Goal: Answer question/provide support: Share knowledge or assist other users

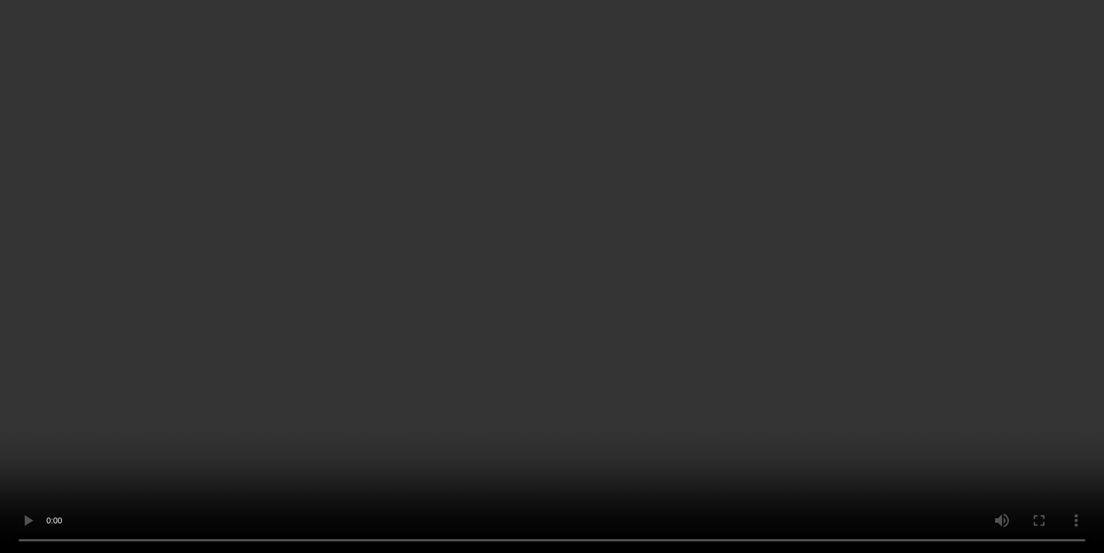
scroll to position [116, 0]
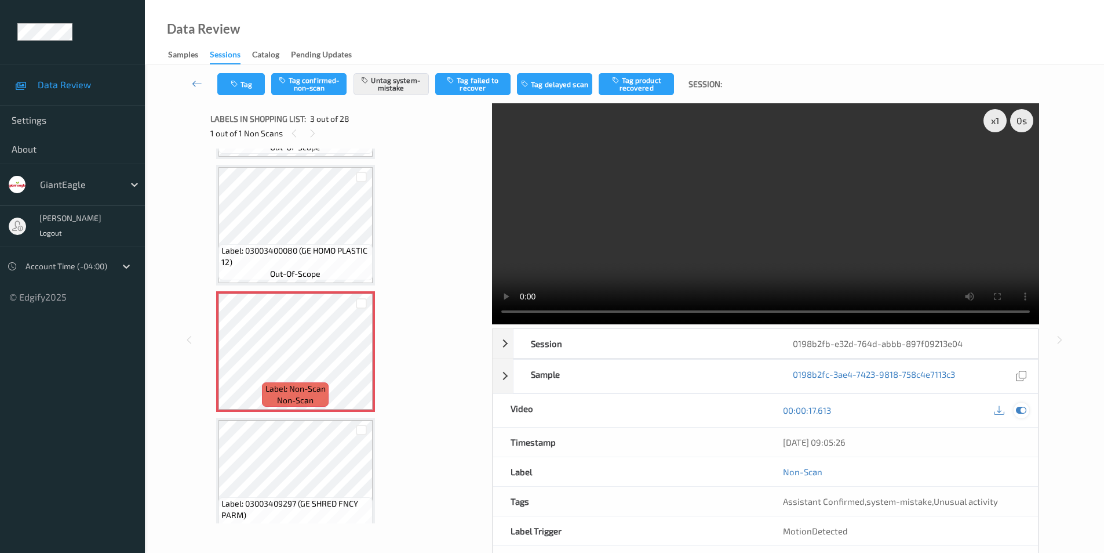
click at [1018, 415] on icon at bounding box center [1021, 410] width 10 height 10
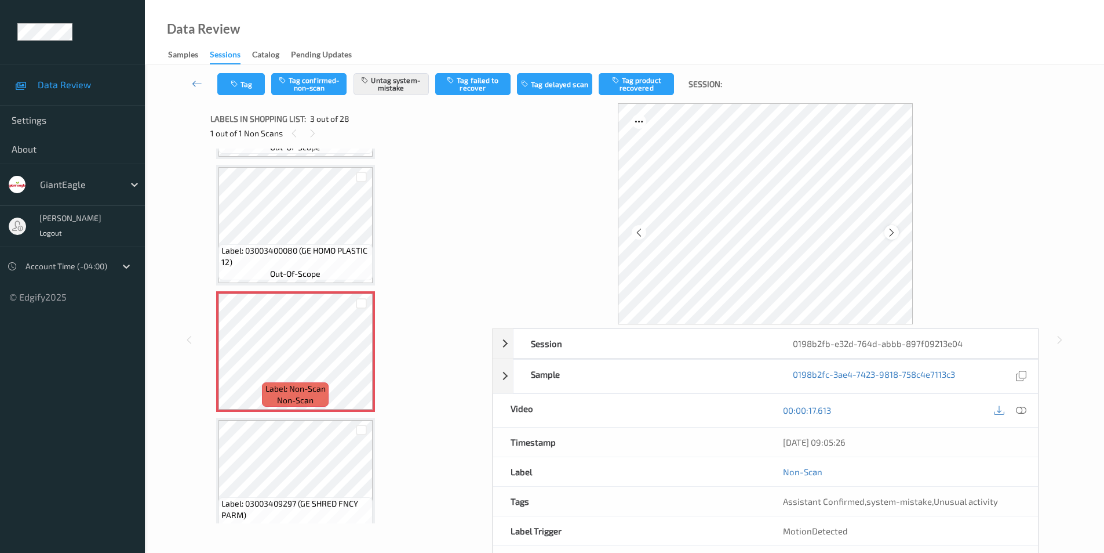
click at [891, 236] on icon at bounding box center [892, 232] width 10 height 10
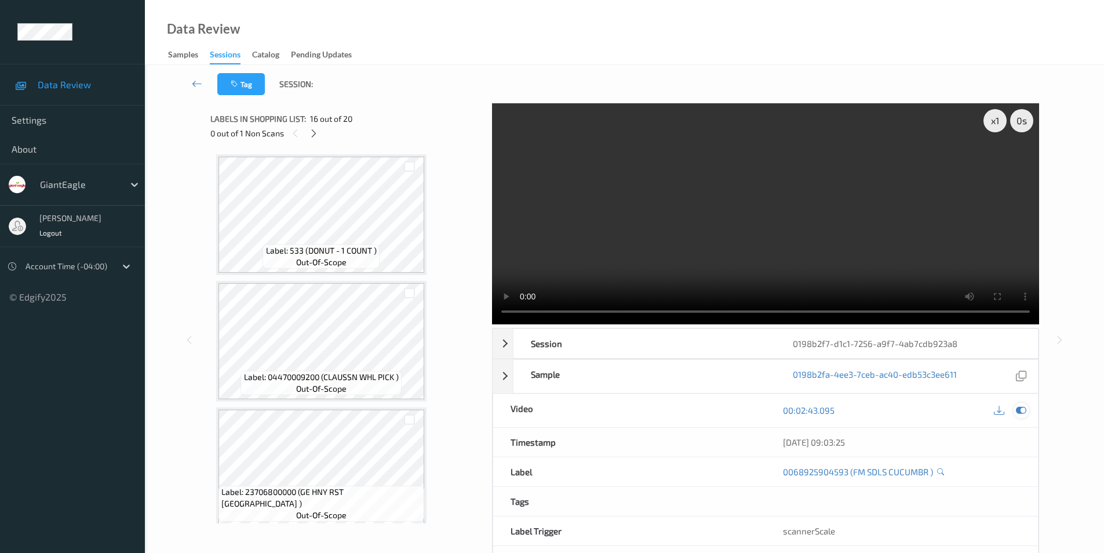
click at [1019, 409] on icon at bounding box center [1021, 410] width 10 height 10
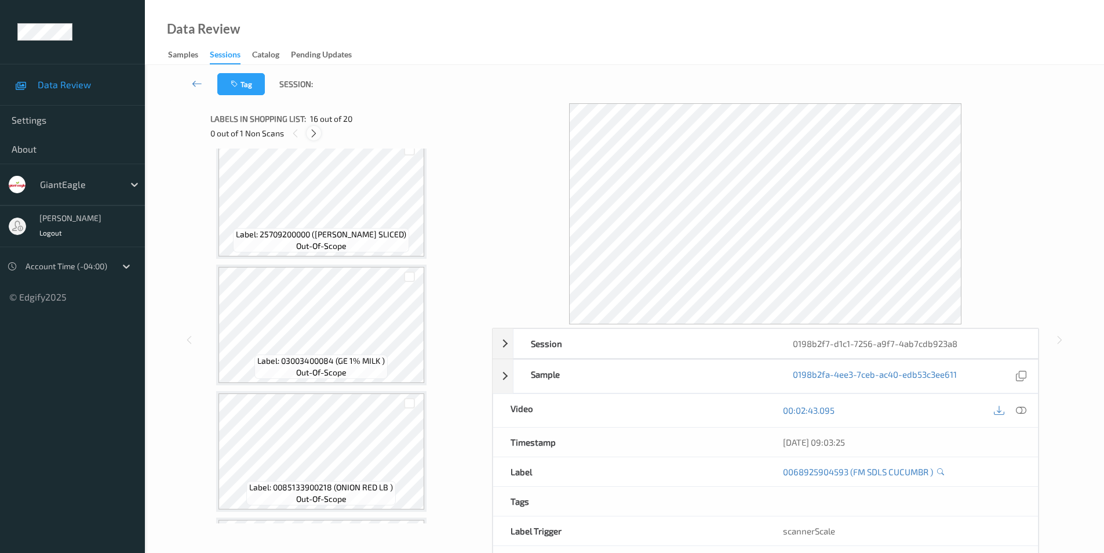
click at [318, 133] on icon at bounding box center [314, 133] width 10 height 10
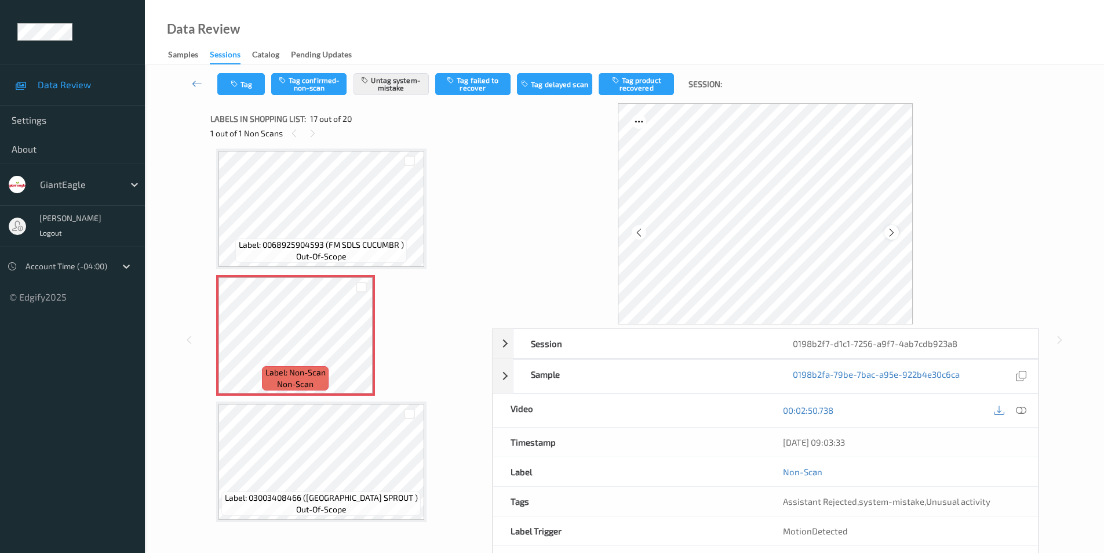
click at [892, 232] on icon at bounding box center [892, 232] width 10 height 10
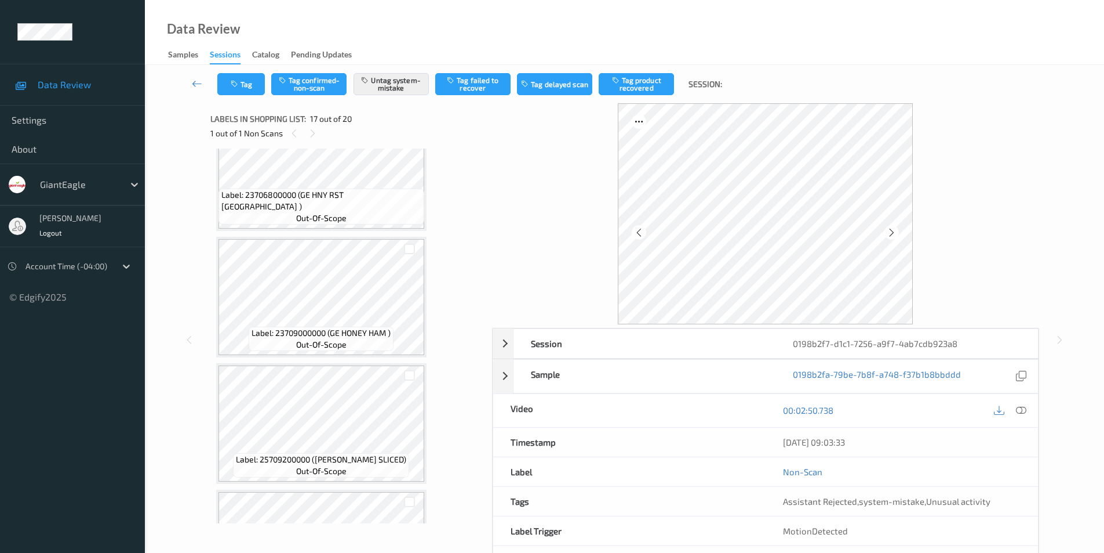
scroll to position [0, 0]
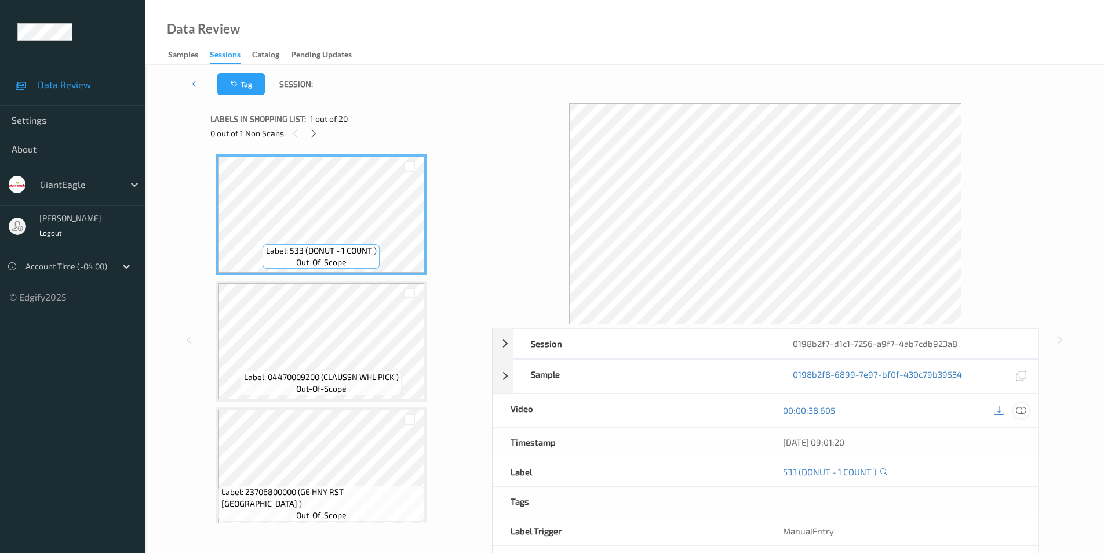
click at [1021, 412] on icon at bounding box center [1021, 410] width 10 height 10
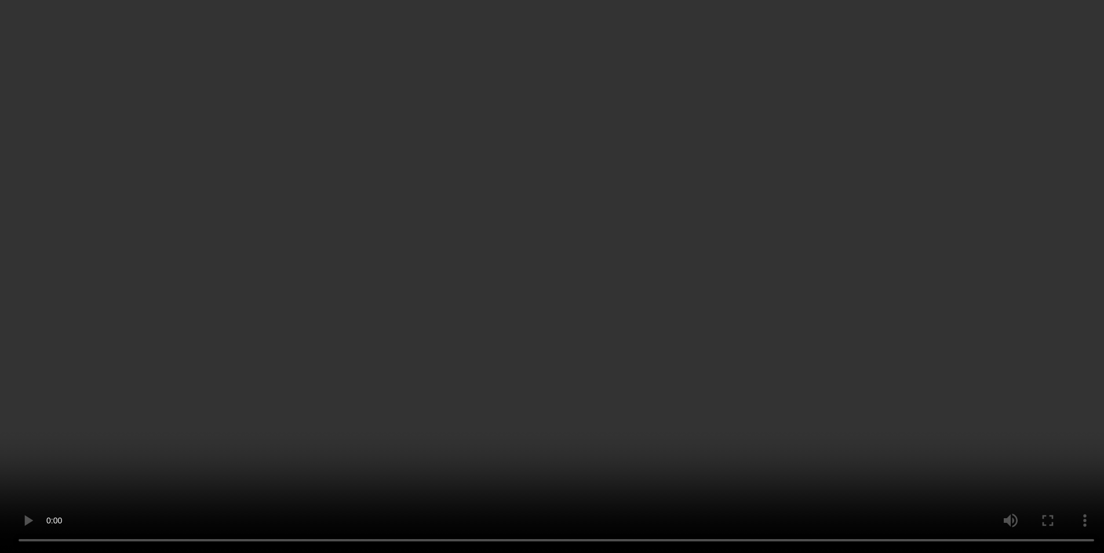
scroll to position [116, 0]
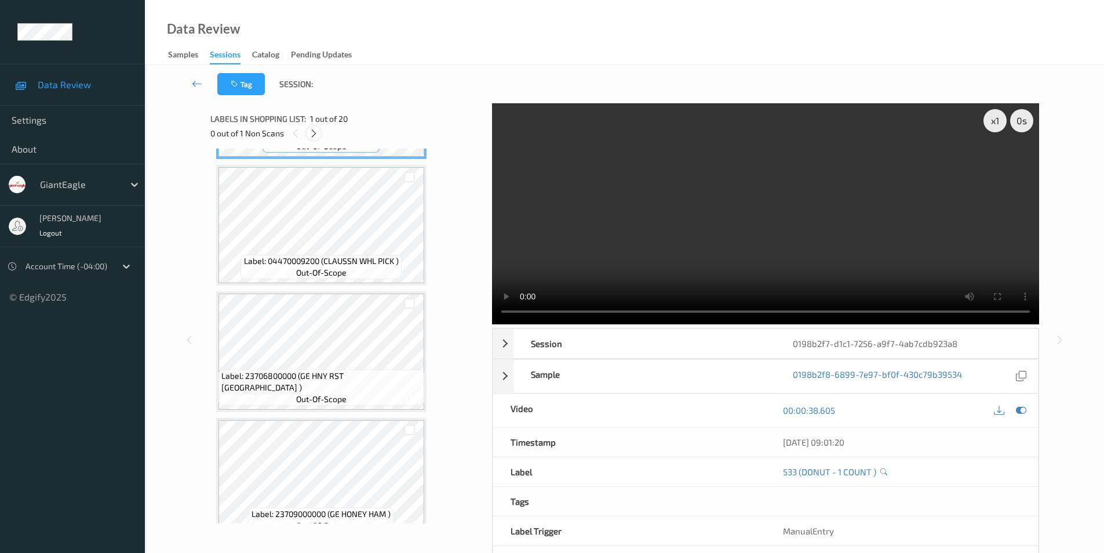
click at [312, 139] on div at bounding box center [314, 133] width 14 height 14
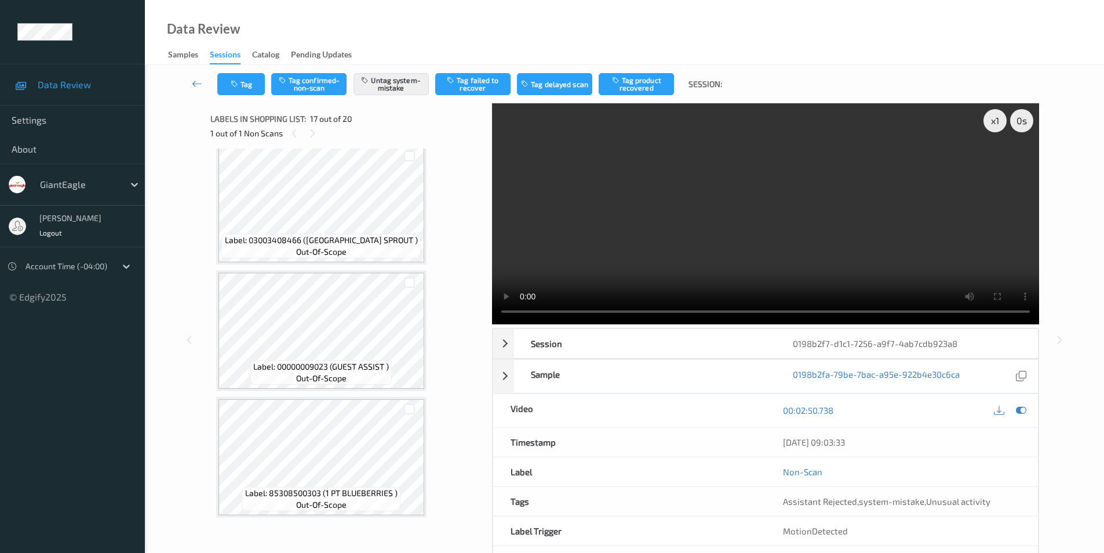
scroll to position [2101, 0]
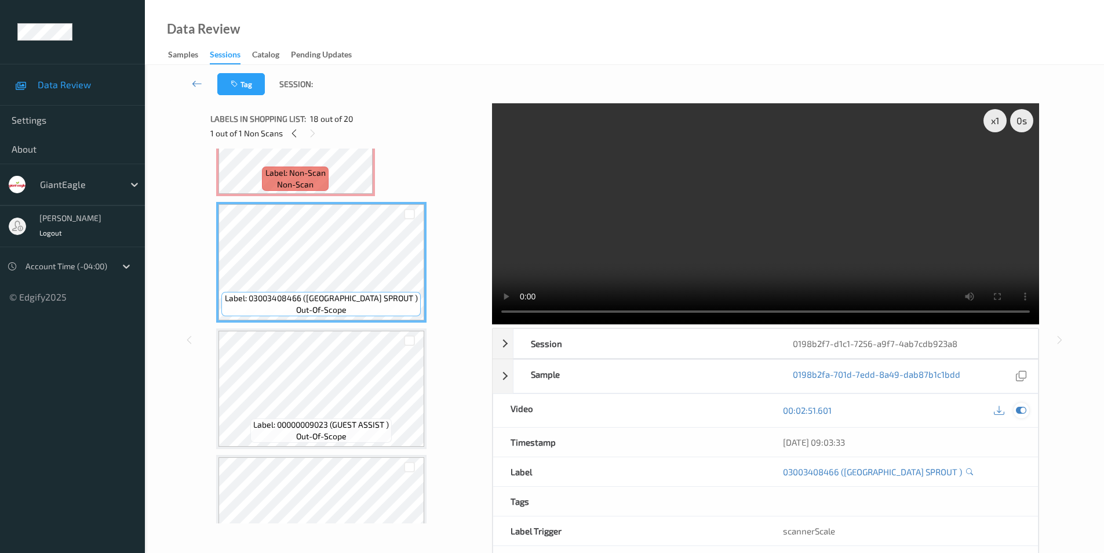
click at [1022, 415] on icon at bounding box center [1021, 410] width 10 height 10
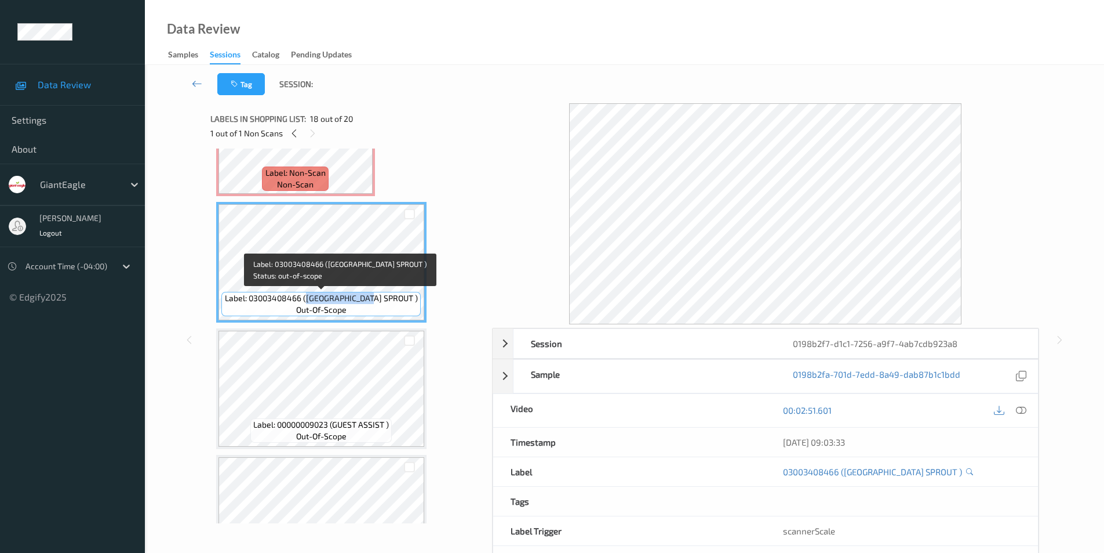
drag, startPoint x: 326, startPoint y: 298, endPoint x: 394, endPoint y: 298, distance: 67.8
click at [394, 298] on span "Label: 03003408466 (BRUSSEL SPROUT )" at bounding box center [321, 298] width 193 height 12
copy span "BRUSSEL SPROUT"
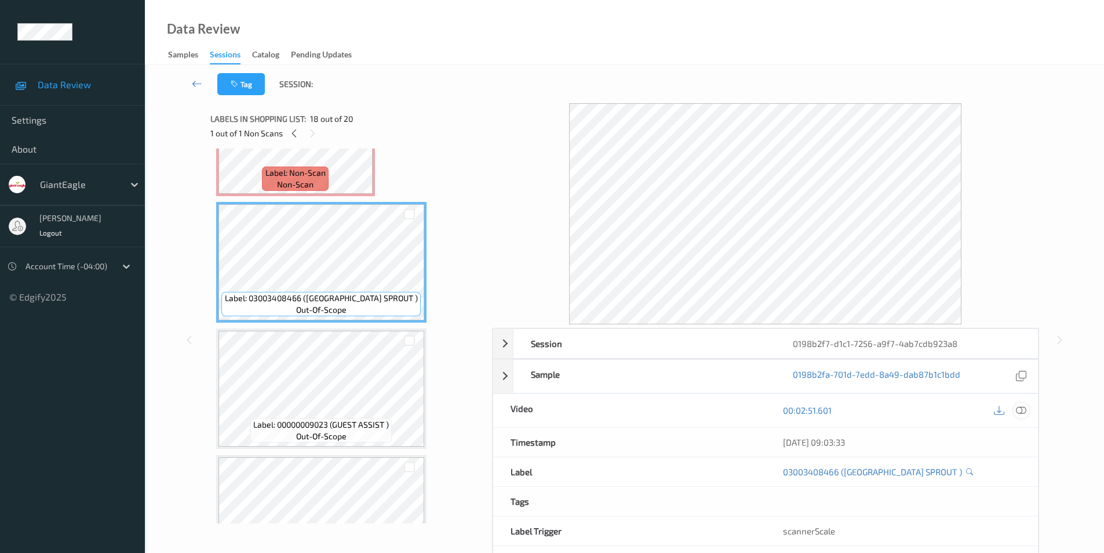
click at [1026, 410] on icon at bounding box center [1021, 410] width 10 height 10
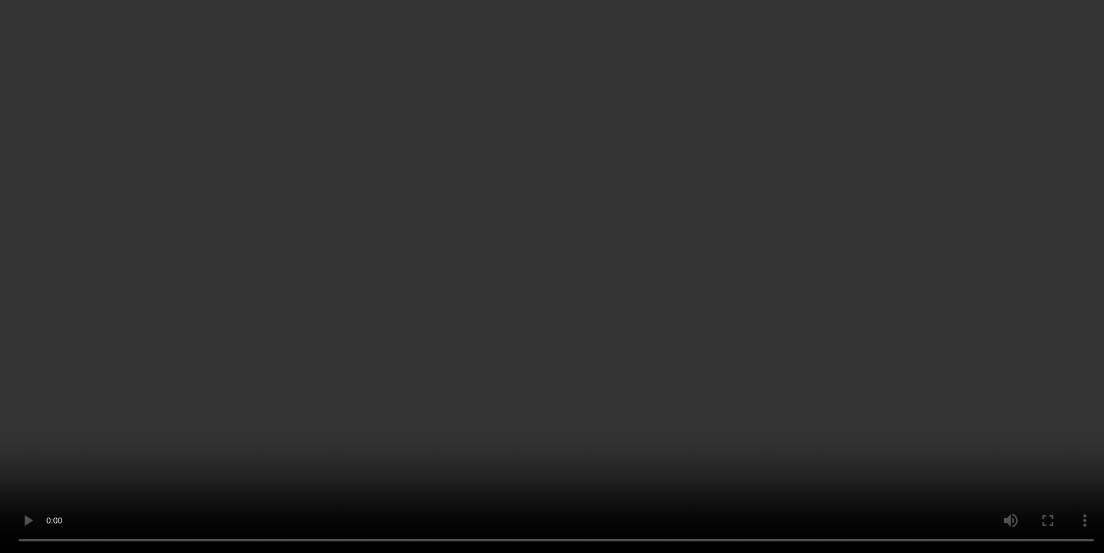
scroll to position [1912, 0]
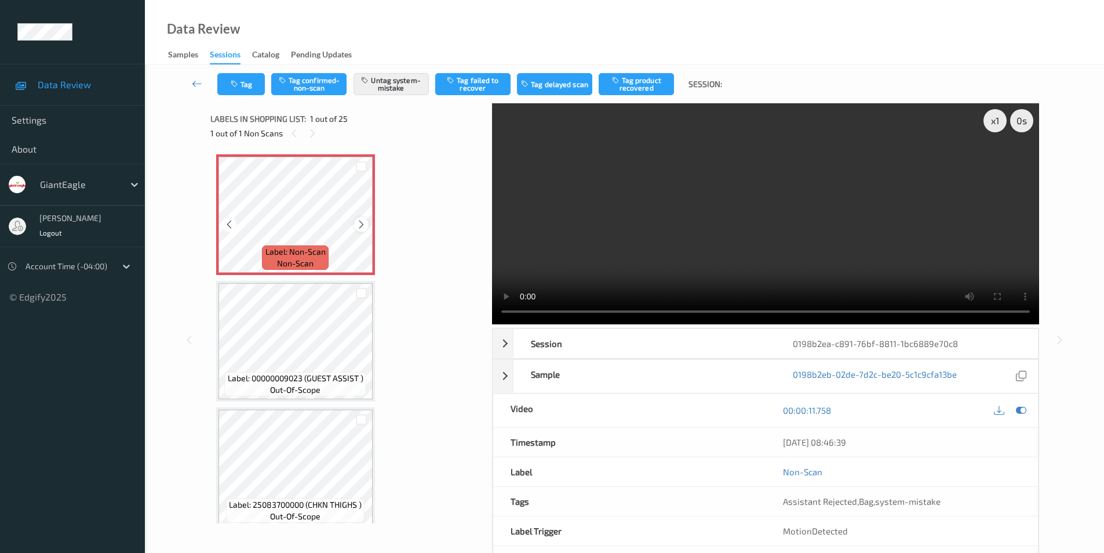
click at [366, 228] on div at bounding box center [361, 224] width 14 height 14
click at [363, 228] on icon at bounding box center [362, 224] width 10 height 10
click at [362, 228] on icon at bounding box center [362, 224] width 10 height 10
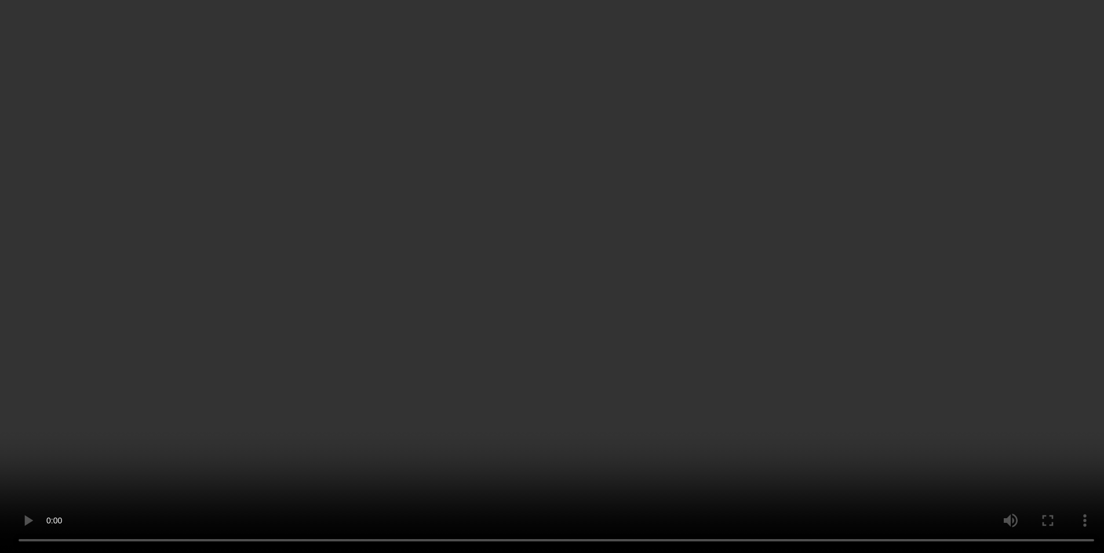
scroll to position [812, 0]
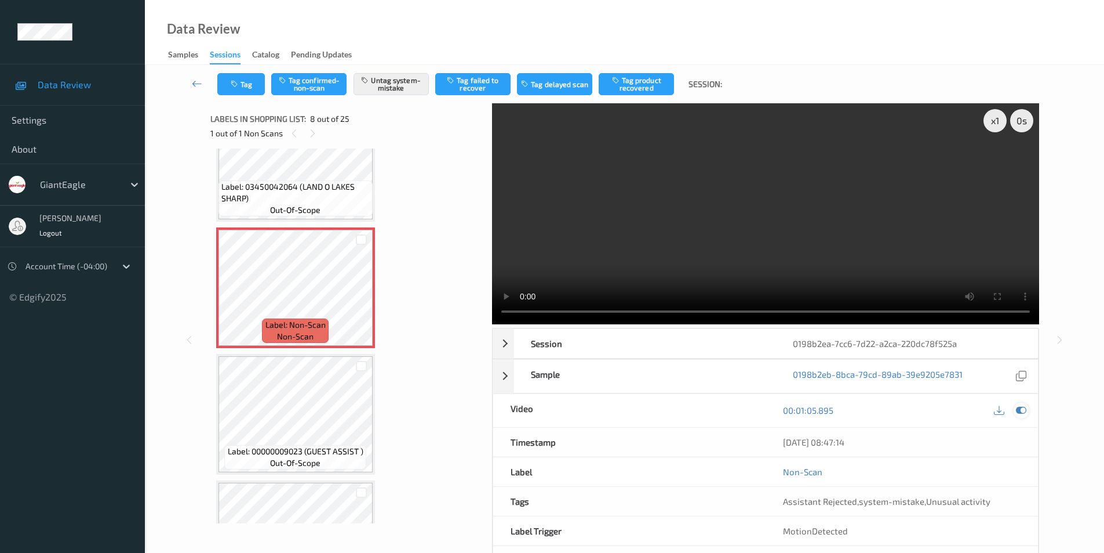
click at [1023, 411] on icon at bounding box center [1021, 410] width 10 height 10
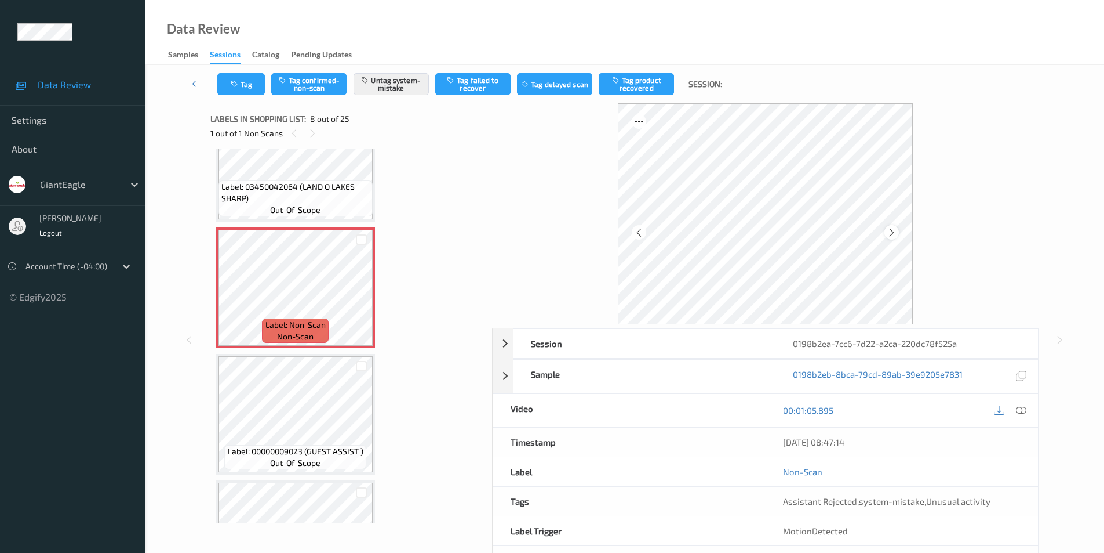
click at [891, 233] on icon at bounding box center [892, 232] width 10 height 10
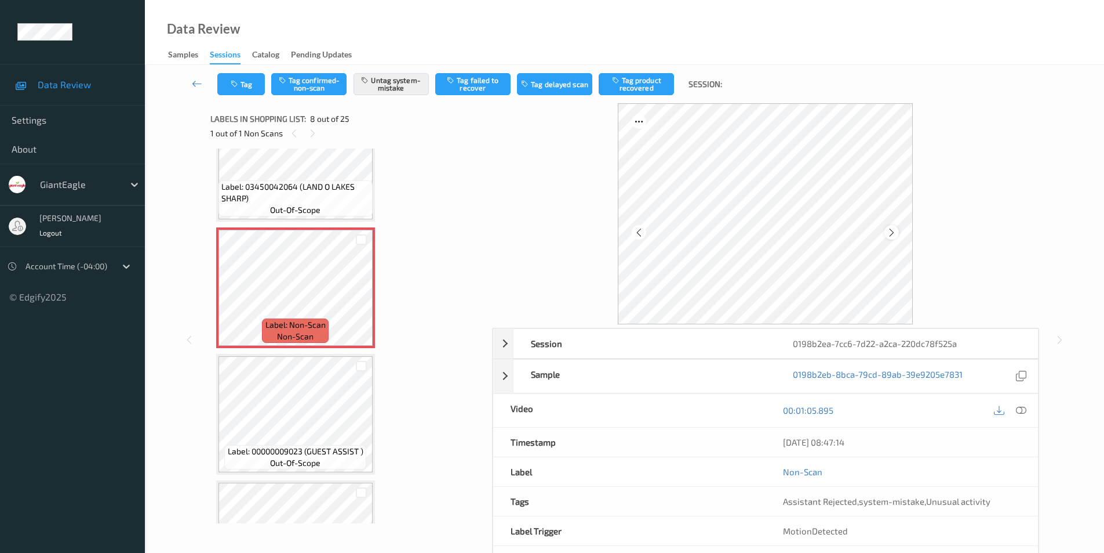
click at [895, 234] on icon at bounding box center [892, 232] width 10 height 10
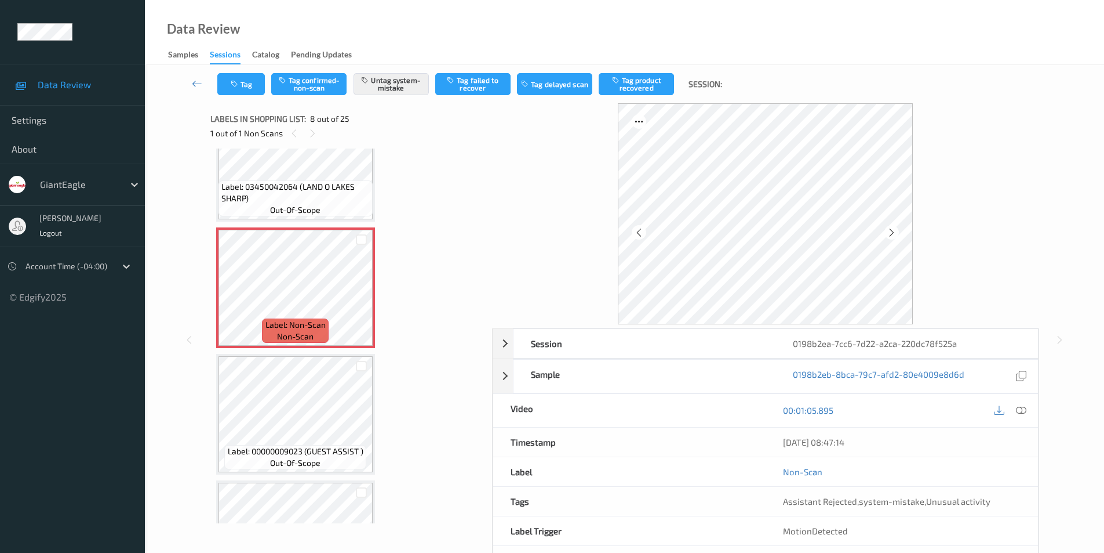
click at [895, 234] on icon at bounding box center [892, 232] width 10 height 10
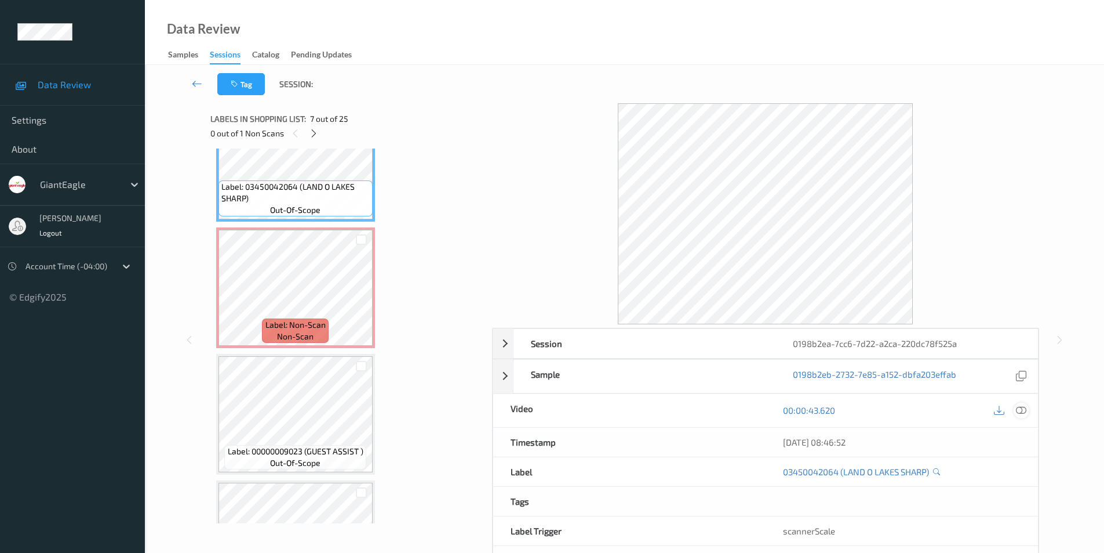
click at [1026, 408] on icon at bounding box center [1021, 410] width 10 height 10
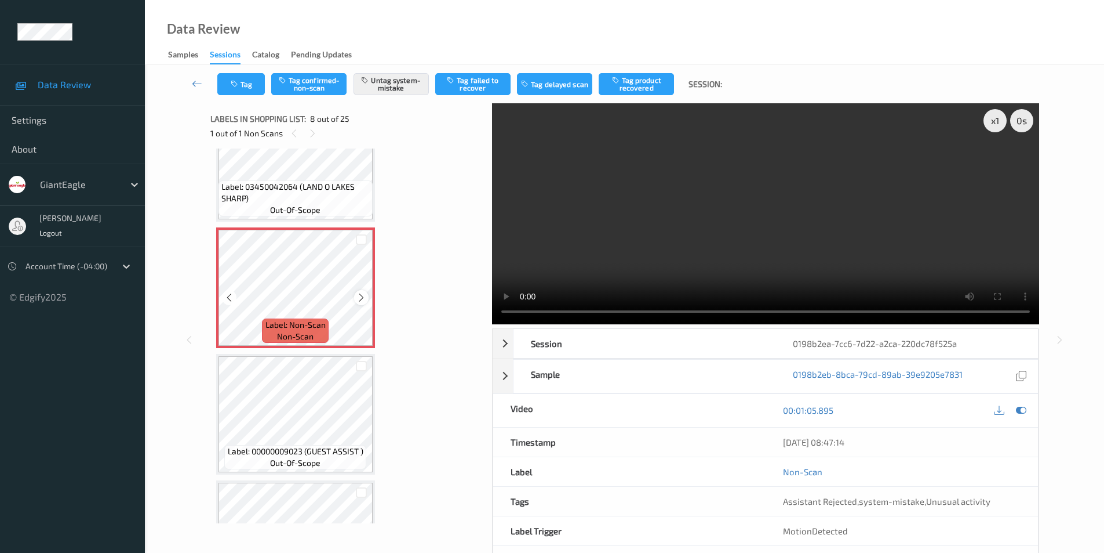
click at [360, 296] on icon at bounding box center [362, 297] width 10 height 10
click at [1015, 408] on div at bounding box center [1022, 410] width 16 height 16
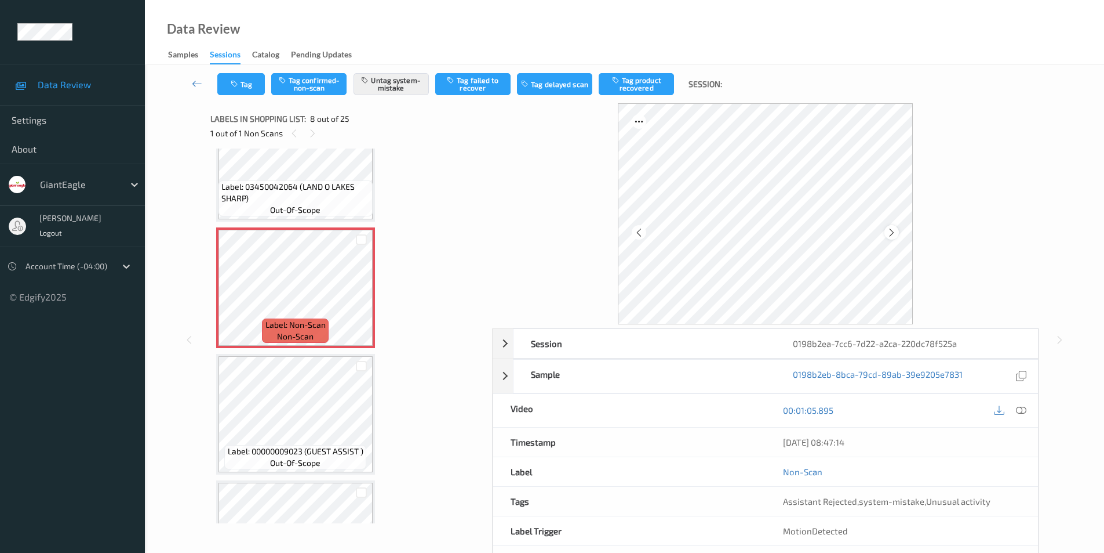
click at [894, 234] on icon at bounding box center [892, 232] width 10 height 10
click at [893, 233] on icon at bounding box center [892, 232] width 10 height 10
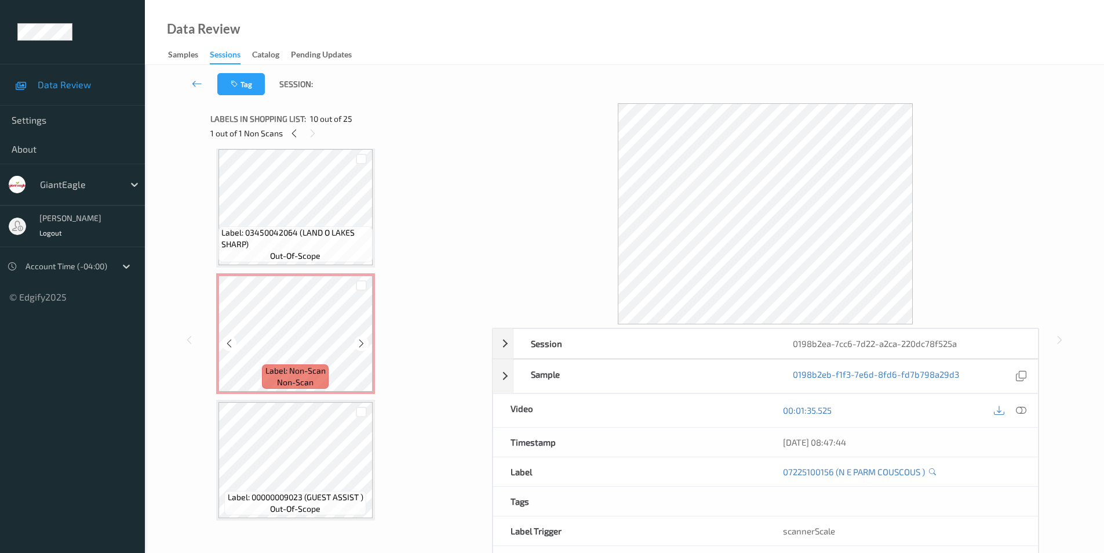
scroll to position [754, 0]
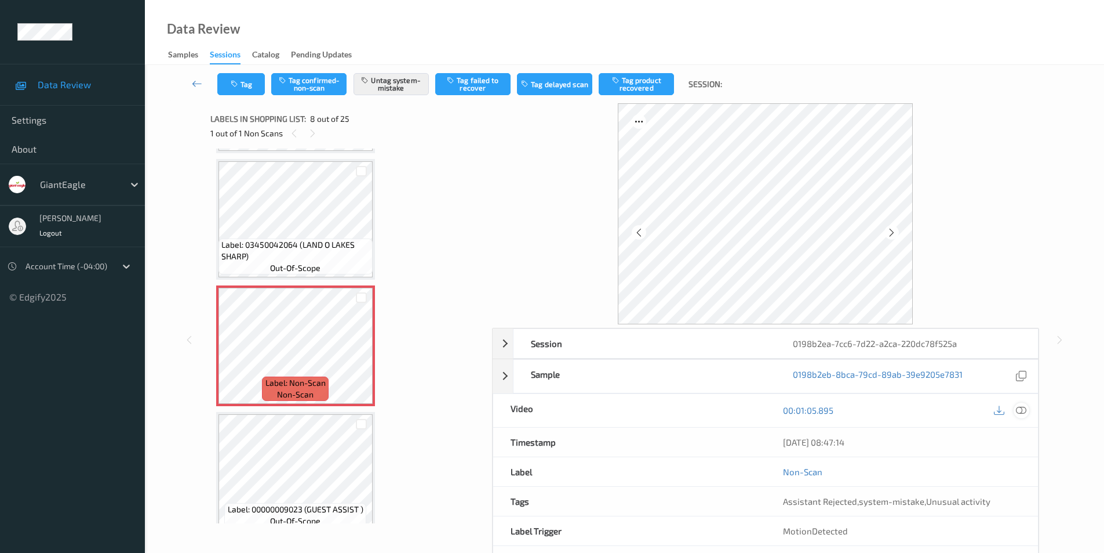
click at [1025, 408] on icon at bounding box center [1021, 410] width 10 height 10
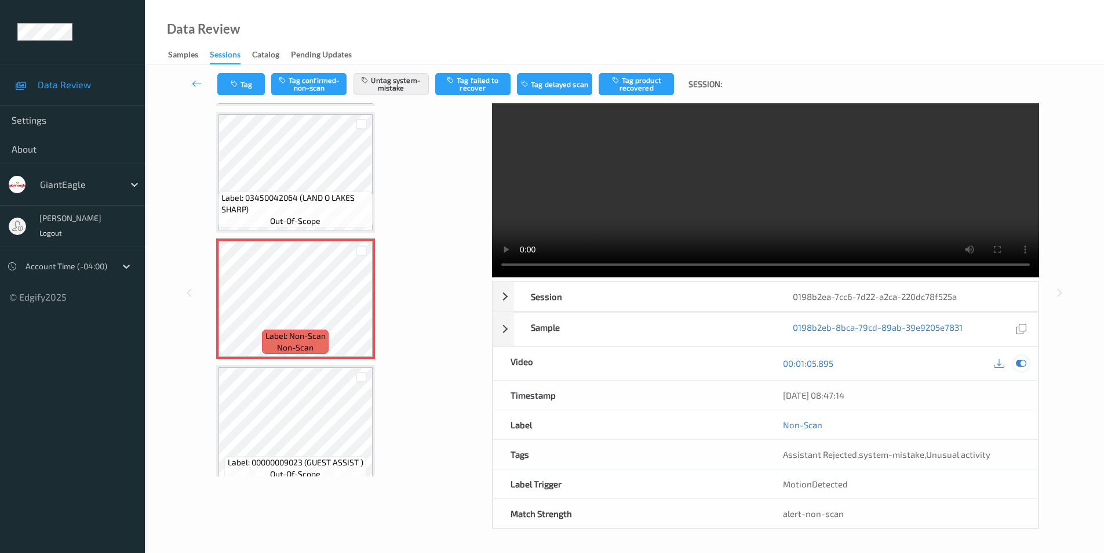
click at [1017, 361] on icon at bounding box center [1021, 363] width 10 height 10
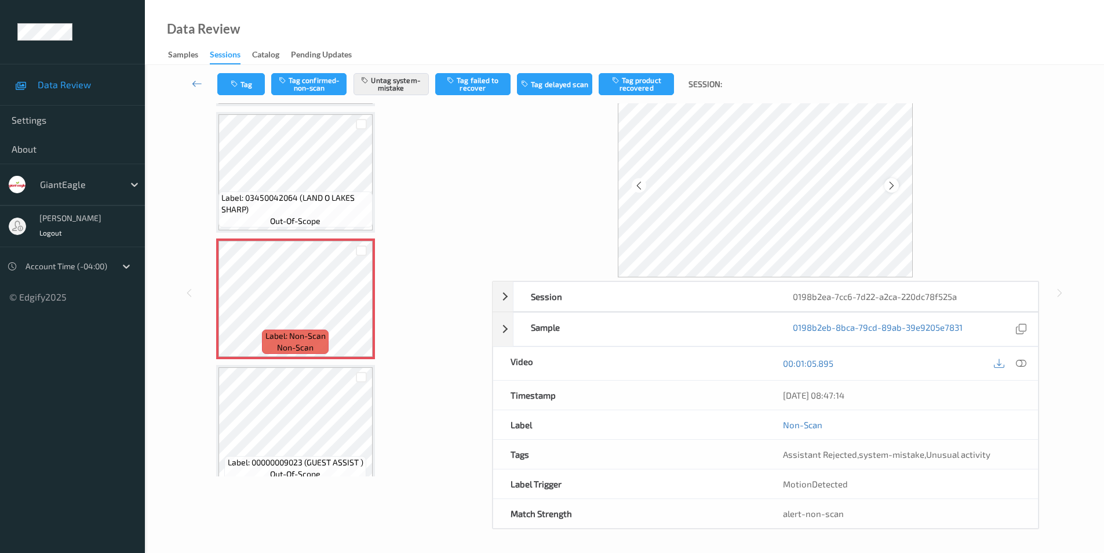
click at [893, 185] on icon at bounding box center [892, 185] width 10 height 10
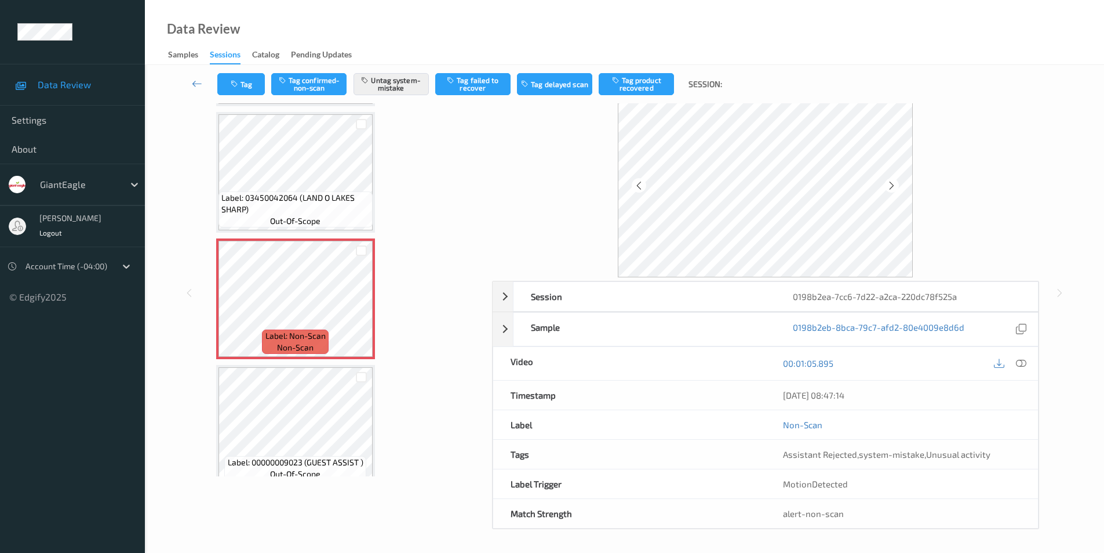
click at [893, 185] on icon at bounding box center [892, 185] width 10 height 10
click at [388, 87] on button "Untag system-mistake" at bounding box center [391, 84] width 75 height 22
click at [230, 82] on button "Tag" at bounding box center [241, 84] width 48 height 22
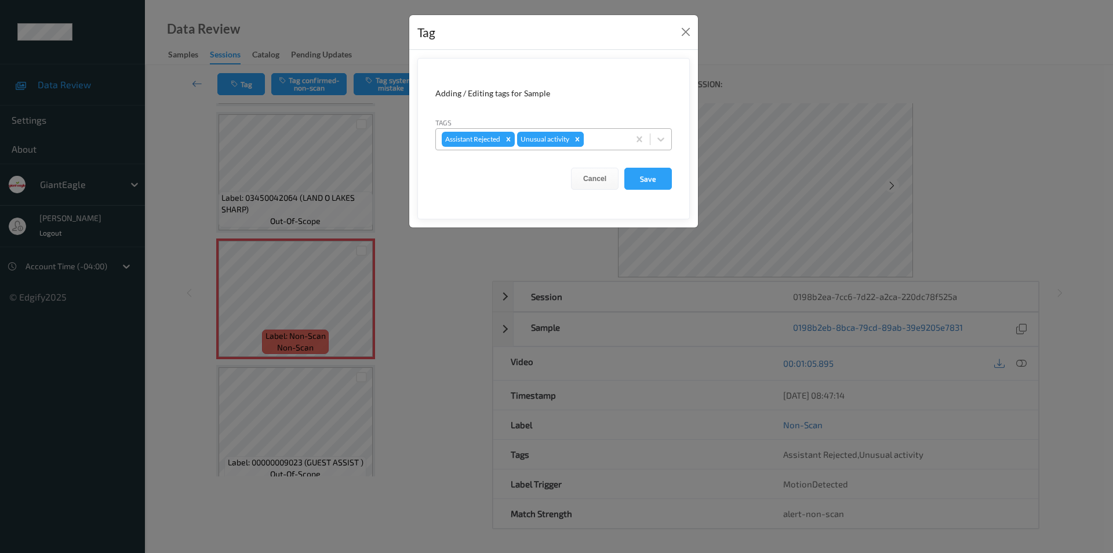
click at [579, 138] on icon "Remove Unusual activity" at bounding box center [578, 139] width 4 height 4
click at [641, 179] on button "Save" at bounding box center [648, 179] width 48 height 22
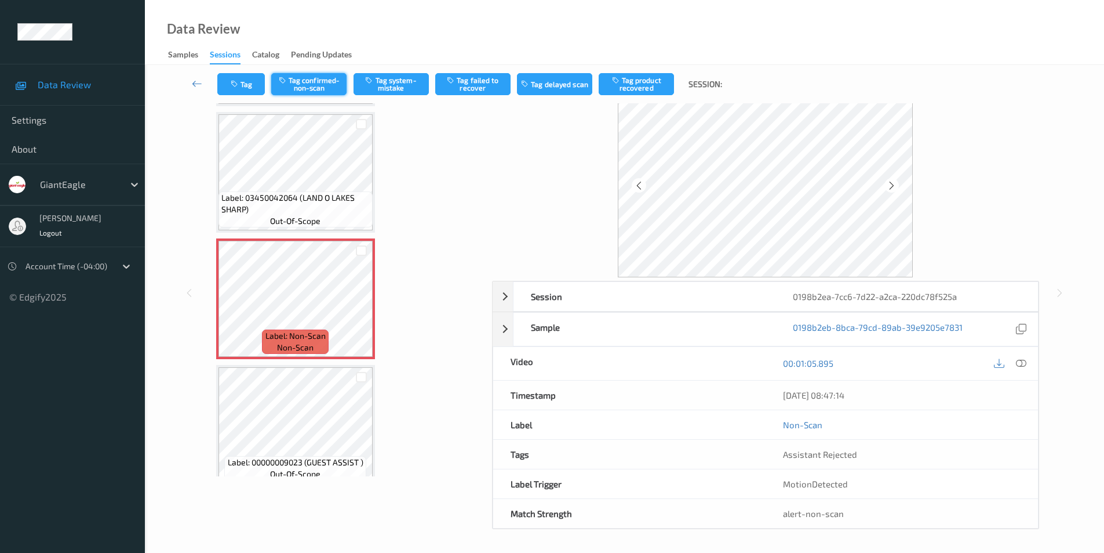
click at [318, 84] on button "Tag confirmed-non-scan" at bounding box center [308, 84] width 75 height 22
click at [641, 88] on button "Tag product recovered" at bounding box center [636, 84] width 75 height 22
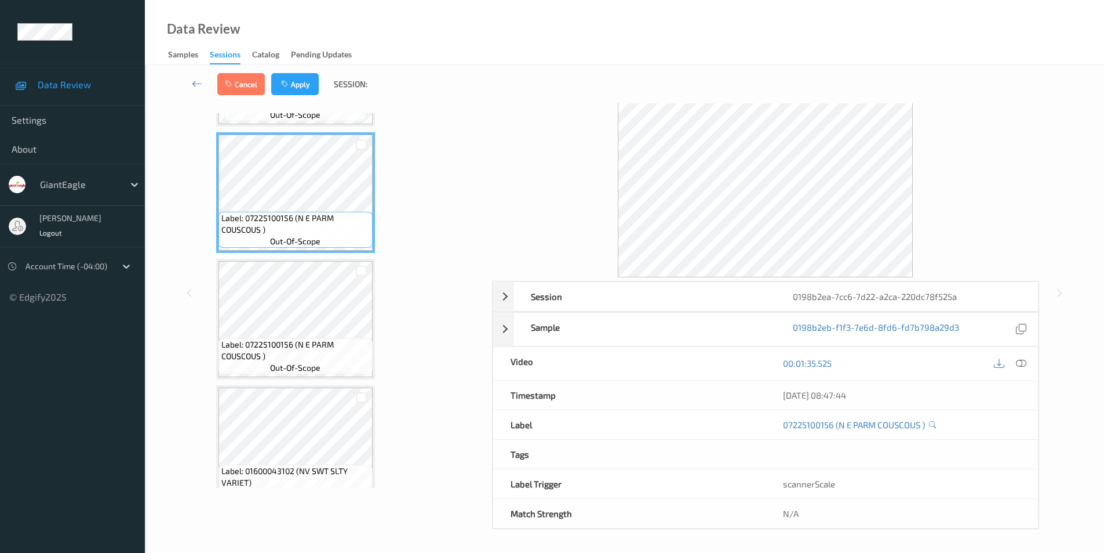
scroll to position [1102, 0]
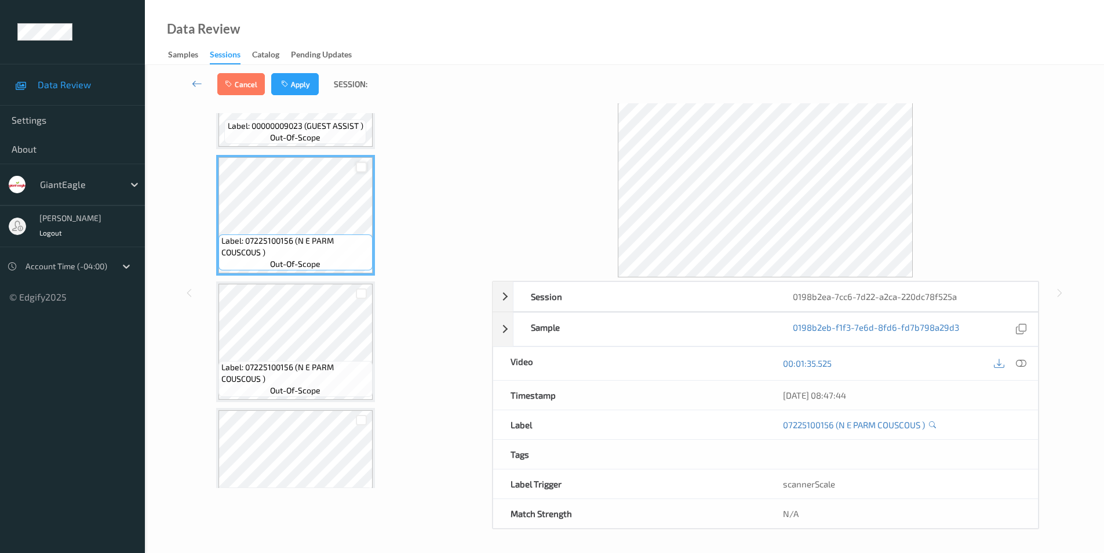
click at [363, 169] on div at bounding box center [361, 167] width 11 height 11
click at [294, 85] on button "Apply" at bounding box center [295, 84] width 48 height 22
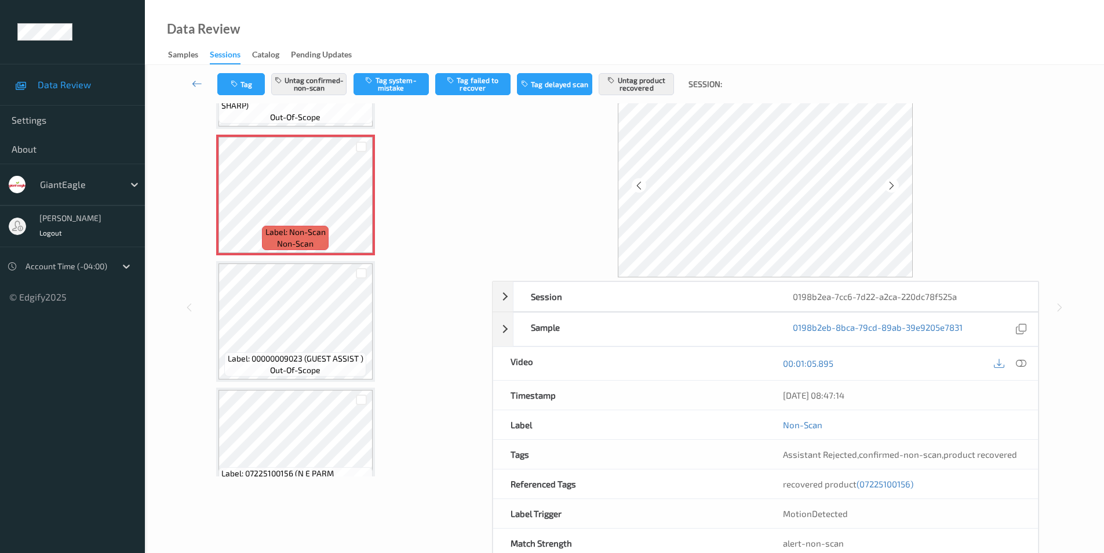
scroll to position [880, 0]
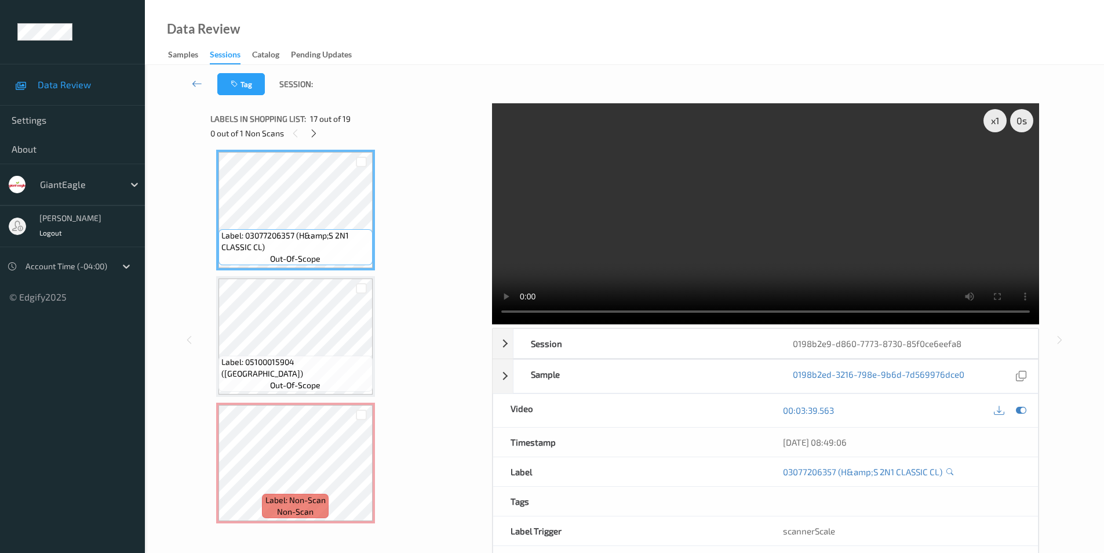
scroll to position [2033, 0]
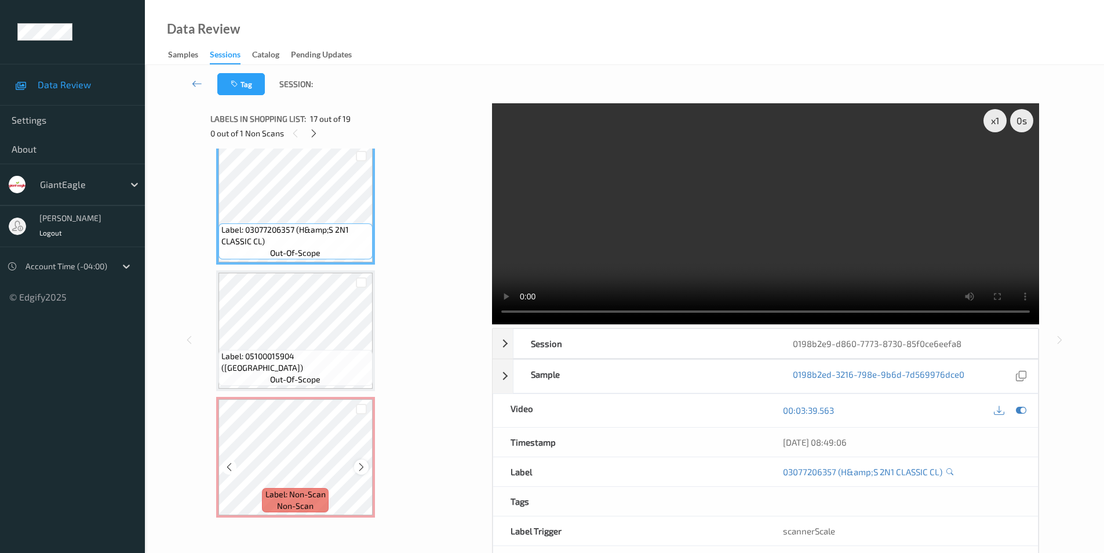
click at [358, 463] on icon at bounding box center [362, 467] width 10 height 10
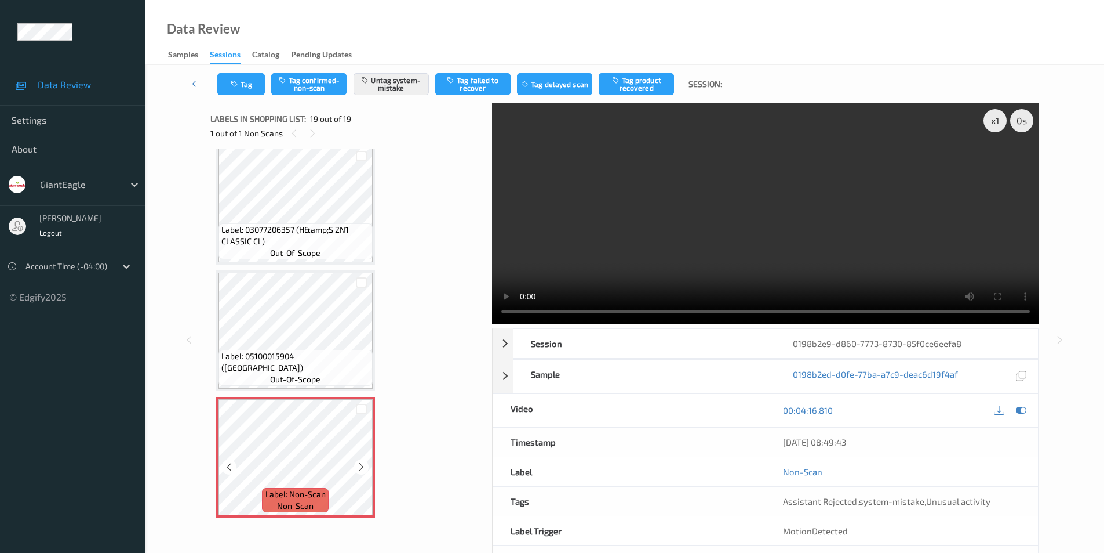
click at [358, 463] on icon at bounding box center [362, 467] width 10 height 10
click at [1019, 409] on icon at bounding box center [1021, 410] width 10 height 10
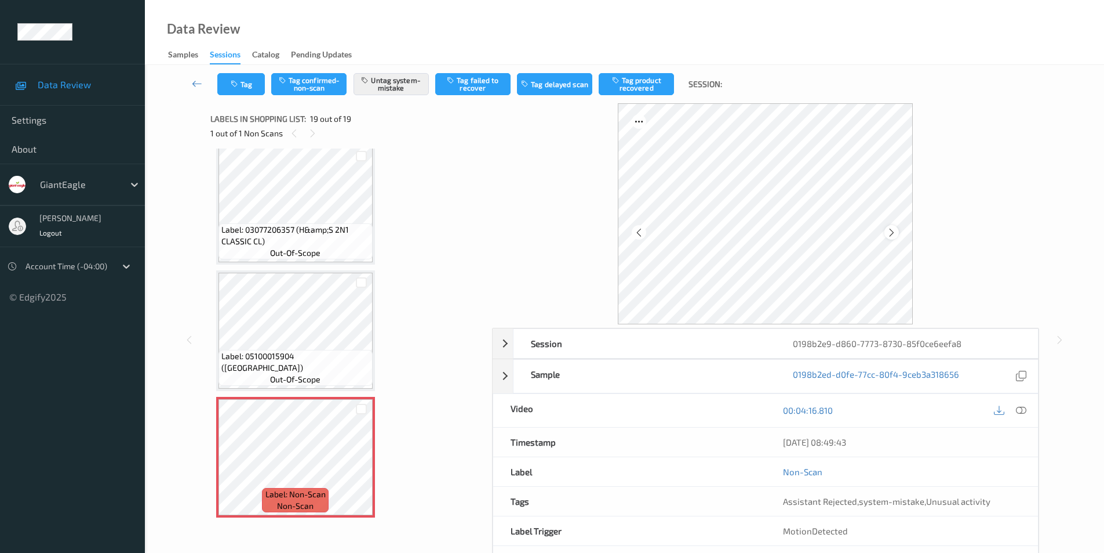
click at [892, 235] on icon at bounding box center [892, 232] width 10 height 10
click at [1023, 410] on icon at bounding box center [1021, 410] width 10 height 10
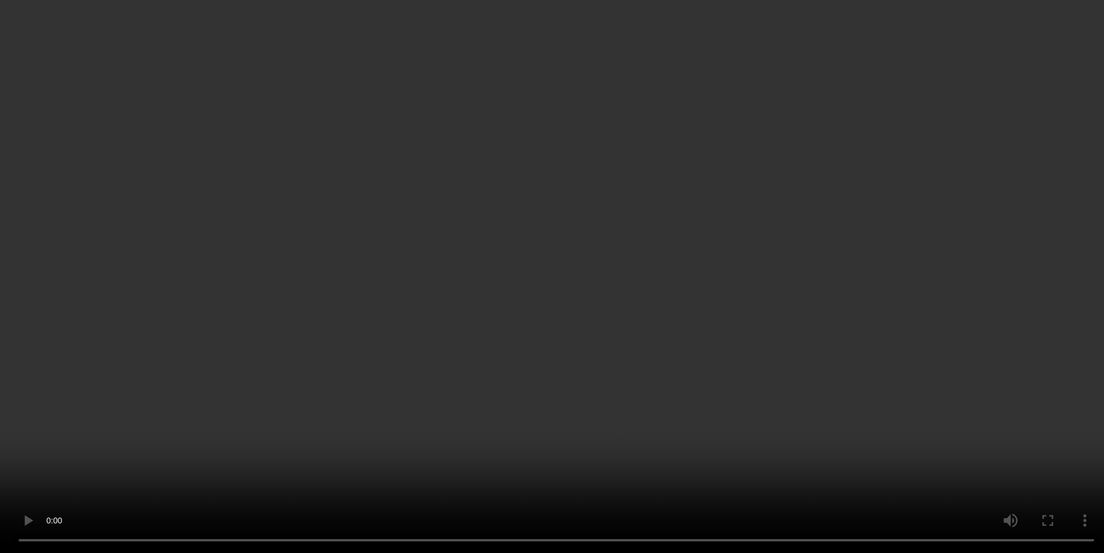
scroll to position [626, 0]
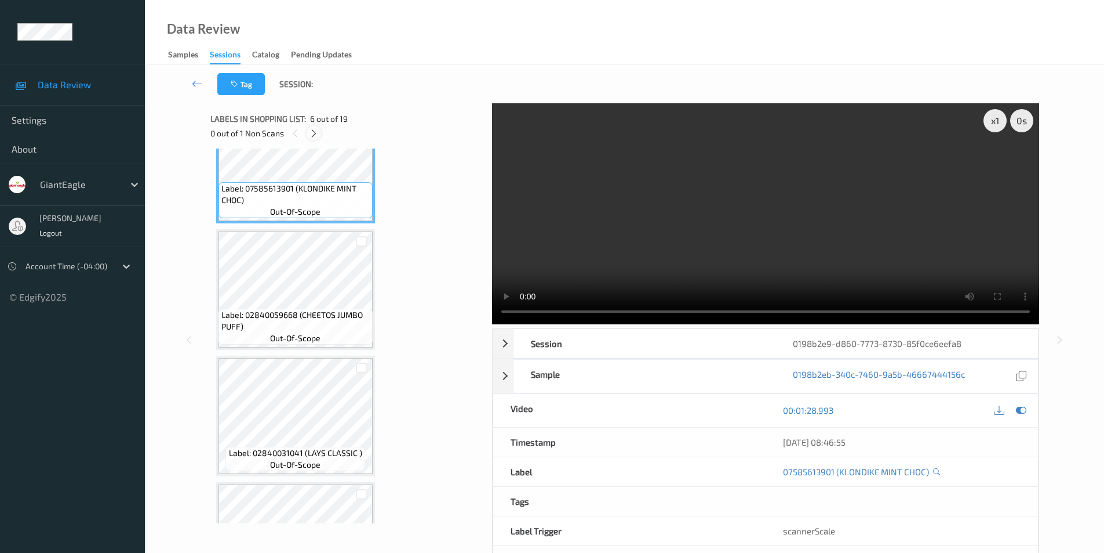
click at [313, 129] on icon at bounding box center [314, 133] width 10 height 10
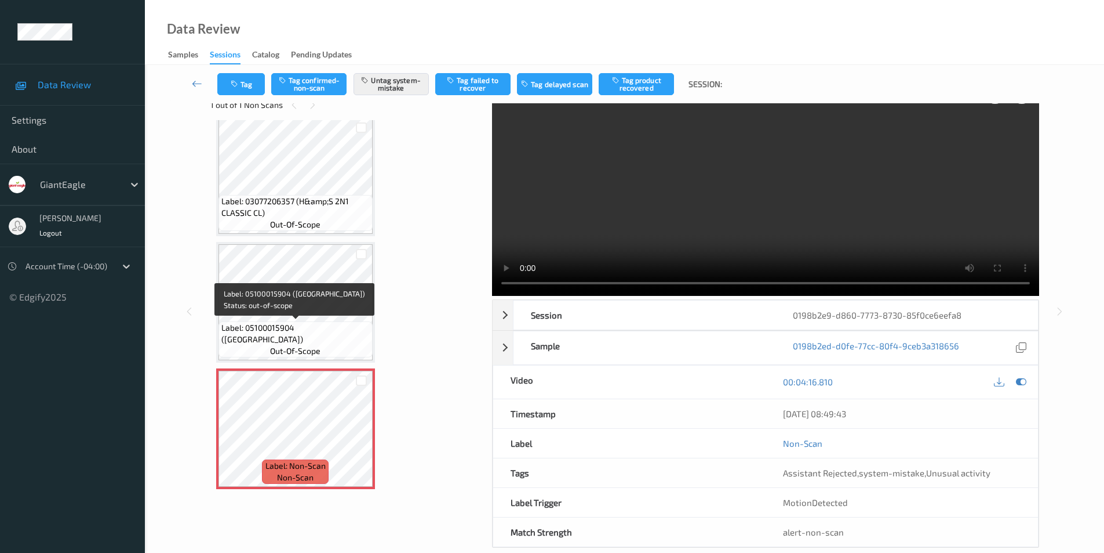
scroll to position [47, 0]
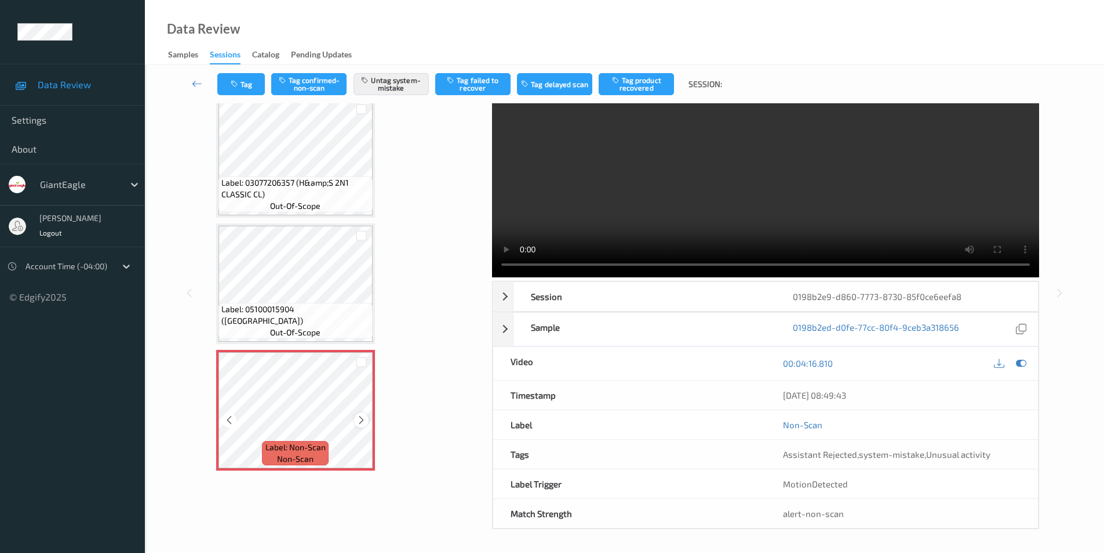
click at [362, 421] on icon at bounding box center [362, 420] width 10 height 10
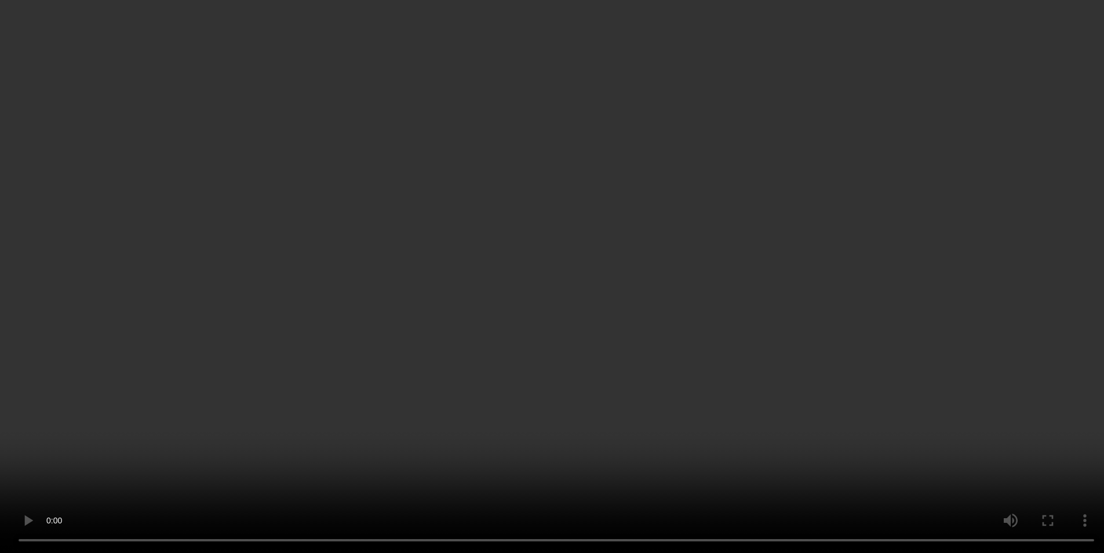
scroll to position [174, 0]
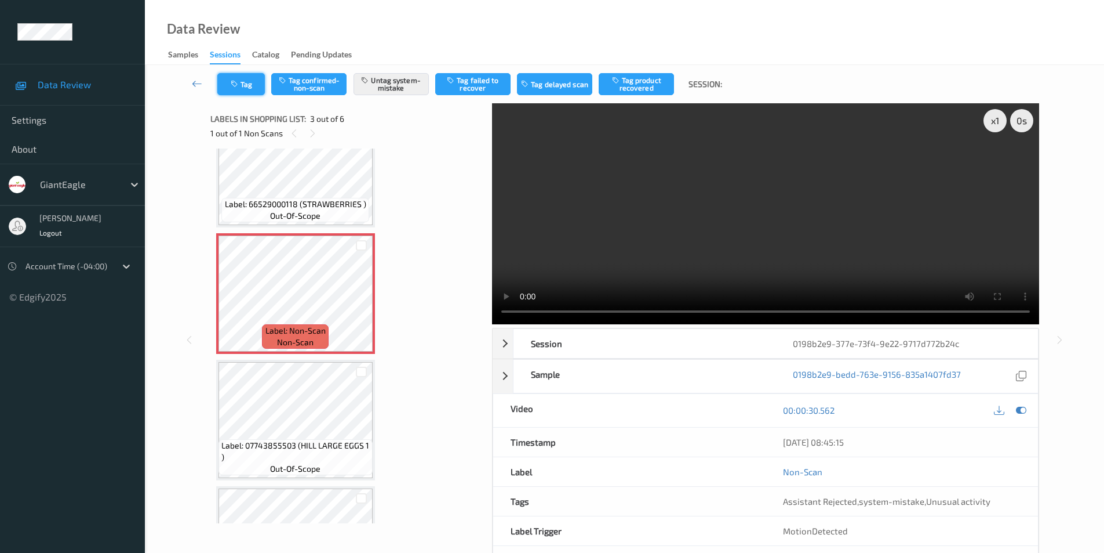
click at [238, 86] on icon "button" at bounding box center [236, 84] width 10 height 8
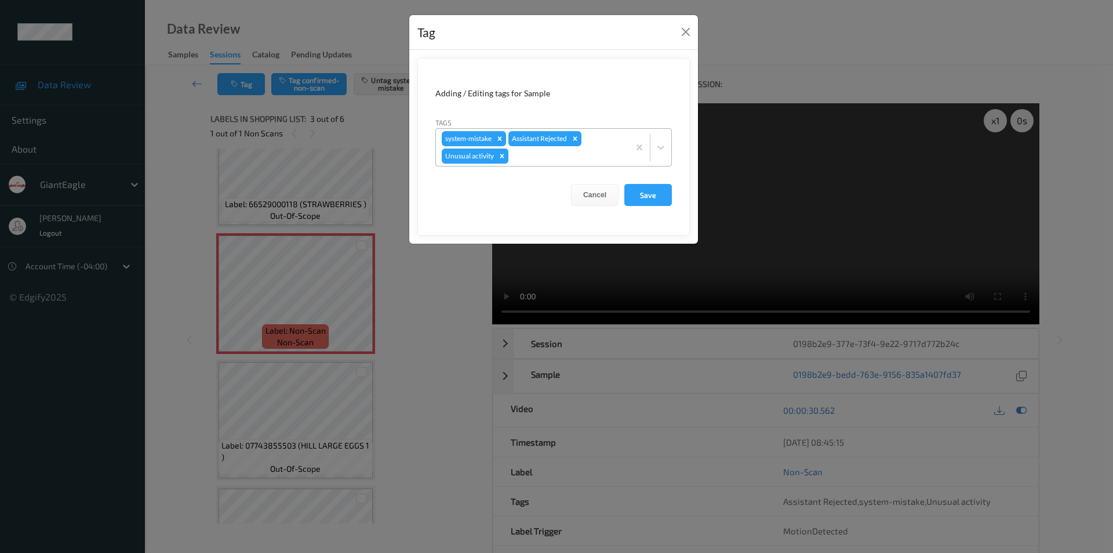
click at [503, 157] on icon "Remove Unusual activity" at bounding box center [502, 156] width 4 height 4
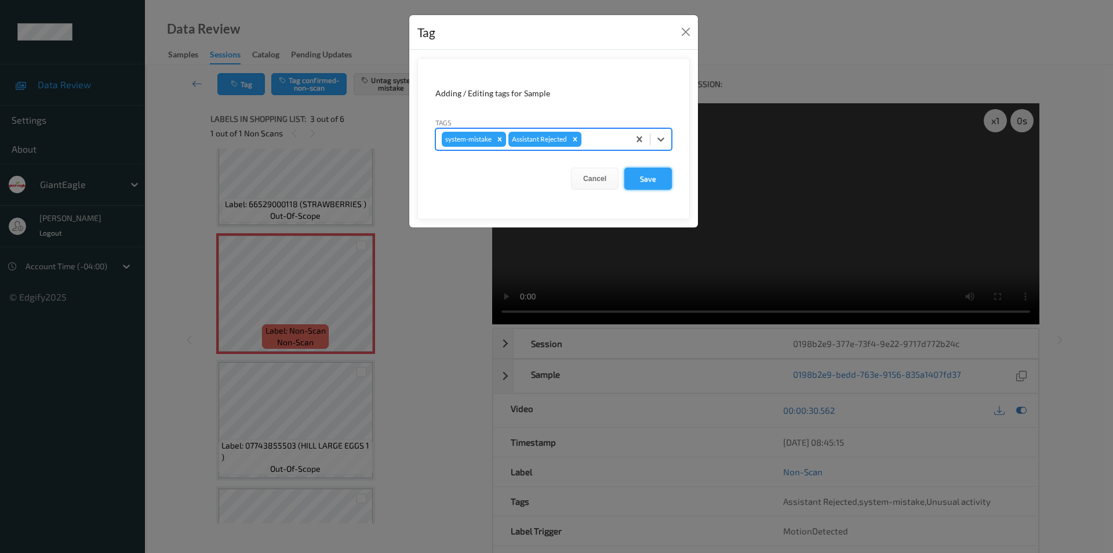
click at [654, 179] on button "Save" at bounding box center [648, 179] width 48 height 22
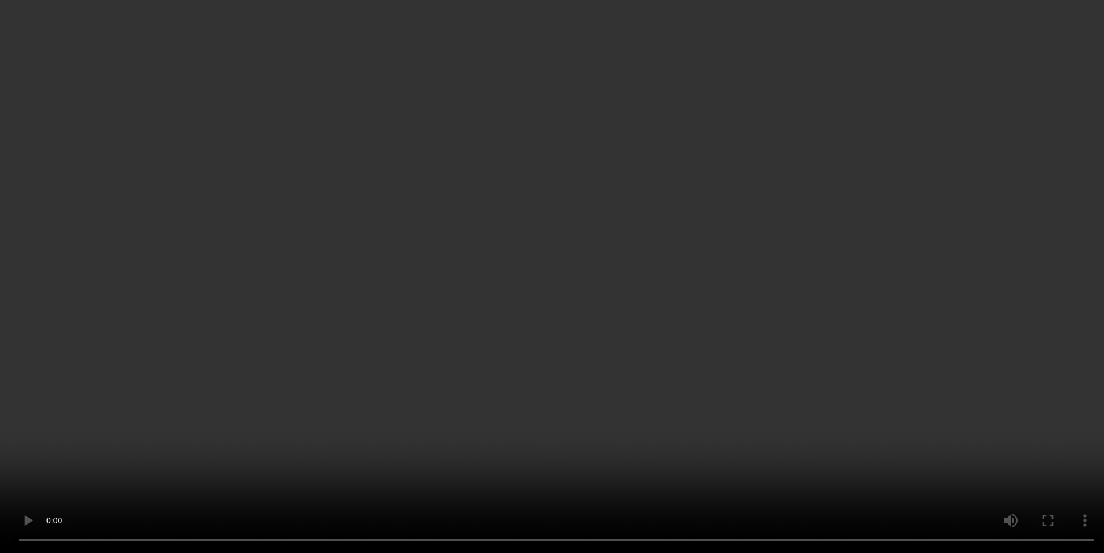
scroll to position [58, 0]
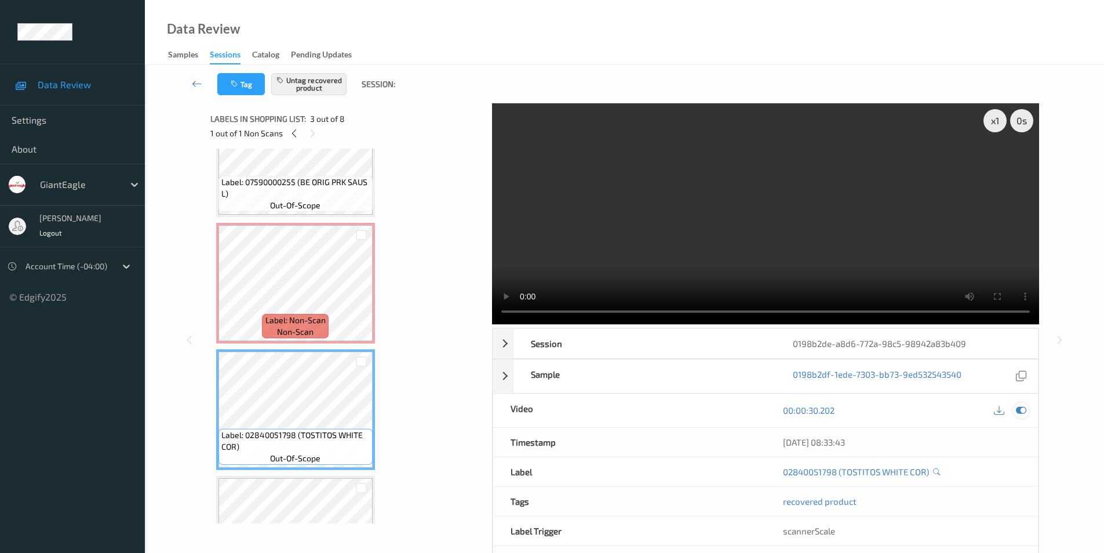
click at [1027, 410] on div at bounding box center [1022, 410] width 16 height 16
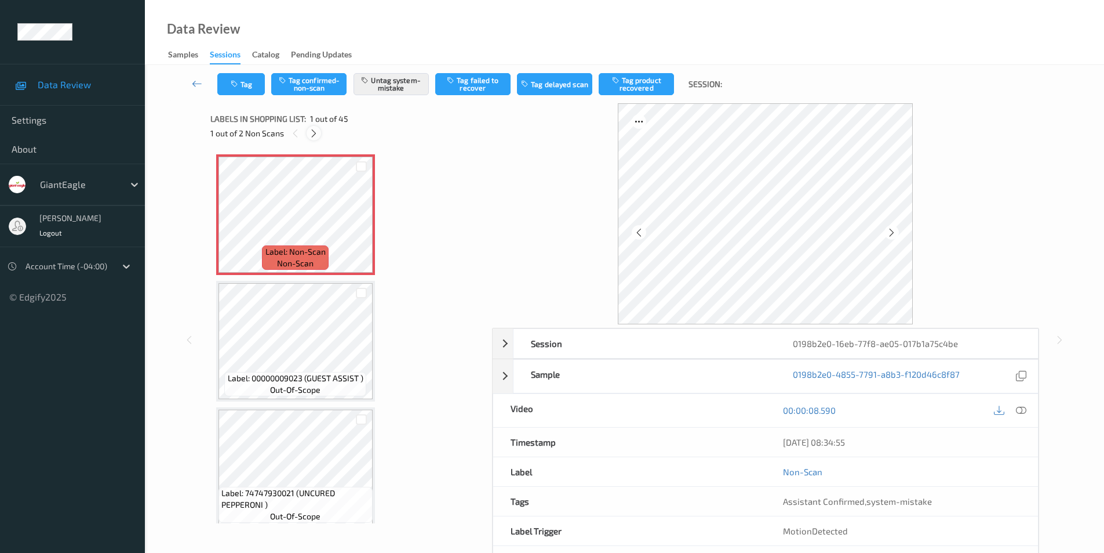
click at [314, 135] on icon at bounding box center [314, 133] width 10 height 10
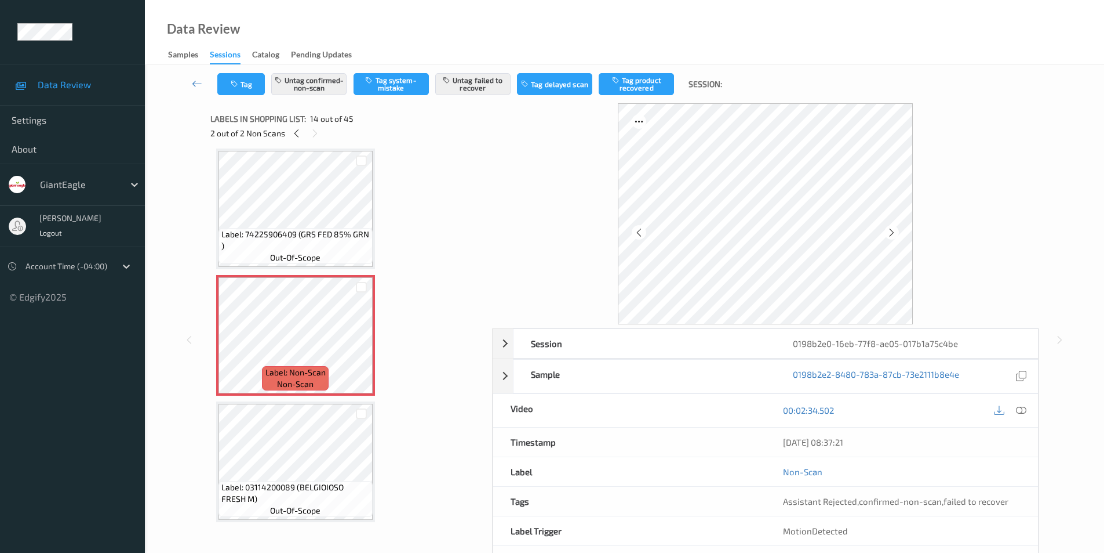
scroll to position [1407, 0]
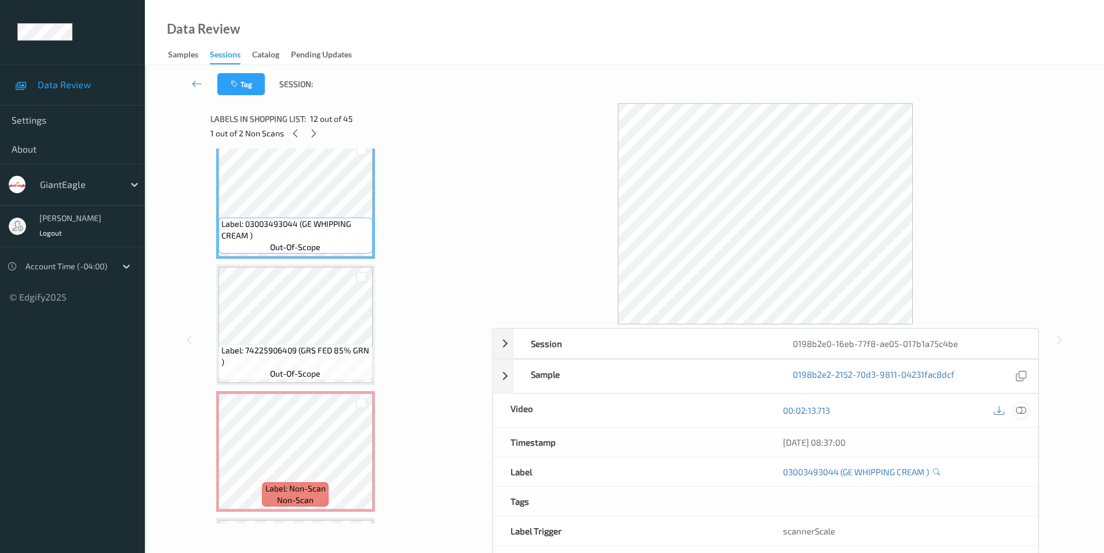
click at [1022, 408] on icon at bounding box center [1021, 410] width 10 height 10
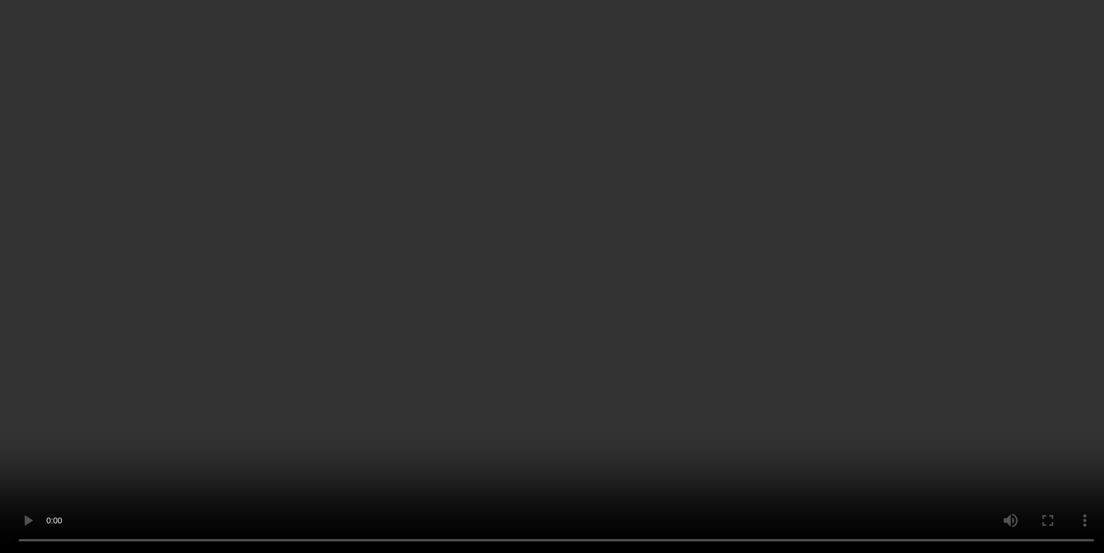
scroll to position [1638, 0]
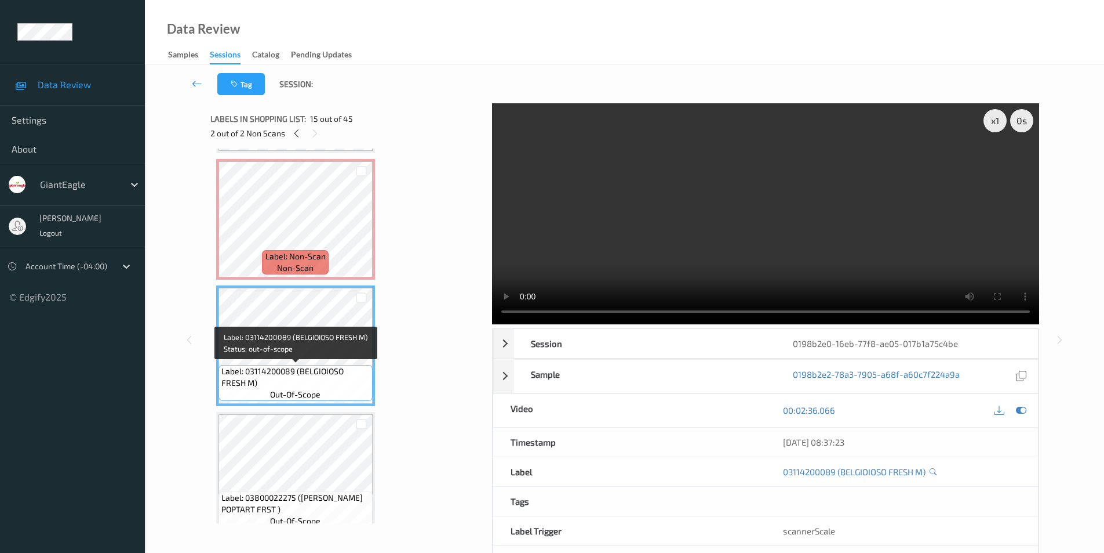
click at [304, 378] on span "Label: 03114200089 (BELGIOIOSO FRESH M)" at bounding box center [295, 376] width 148 height 23
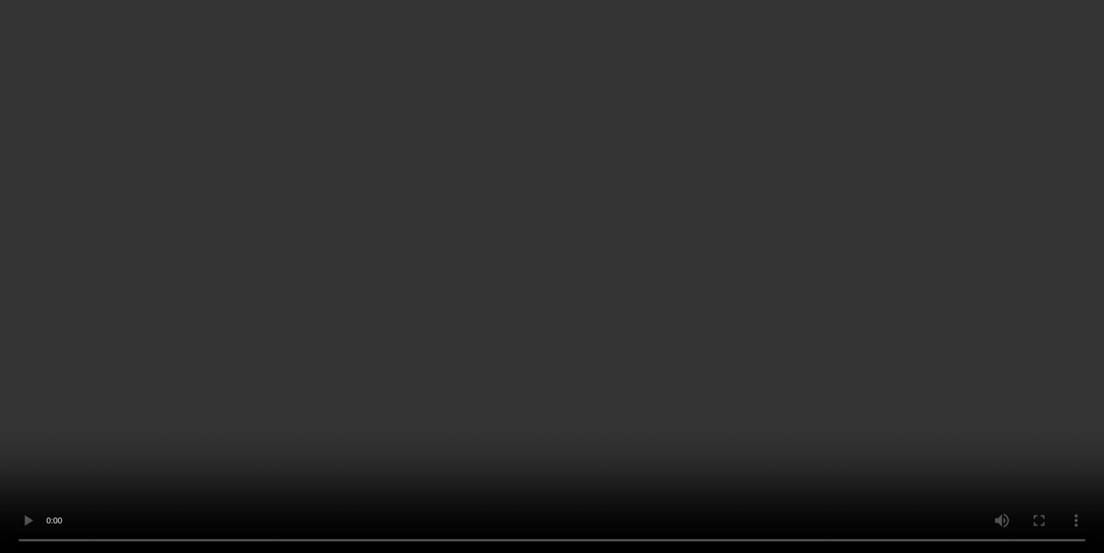
scroll to position [1754, 0]
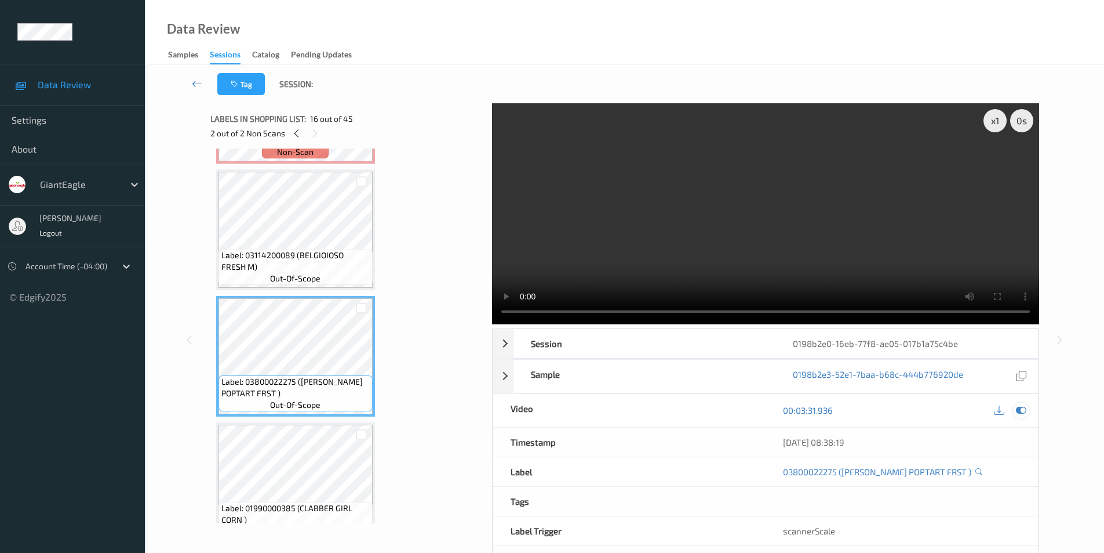
click at [1020, 409] on icon at bounding box center [1021, 410] width 10 height 10
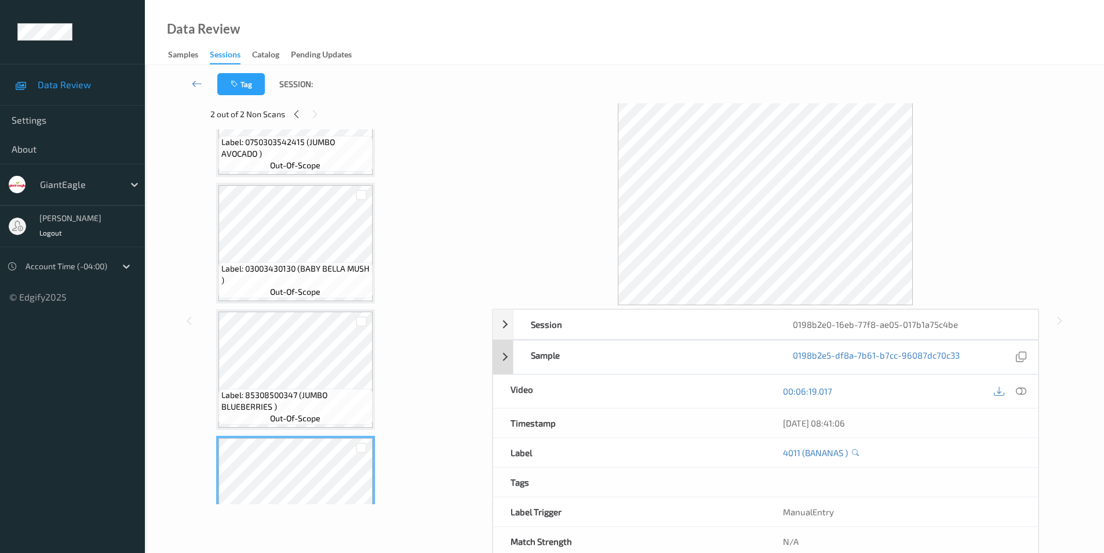
scroll to position [0, 0]
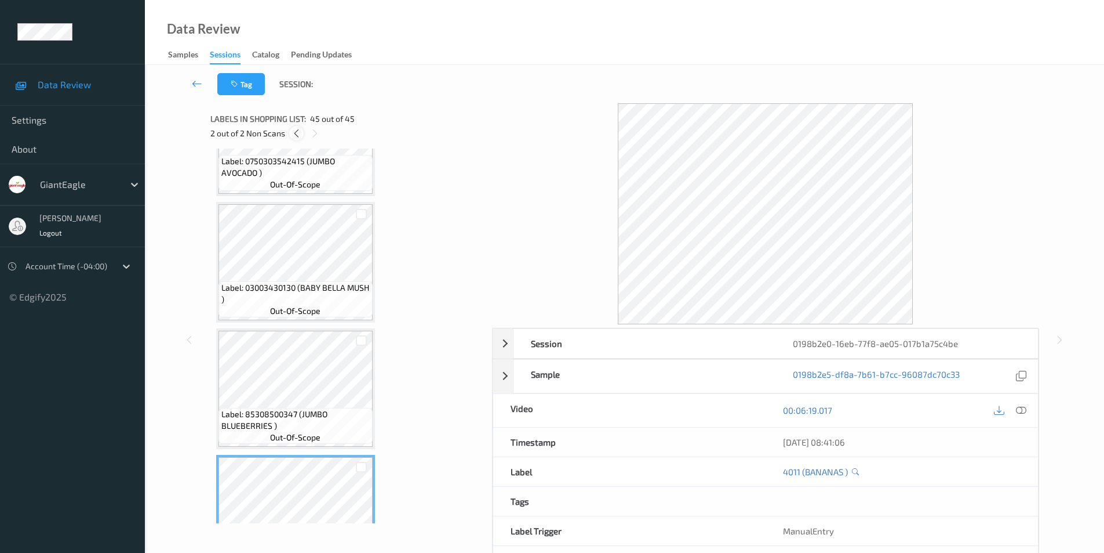
click at [299, 137] on icon at bounding box center [297, 133] width 10 height 10
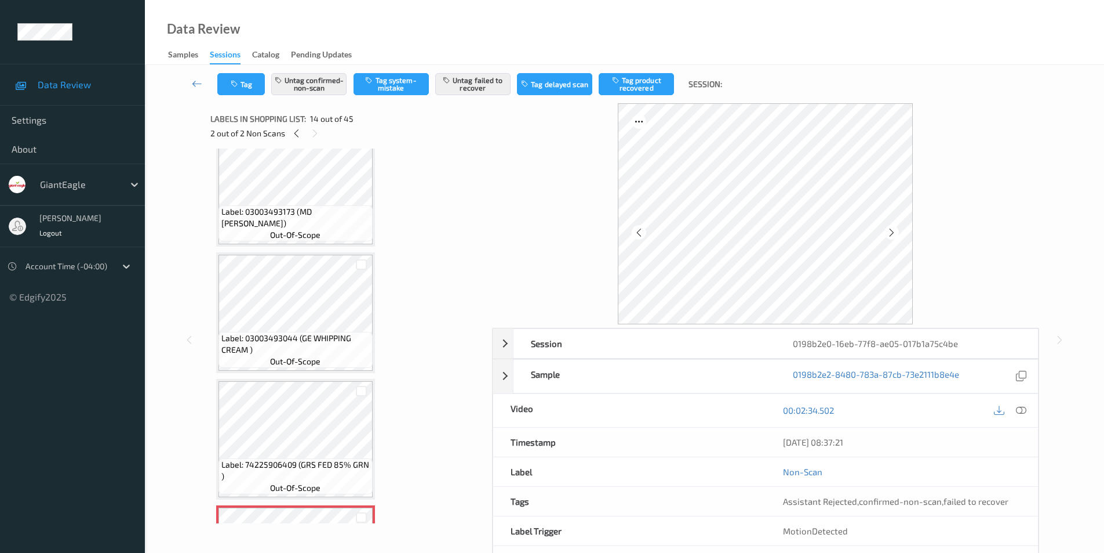
scroll to position [1291, 0]
click at [295, 128] on icon at bounding box center [297, 133] width 10 height 10
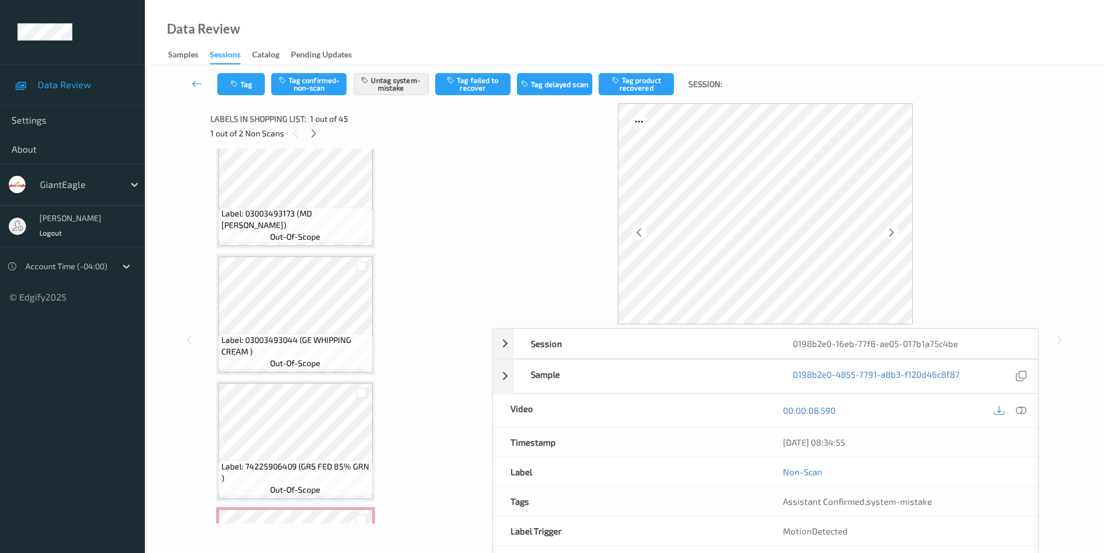
scroll to position [6, 0]
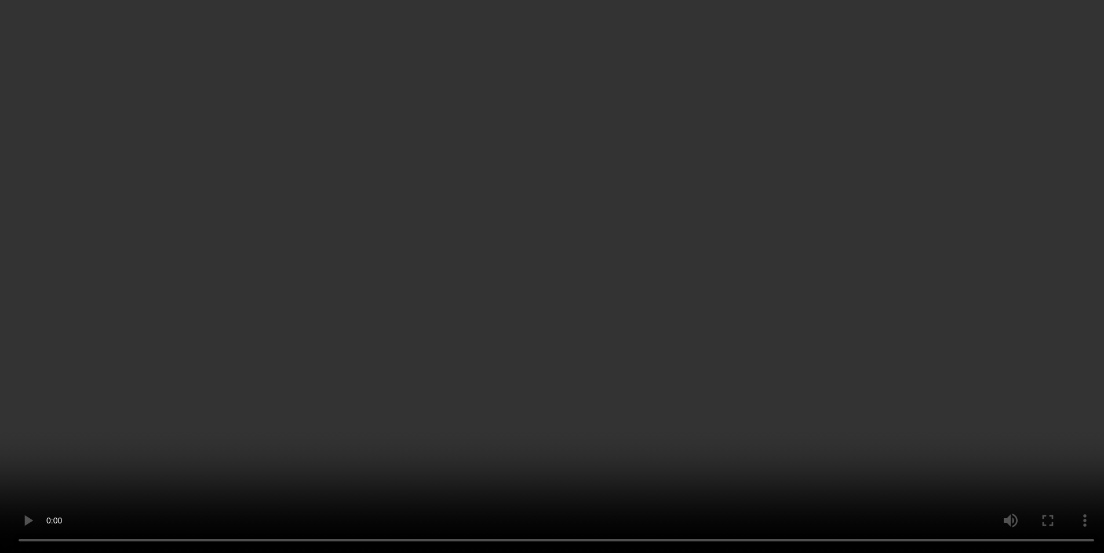
scroll to position [1485, 0]
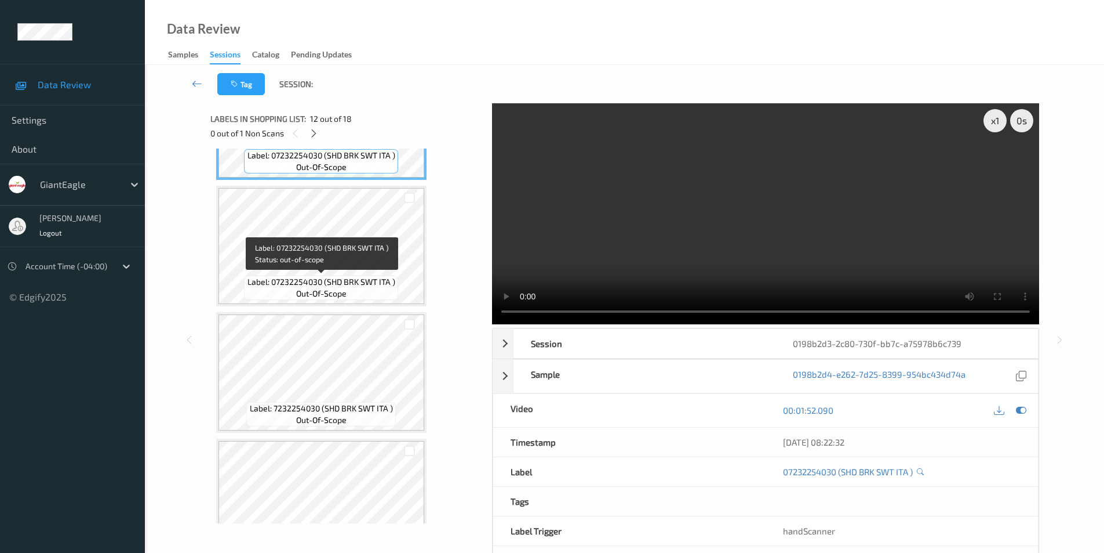
click at [364, 280] on span "Label: 07232254030 (SHD BRK SWT ITA )" at bounding box center [322, 282] width 148 height 12
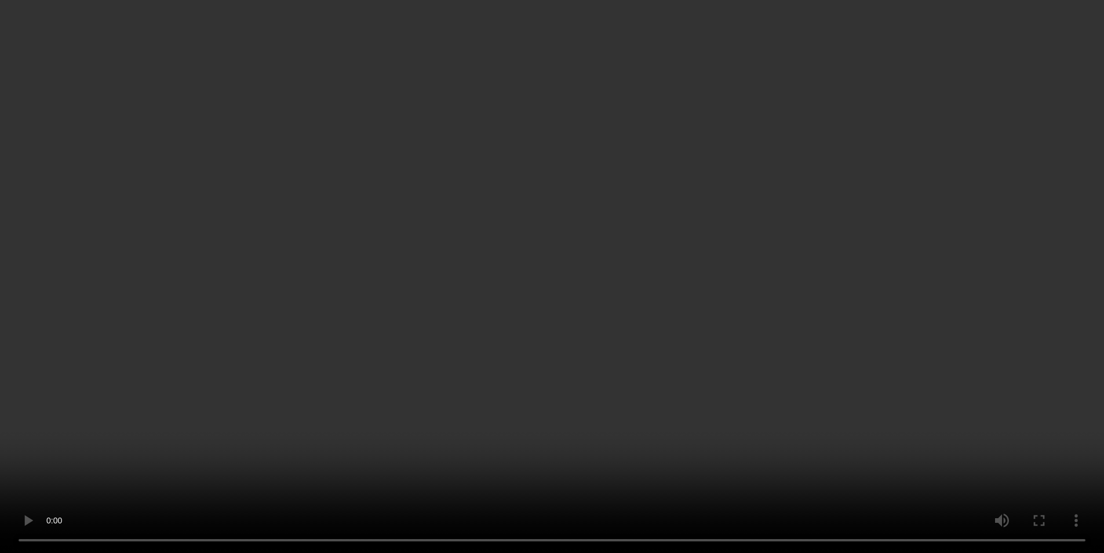
scroll to position [732, 0]
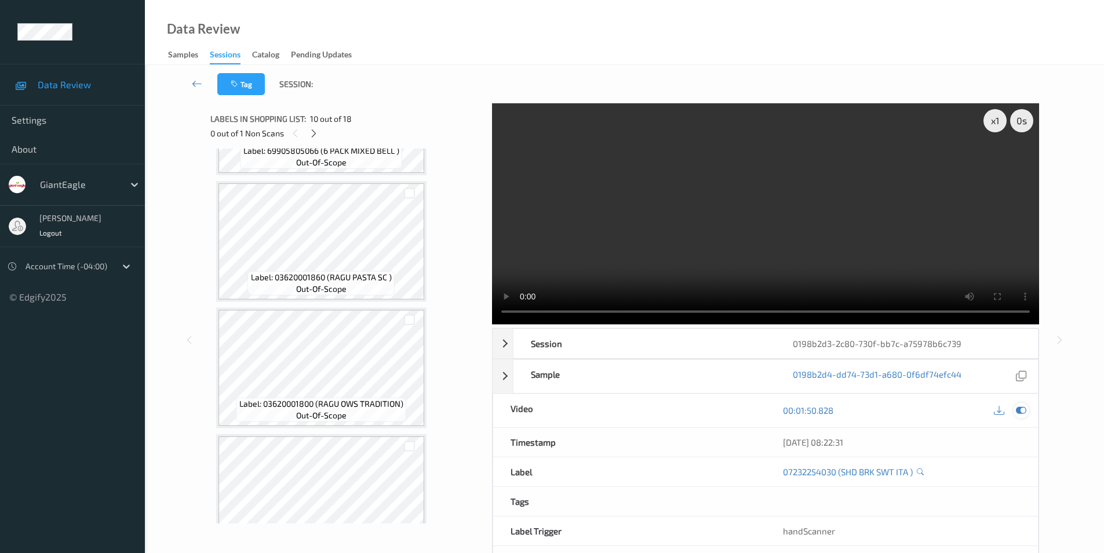
click at [1020, 410] on icon at bounding box center [1021, 410] width 10 height 10
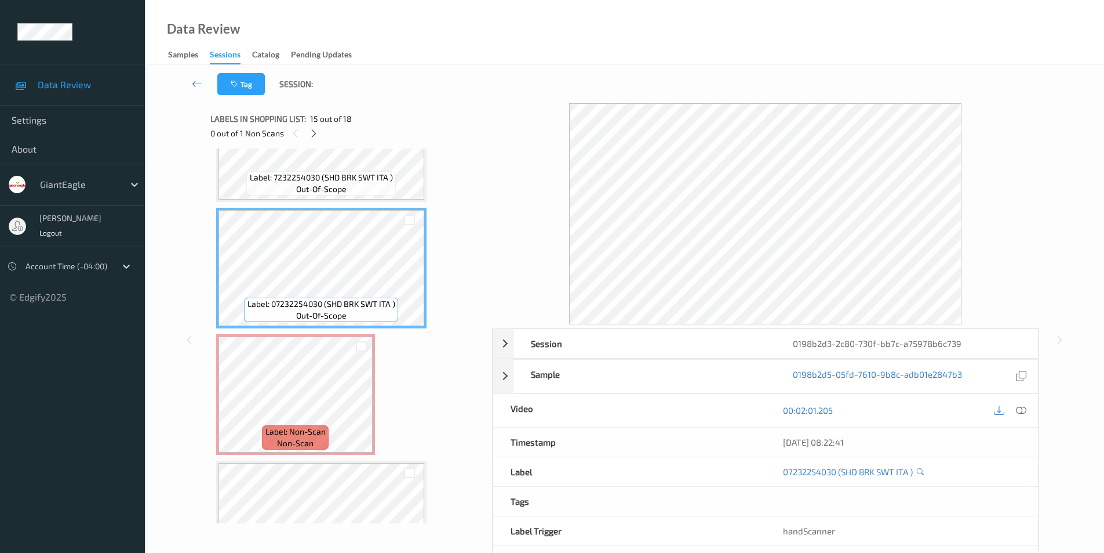
scroll to position [1717, 0]
click at [1022, 411] on icon at bounding box center [1021, 410] width 10 height 10
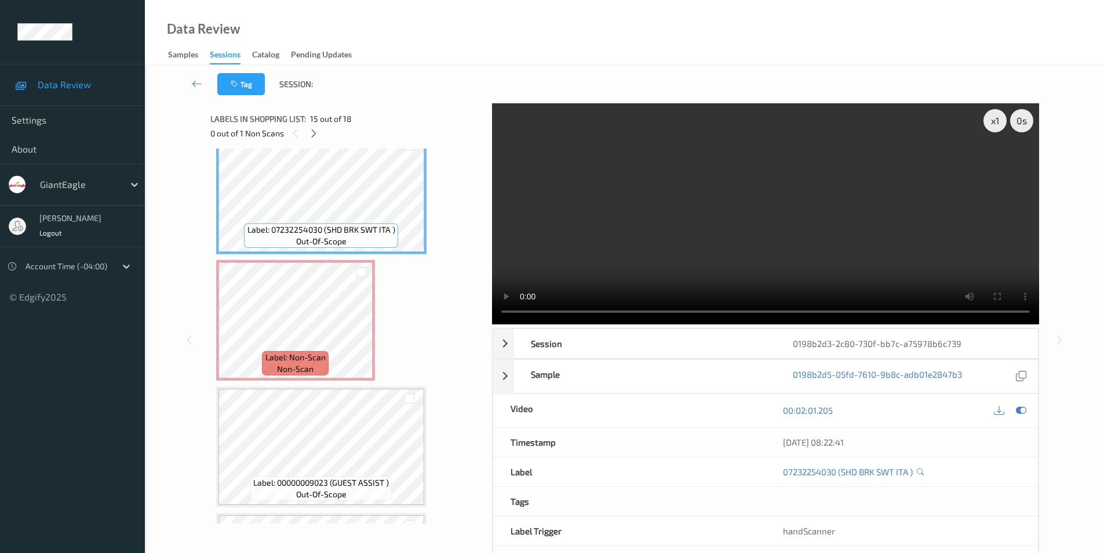
scroll to position [1732, 0]
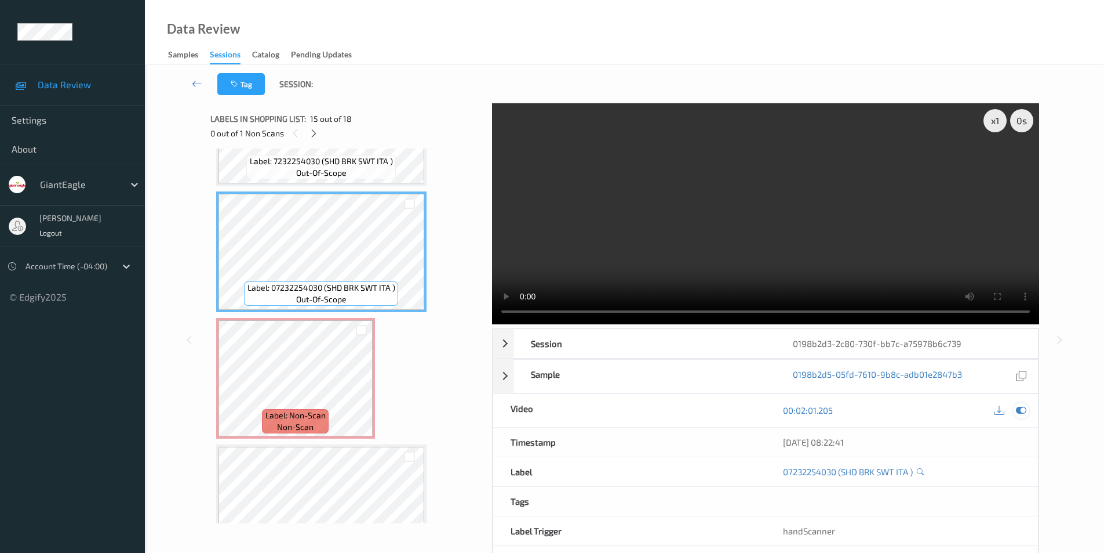
click at [1020, 410] on icon at bounding box center [1021, 410] width 10 height 10
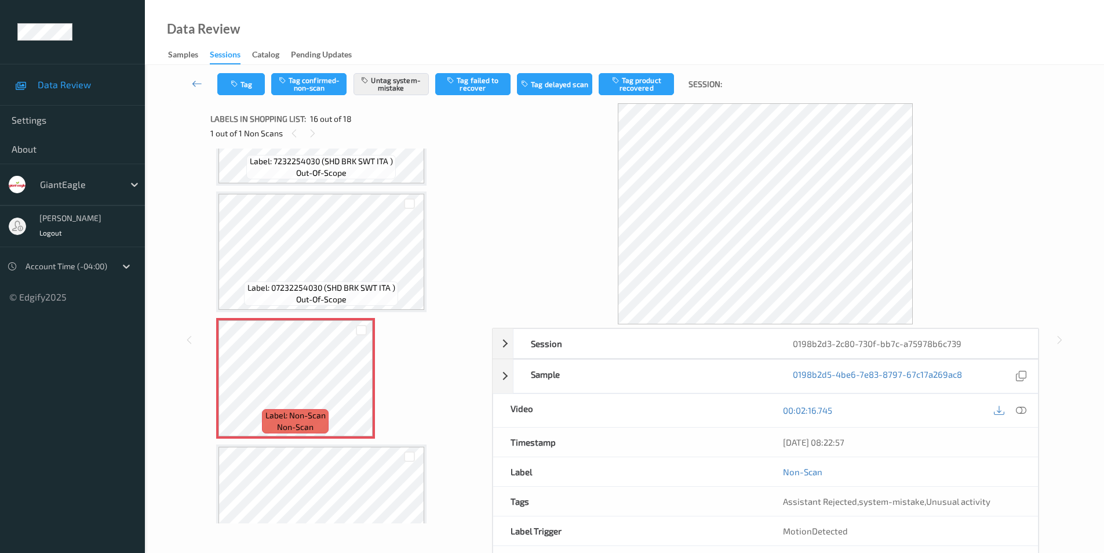
scroll to position [1790, 0]
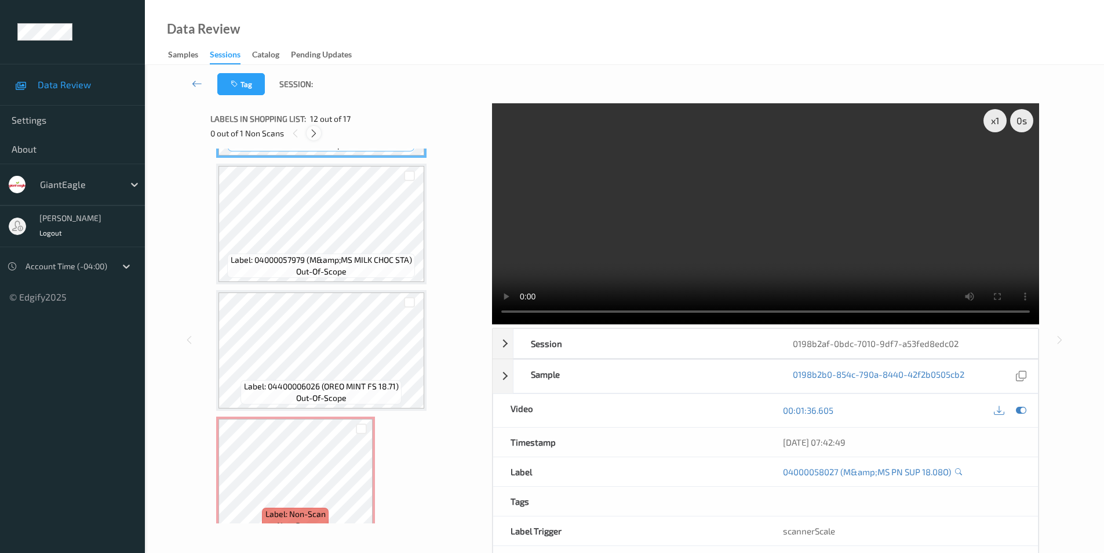
click at [318, 137] on icon at bounding box center [314, 133] width 10 height 10
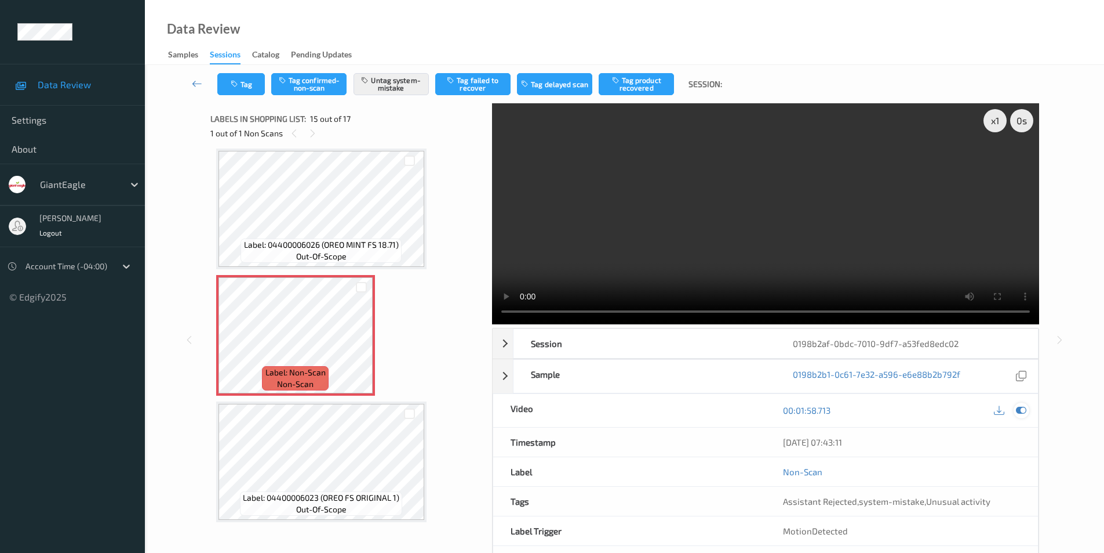
click at [1015, 411] on div at bounding box center [1022, 410] width 16 height 16
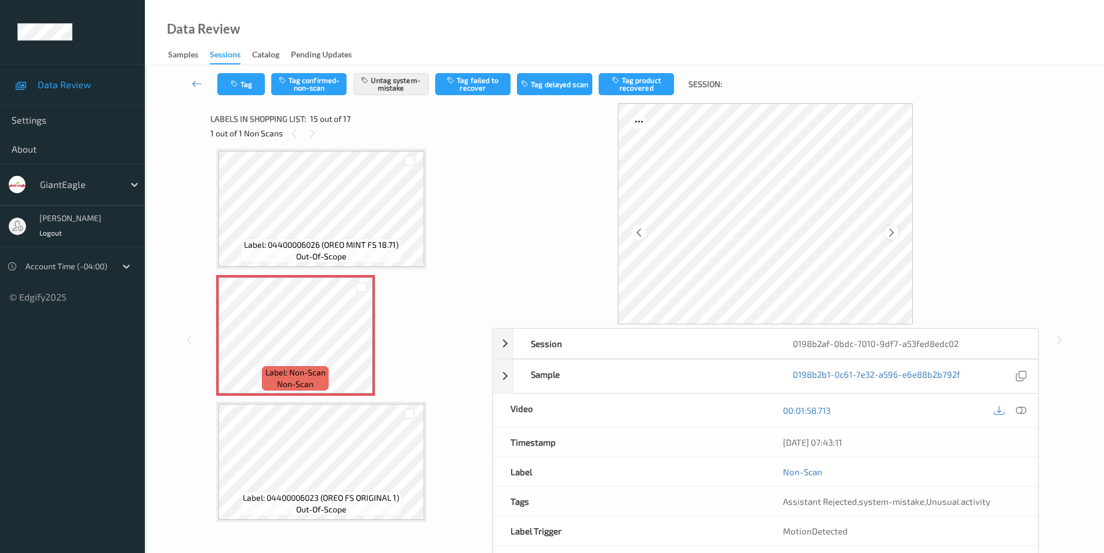
click at [890, 232] on icon at bounding box center [892, 232] width 10 height 10
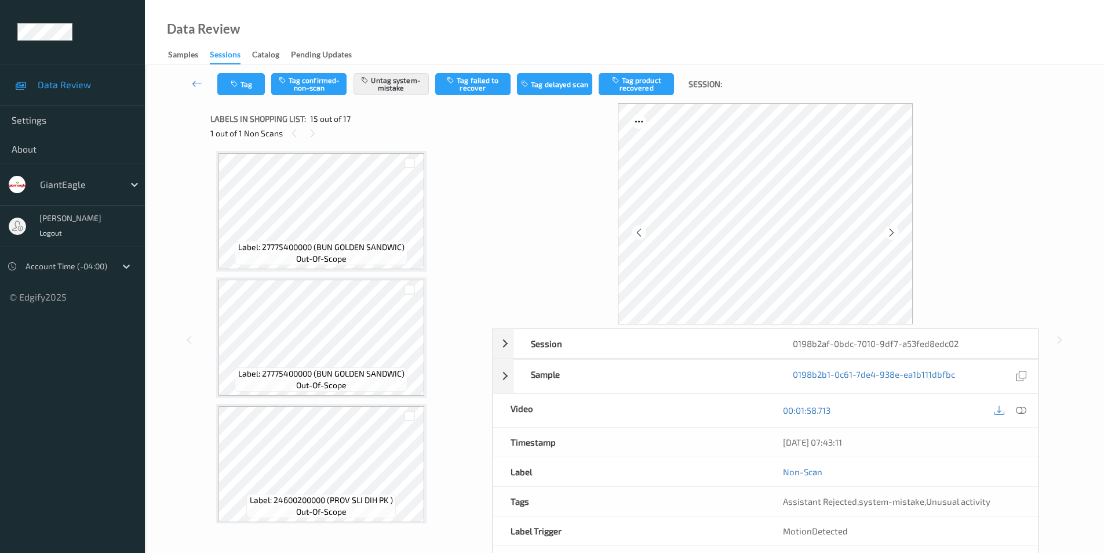
scroll to position [0, 0]
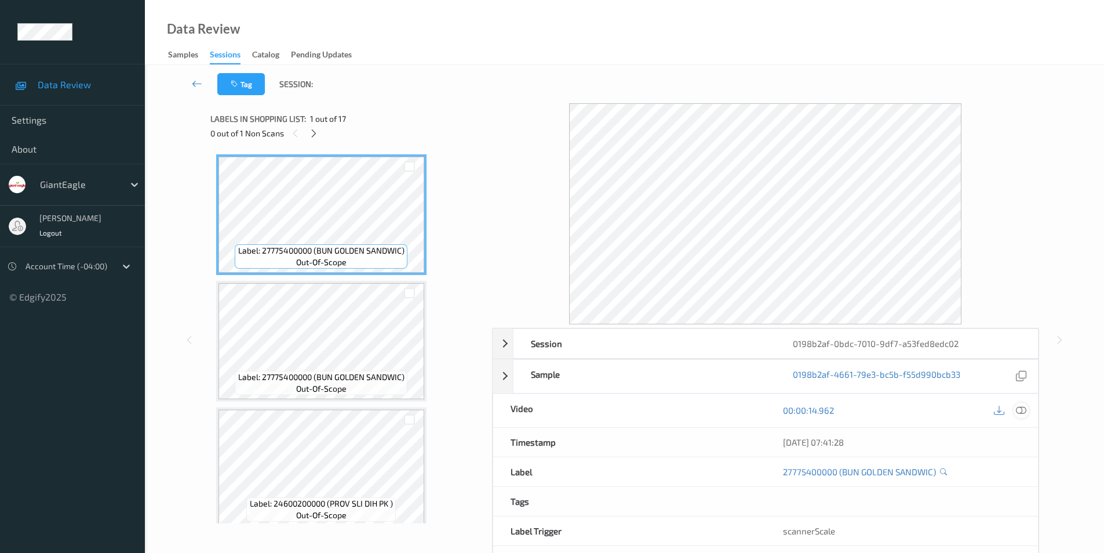
click at [1019, 410] on icon at bounding box center [1021, 410] width 10 height 10
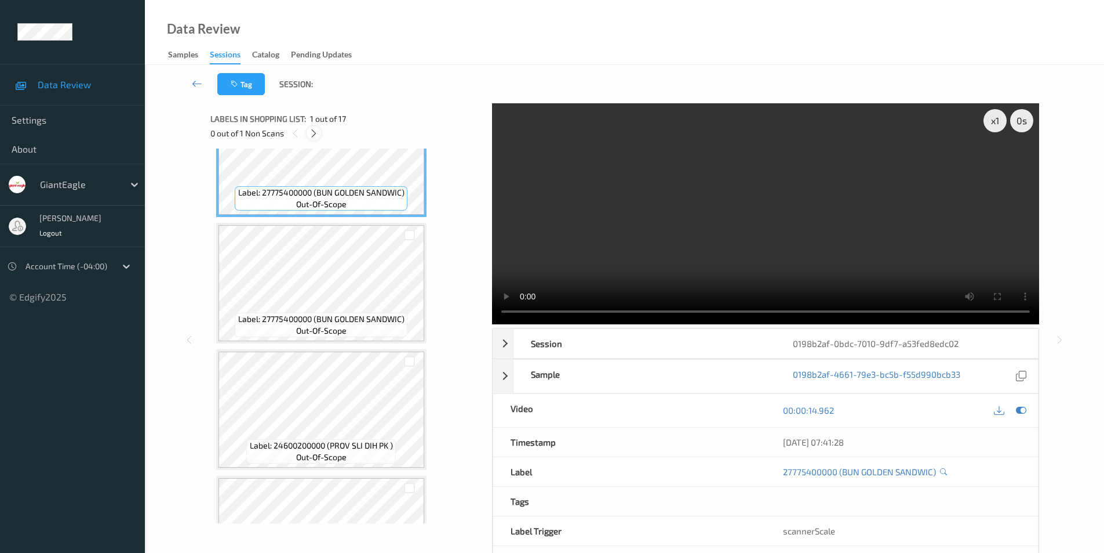
click at [317, 135] on icon at bounding box center [314, 133] width 10 height 10
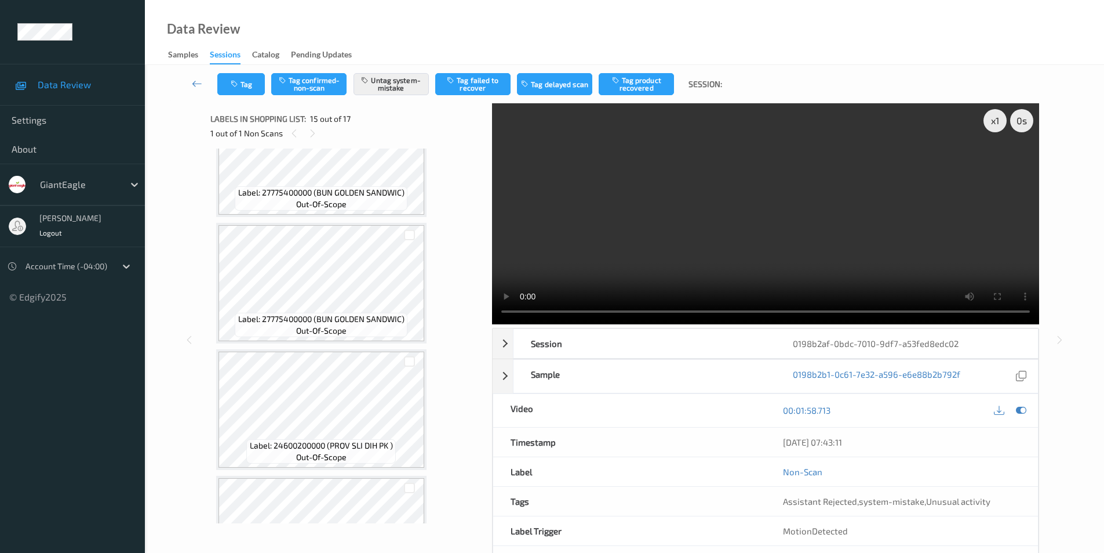
scroll to position [1649, 0]
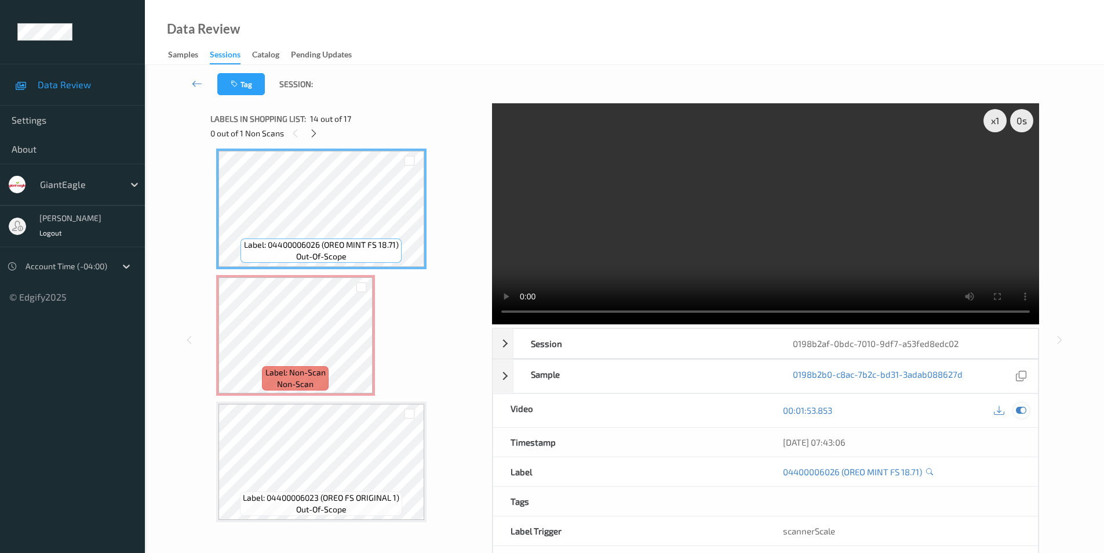
click at [1021, 408] on icon at bounding box center [1021, 410] width 10 height 10
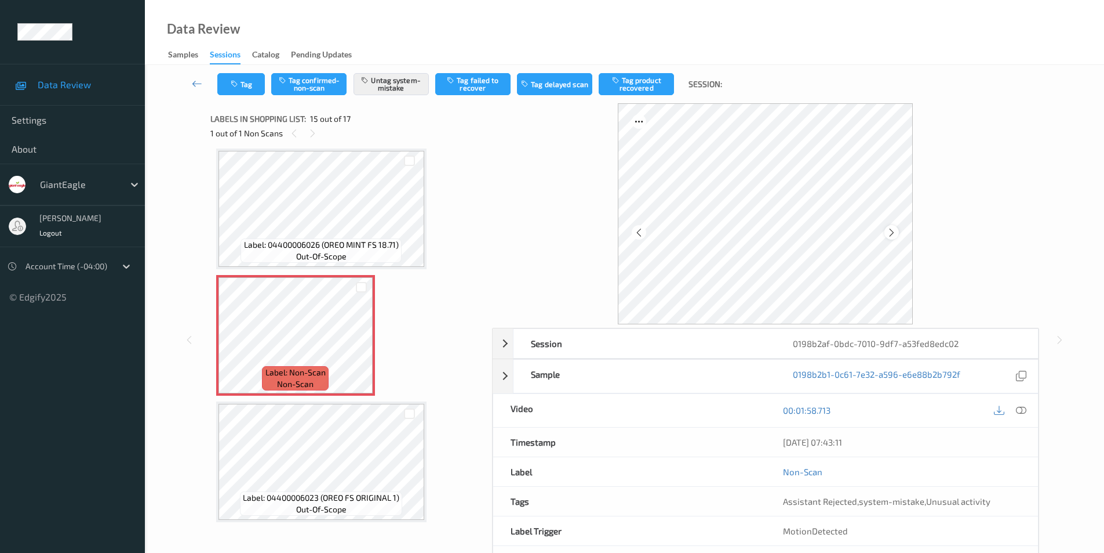
click at [895, 230] on icon at bounding box center [892, 232] width 10 height 10
click at [296, 135] on icon at bounding box center [294, 133] width 10 height 10
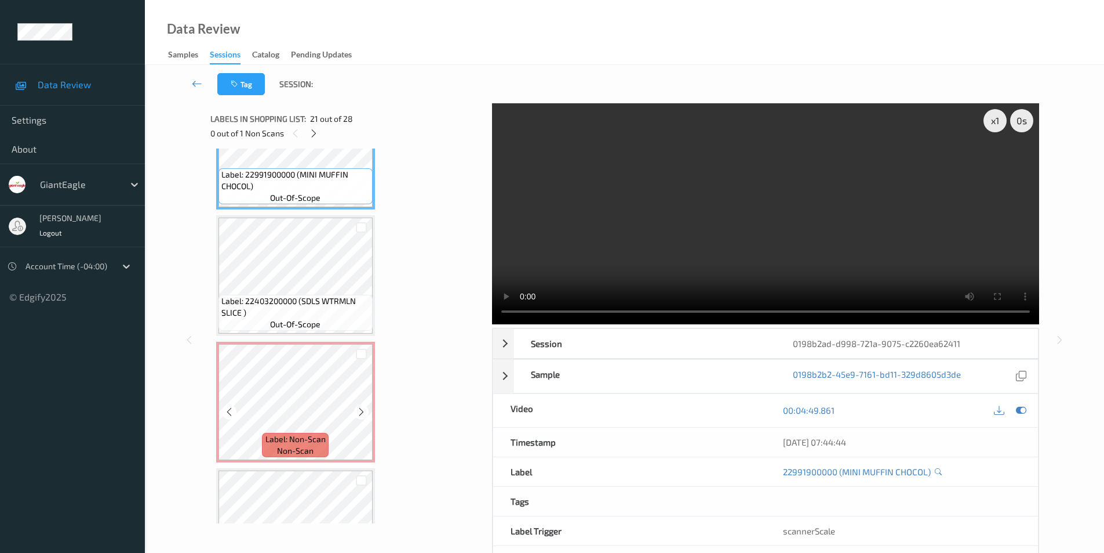
scroll to position [2602, 0]
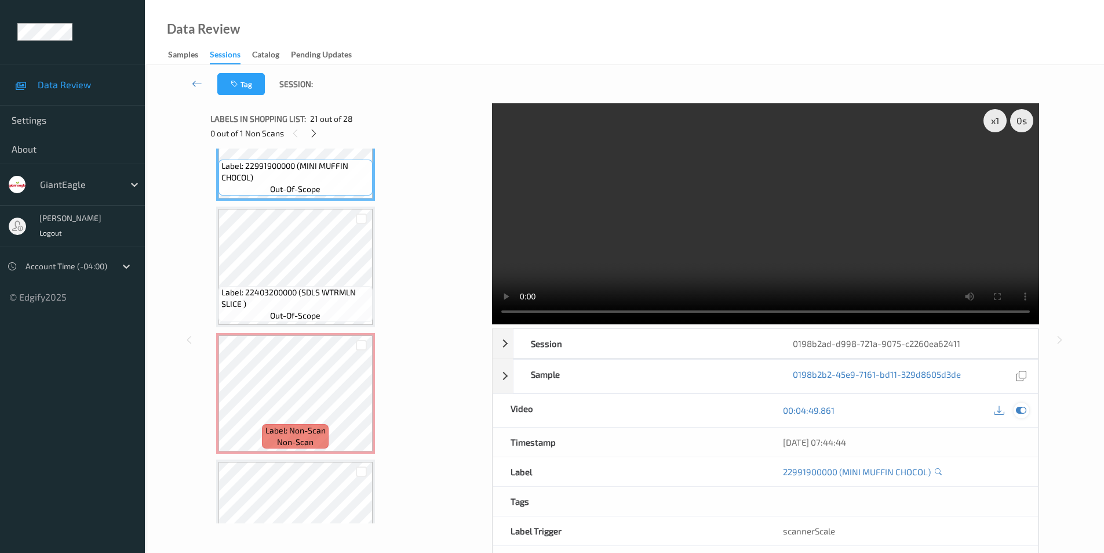
click at [1019, 409] on icon at bounding box center [1021, 410] width 10 height 10
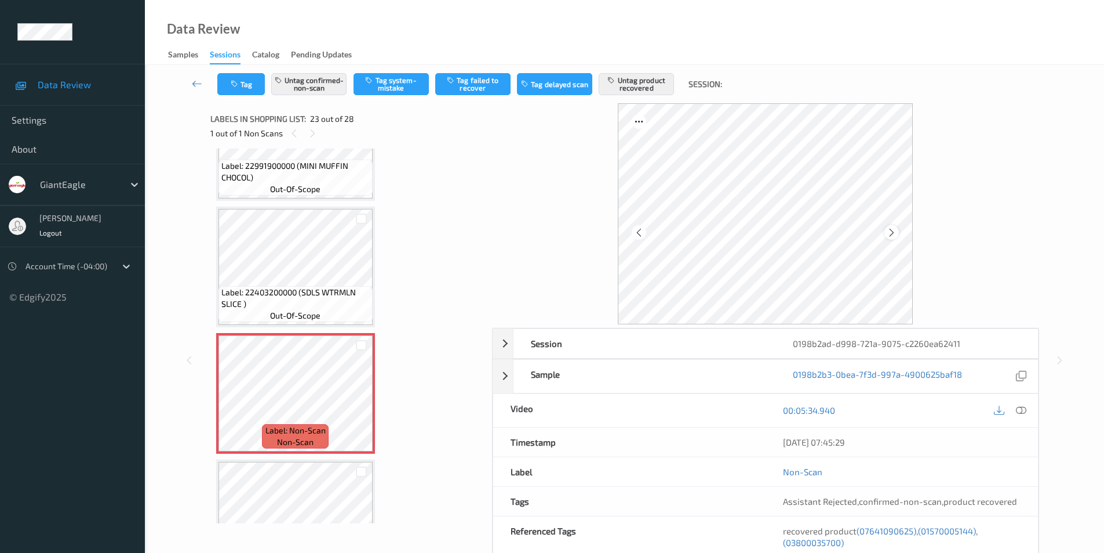
click at [893, 230] on icon at bounding box center [892, 232] width 10 height 10
click at [1022, 409] on icon at bounding box center [1021, 410] width 10 height 10
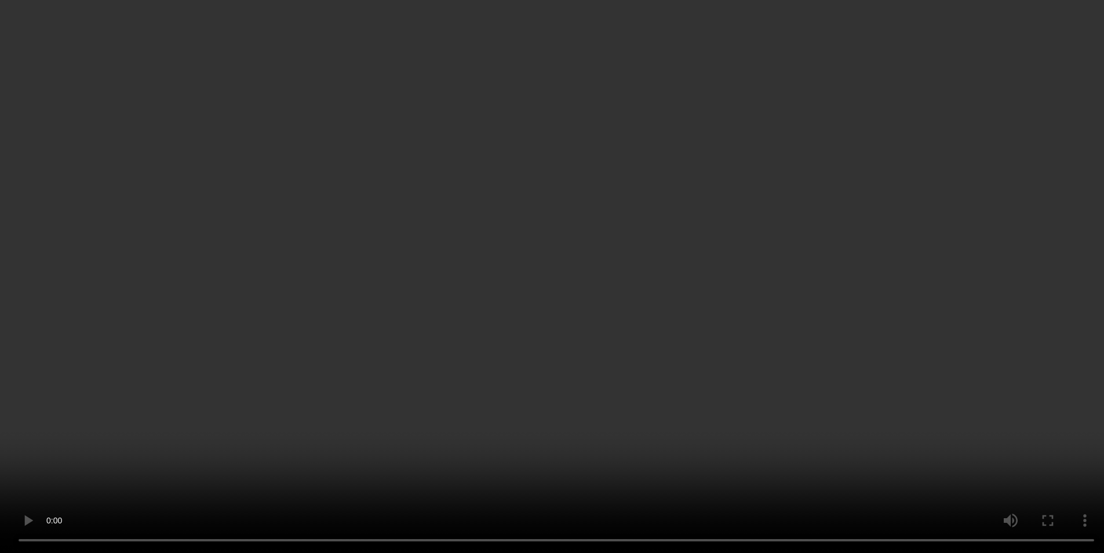
scroll to position [2718, 0]
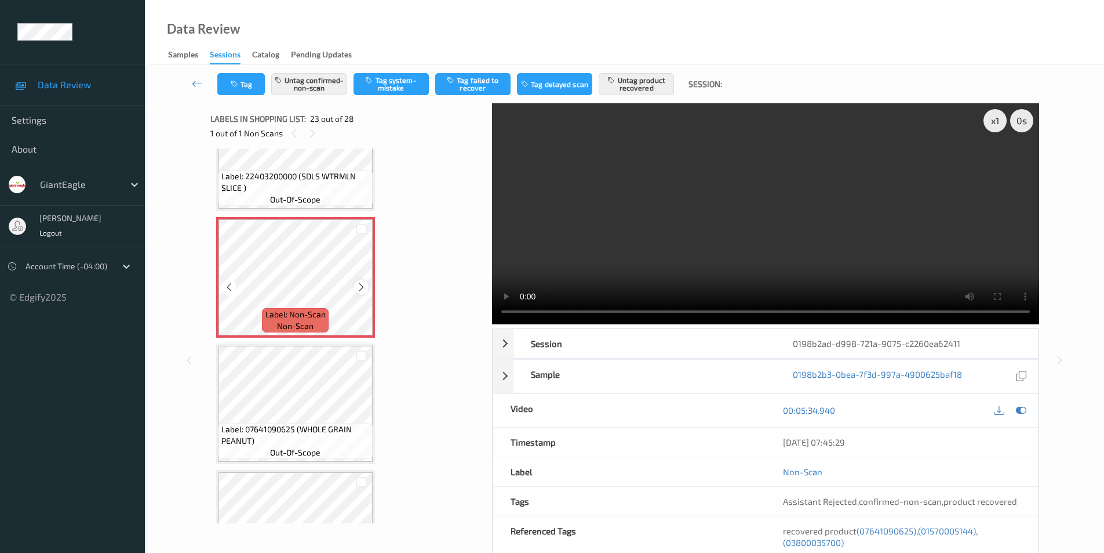
click at [361, 285] on icon at bounding box center [362, 287] width 10 height 10
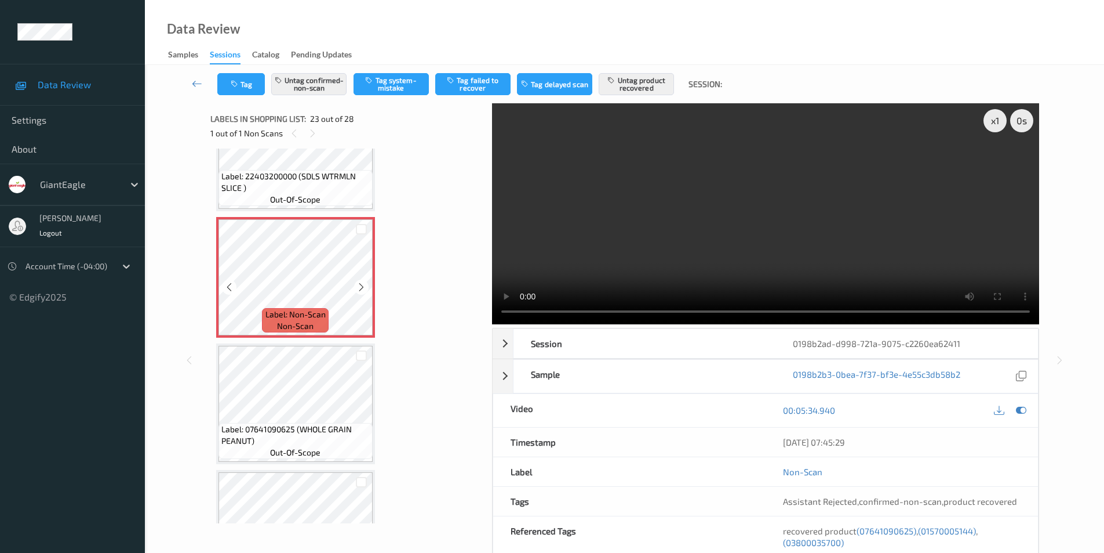
click at [361, 285] on icon at bounding box center [362, 287] width 10 height 10
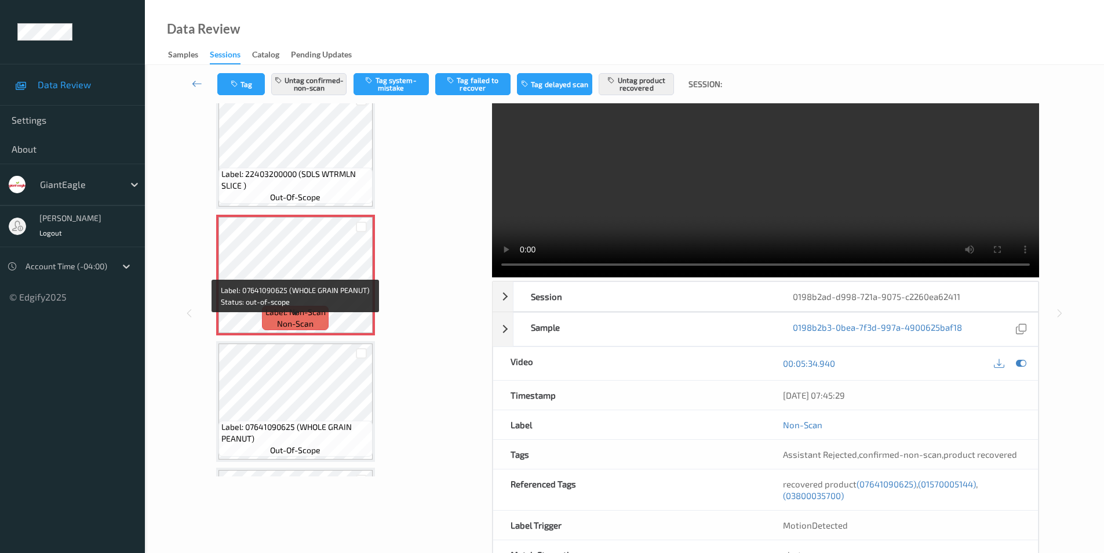
scroll to position [2660, 0]
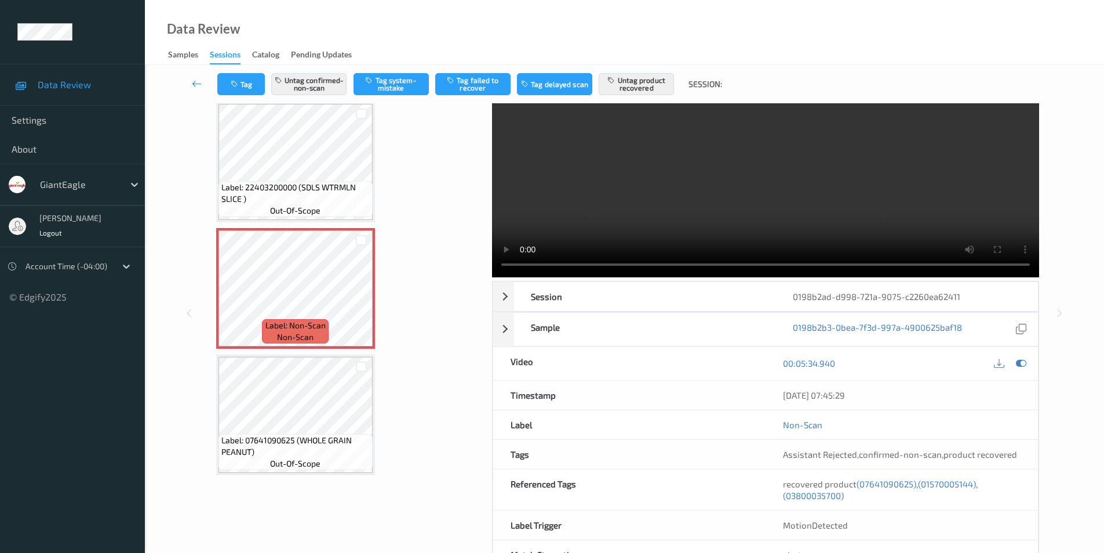
click at [1022, 363] on icon at bounding box center [1021, 363] width 10 height 10
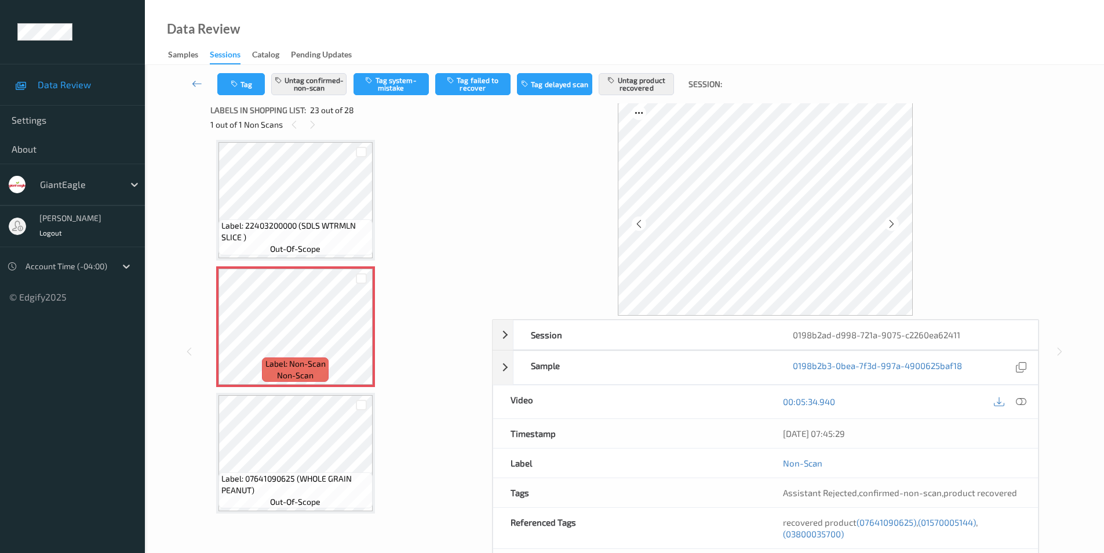
scroll to position [0, 0]
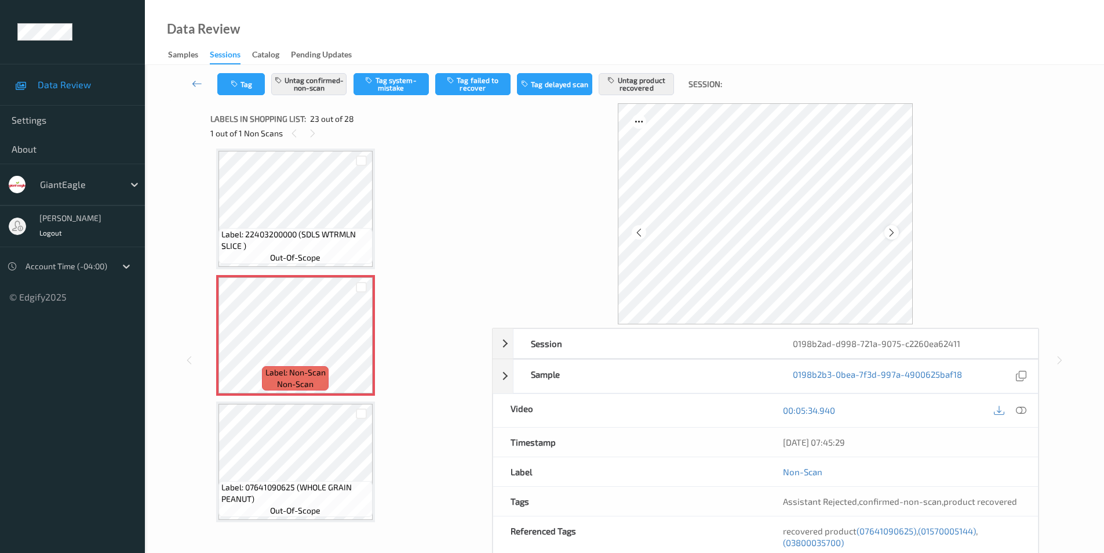
click at [885, 229] on div at bounding box center [892, 232] width 14 height 14
click at [887, 231] on icon at bounding box center [892, 232] width 10 height 10
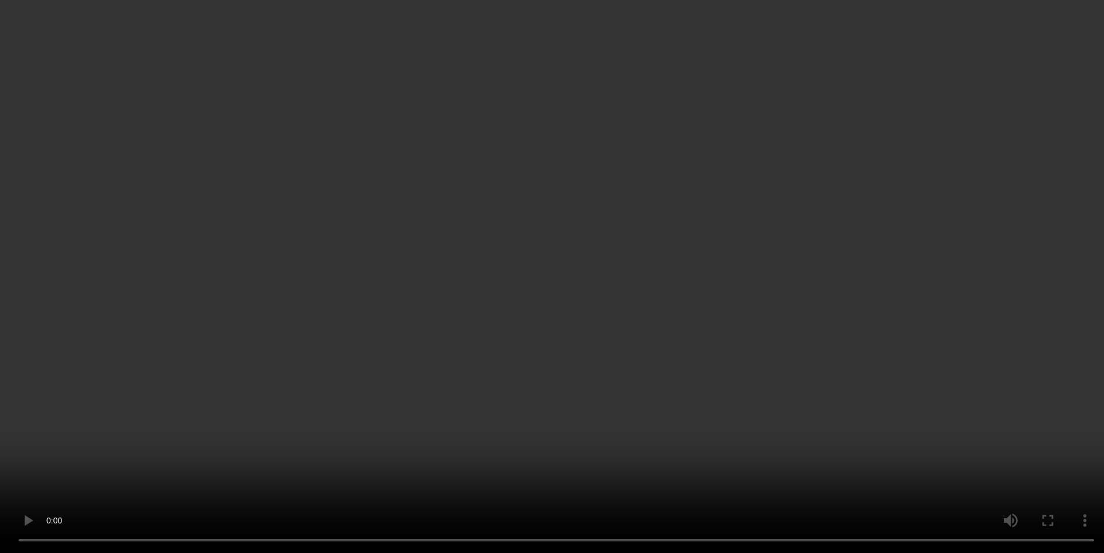
scroll to position [174, 0]
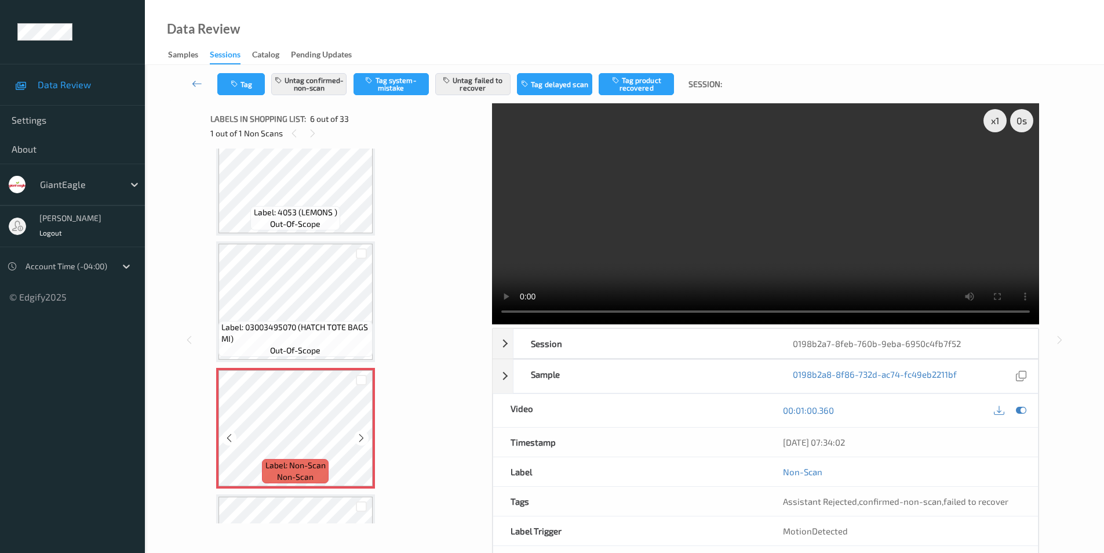
scroll to position [395, 0]
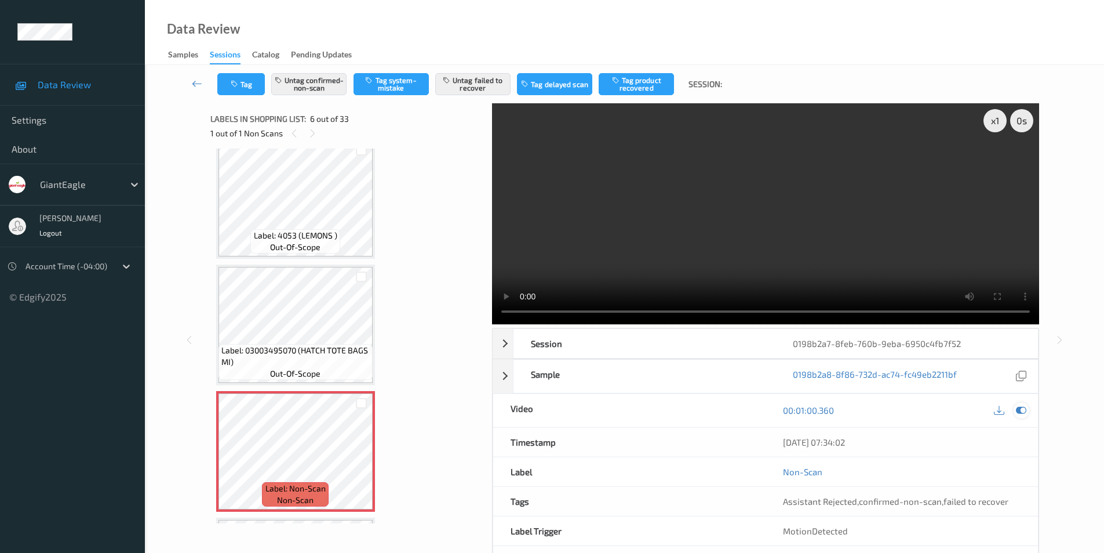
click at [1023, 409] on icon at bounding box center [1021, 410] width 10 height 10
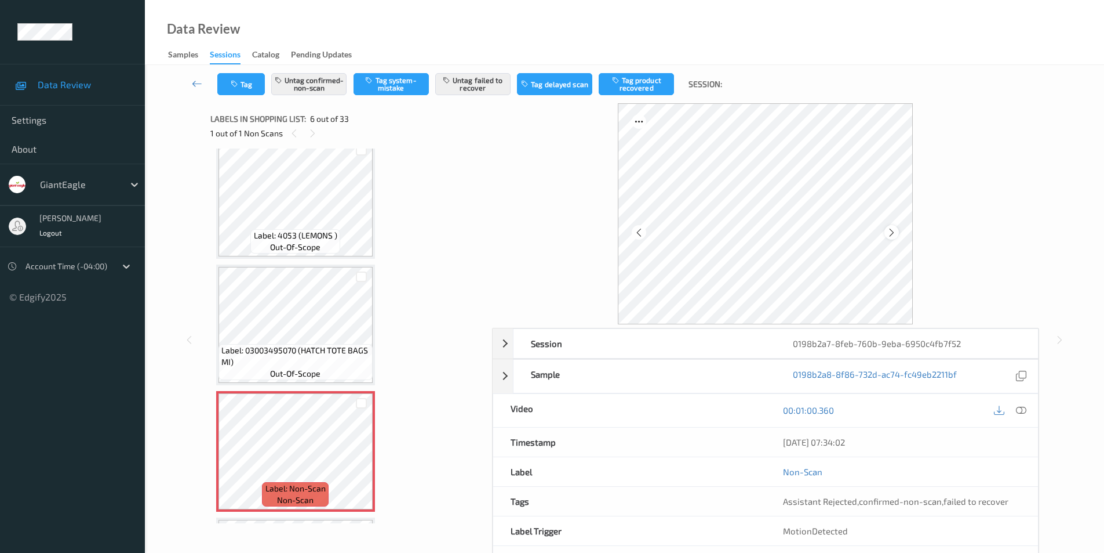
click at [887, 231] on icon at bounding box center [892, 232] width 10 height 10
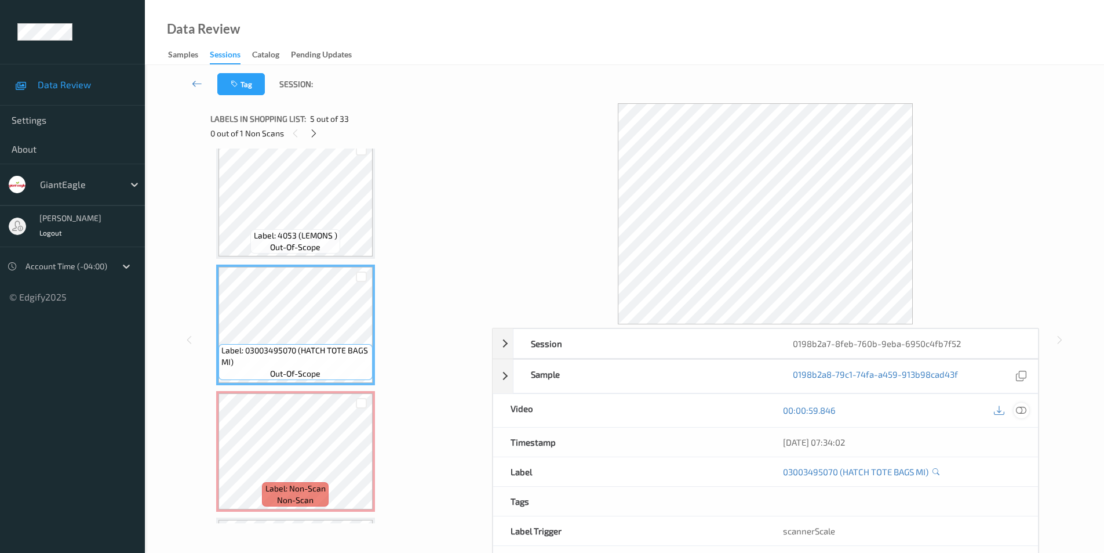
click at [1024, 412] on icon at bounding box center [1021, 410] width 10 height 10
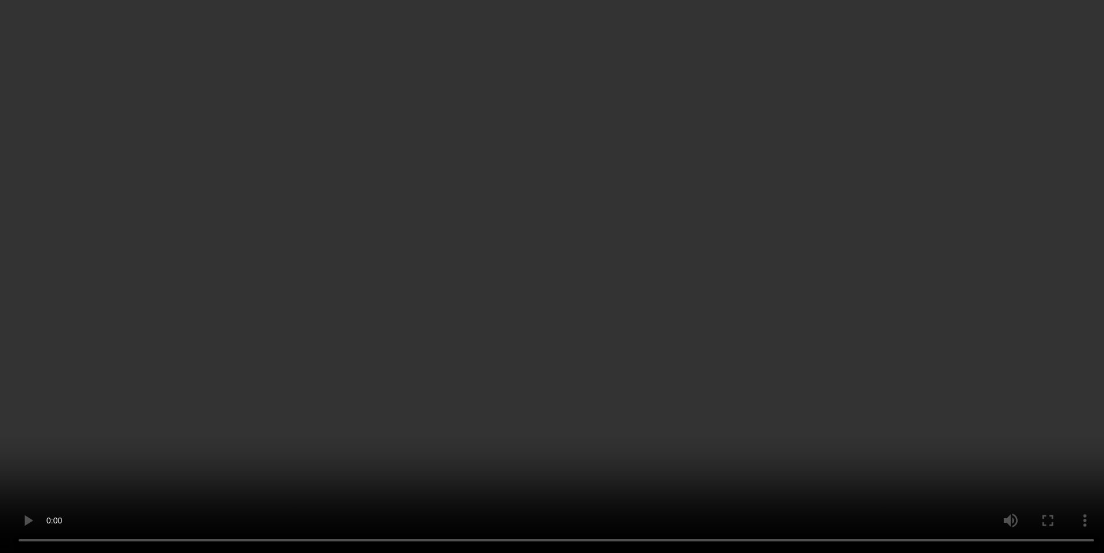
scroll to position [2193, 0]
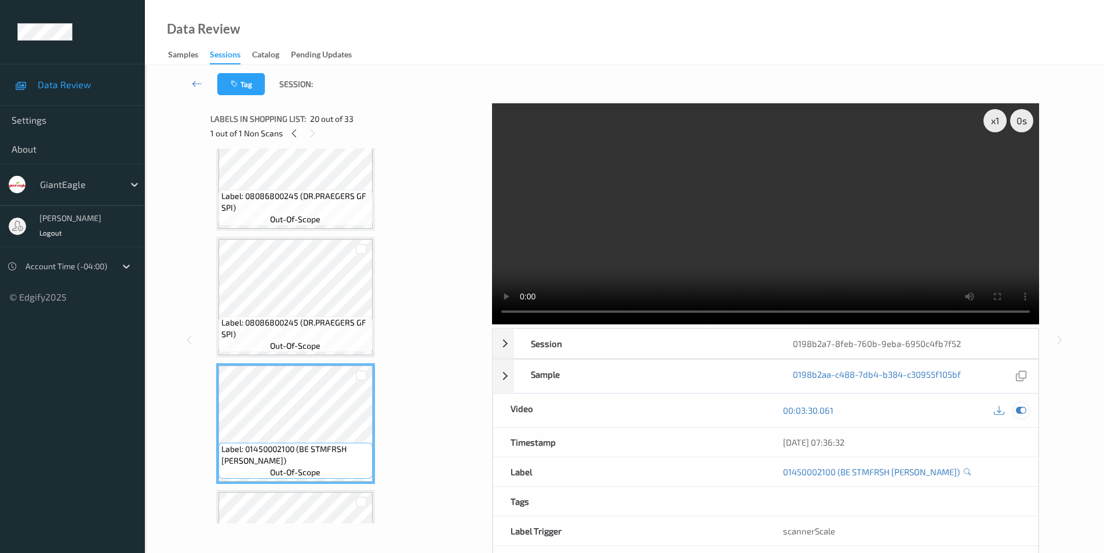
click at [1020, 410] on icon at bounding box center [1021, 410] width 10 height 10
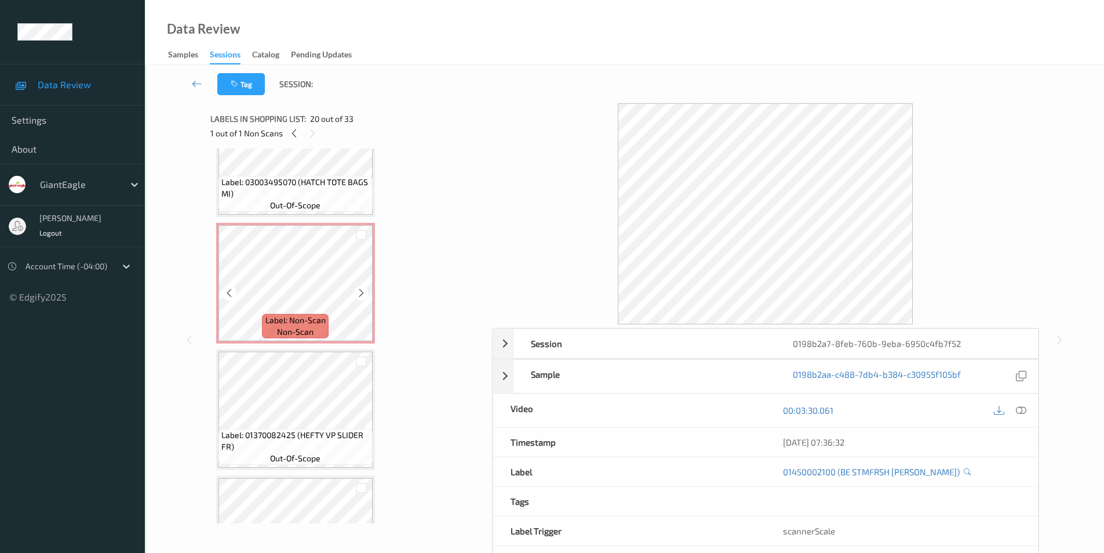
scroll to position [569, 0]
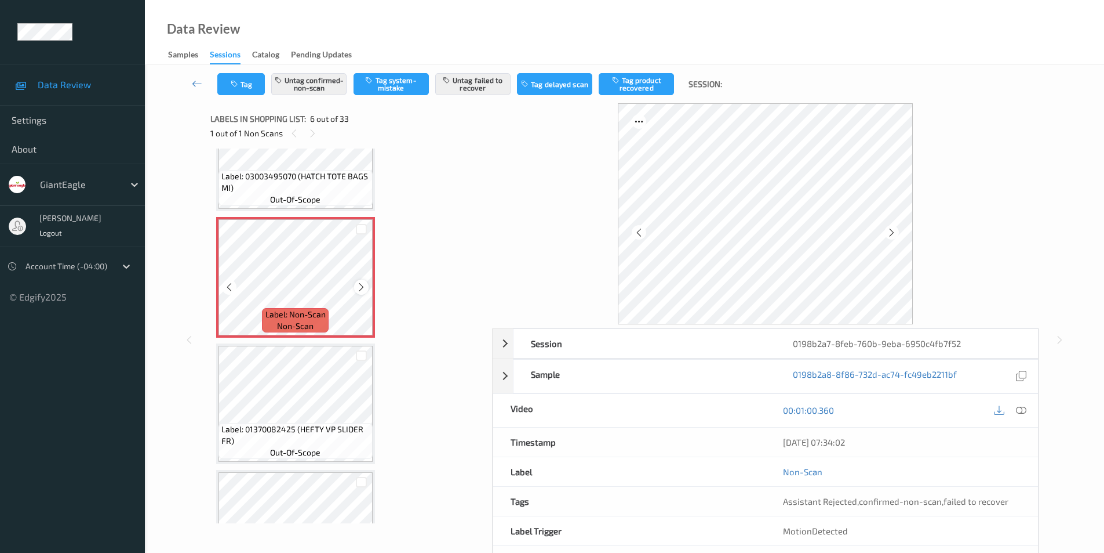
click at [359, 286] on icon at bounding box center [362, 287] width 10 height 10
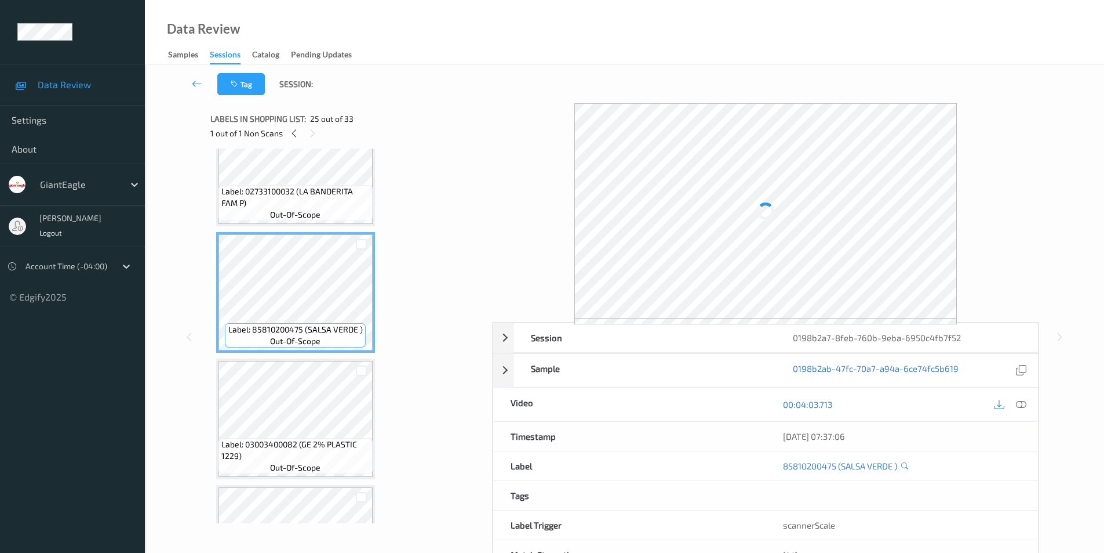
scroll to position [3120, 0]
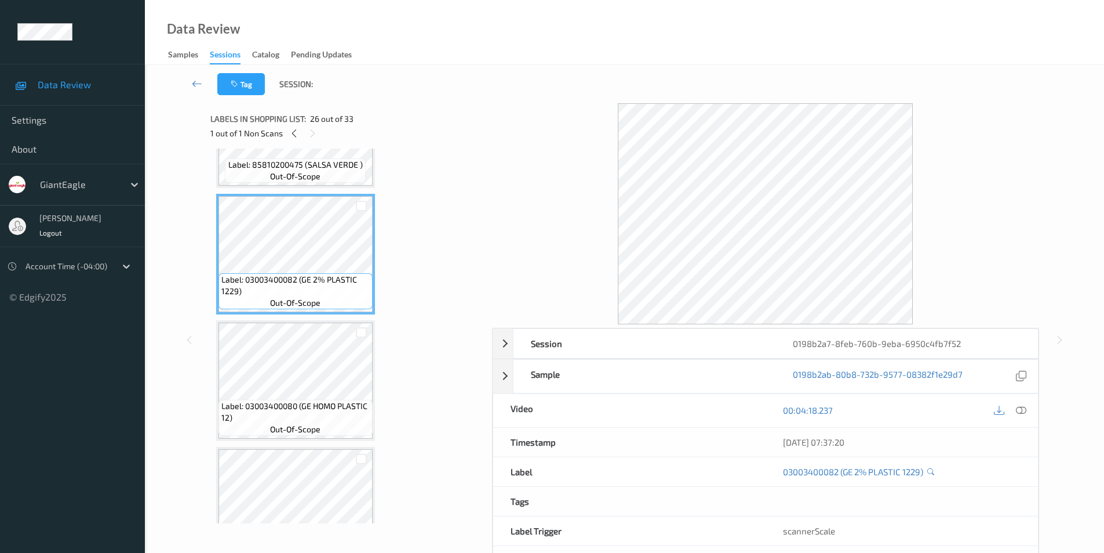
click at [325, 404] on span "Label: 03003400080 (GE HOMO PLASTIC 12)" at bounding box center [295, 411] width 148 height 23
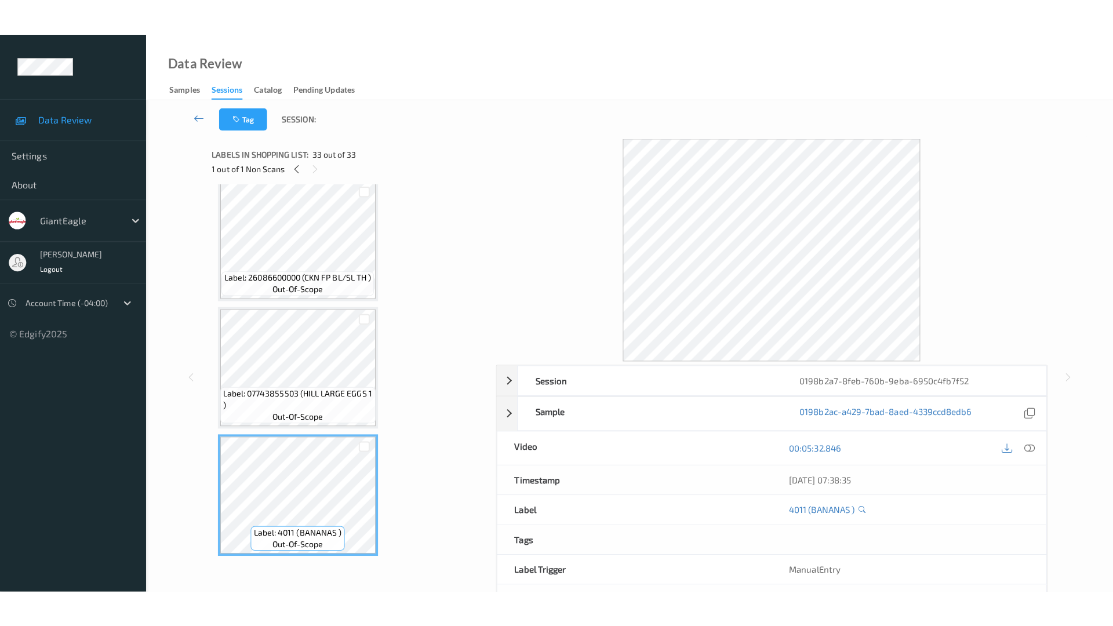
scroll to position [3802, 0]
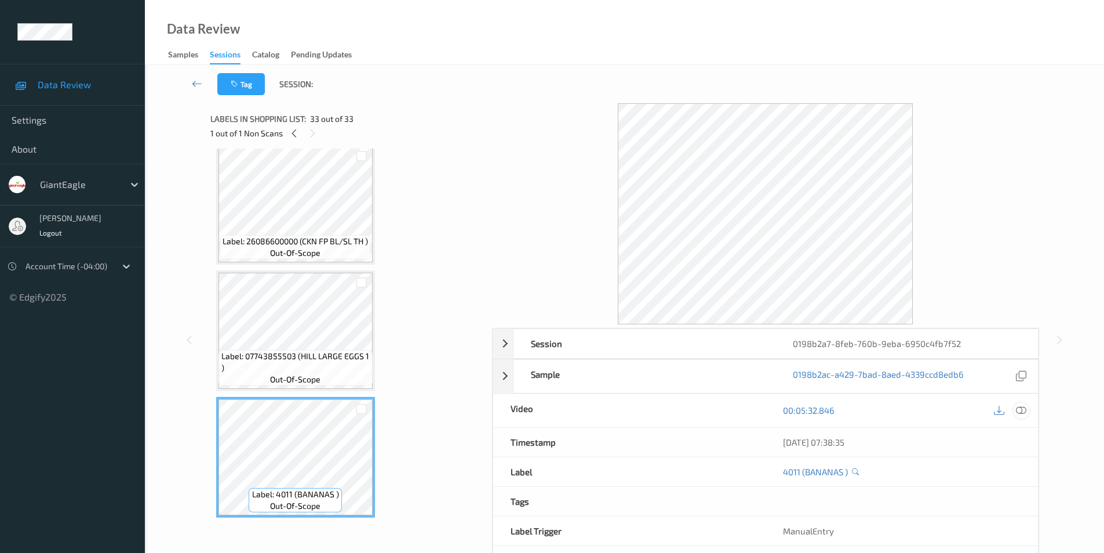
click at [1029, 409] on div at bounding box center [1022, 410] width 16 height 16
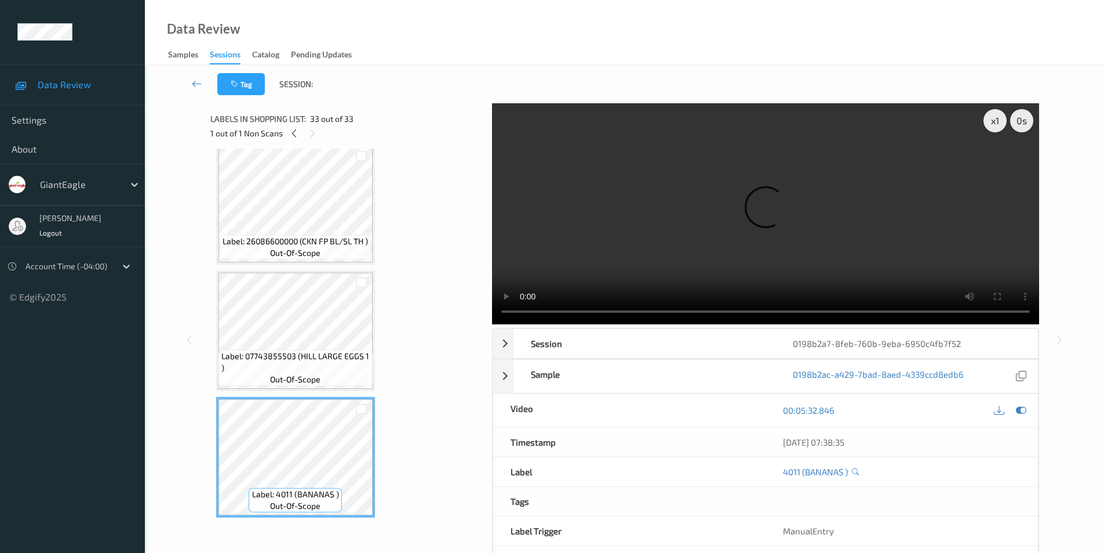
scroll to position [3729, 0]
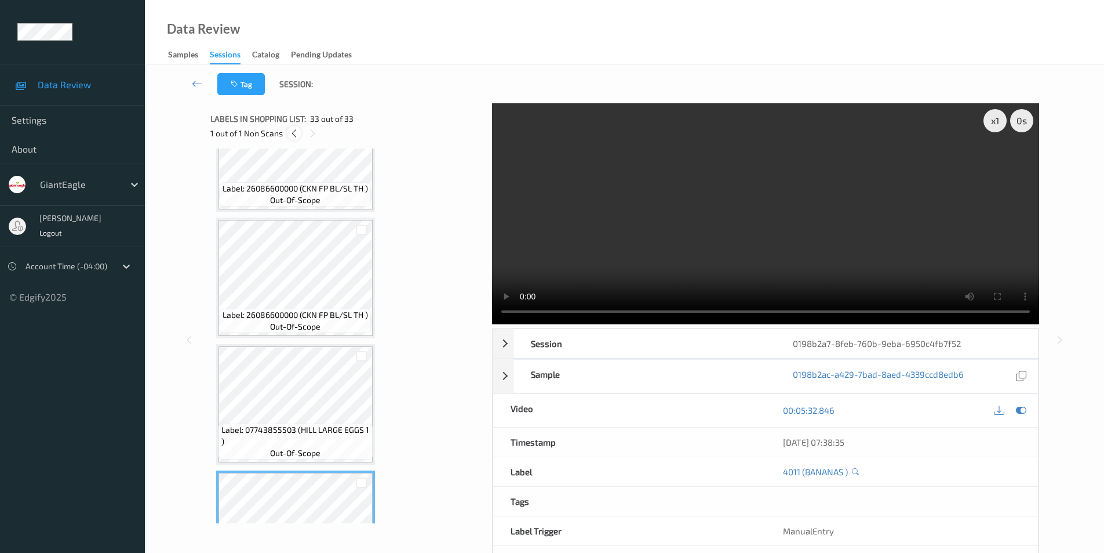
click at [293, 135] on icon at bounding box center [294, 133] width 10 height 10
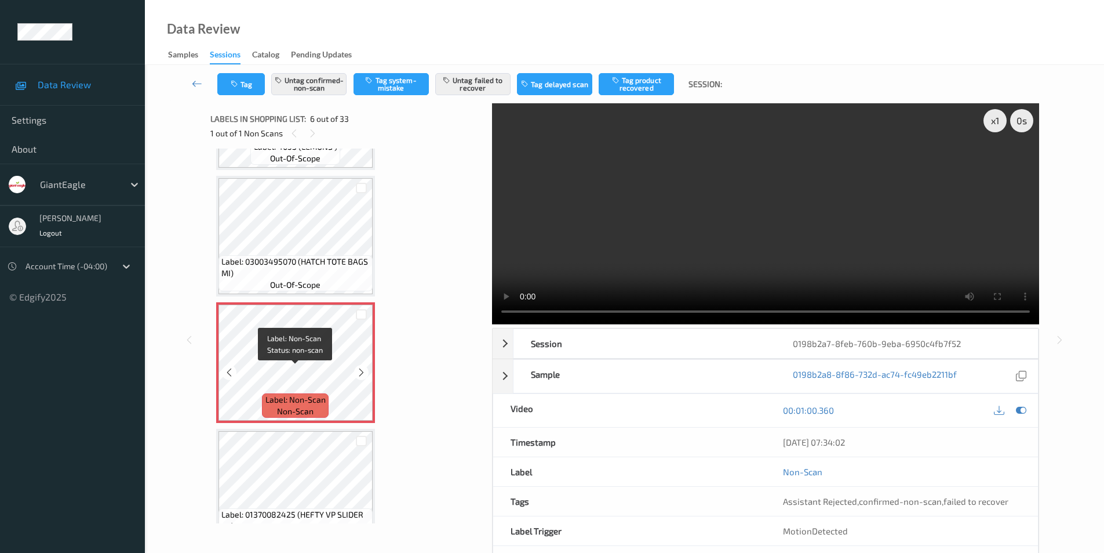
scroll to position [453, 0]
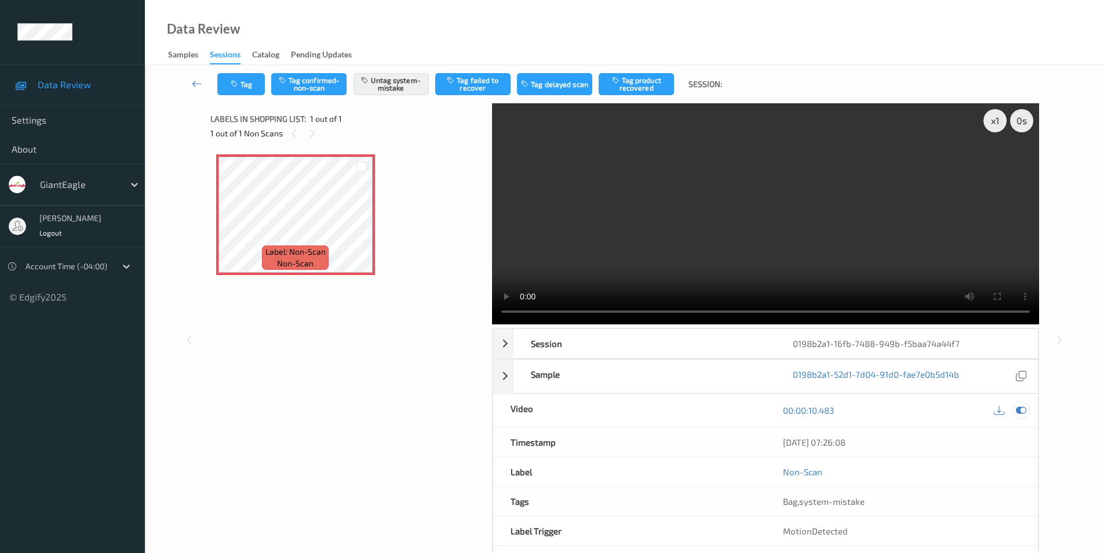
click at [1024, 409] on icon at bounding box center [1021, 410] width 10 height 10
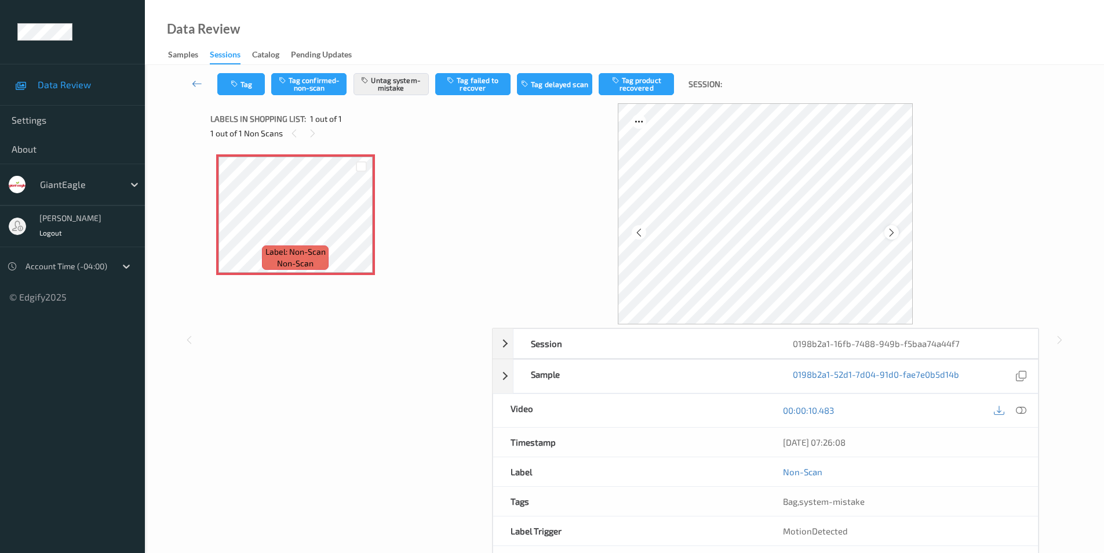
click at [890, 227] on icon at bounding box center [892, 232] width 10 height 10
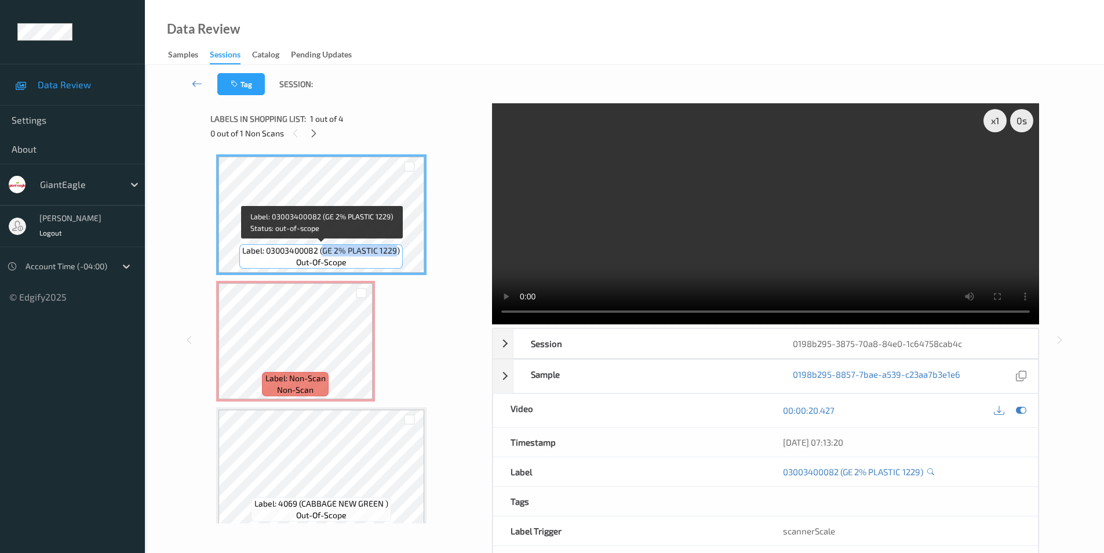
drag, startPoint x: 324, startPoint y: 252, endPoint x: 398, endPoint y: 251, distance: 74.2
click at [398, 251] on span "Label: 03003400082 (GE 2% PLASTIC 1229)" at bounding box center [321, 251] width 158 height 12
copy span "GE 2% PLASTIC 1229"
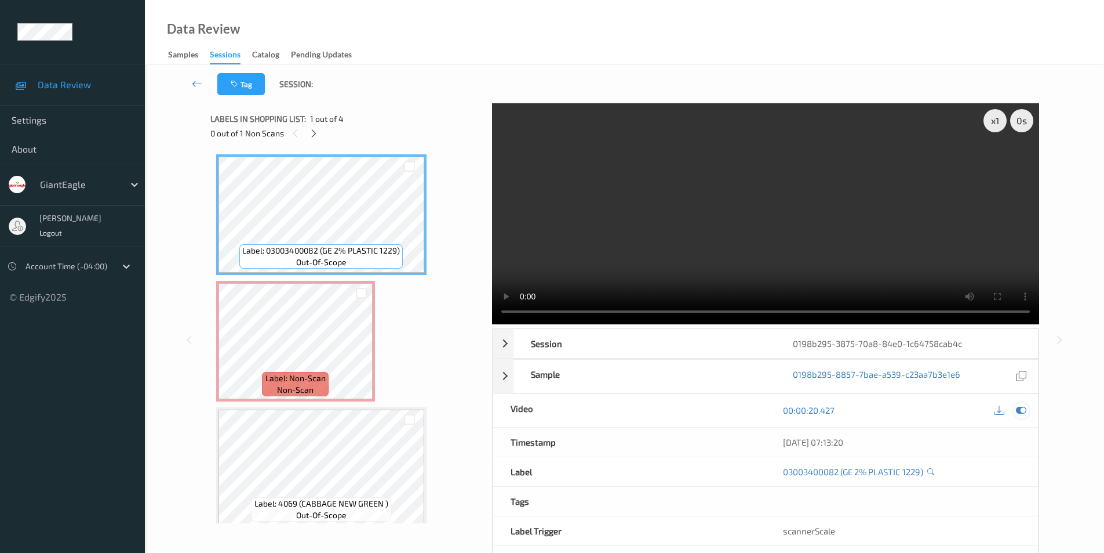
click at [1020, 411] on icon at bounding box center [1021, 410] width 10 height 10
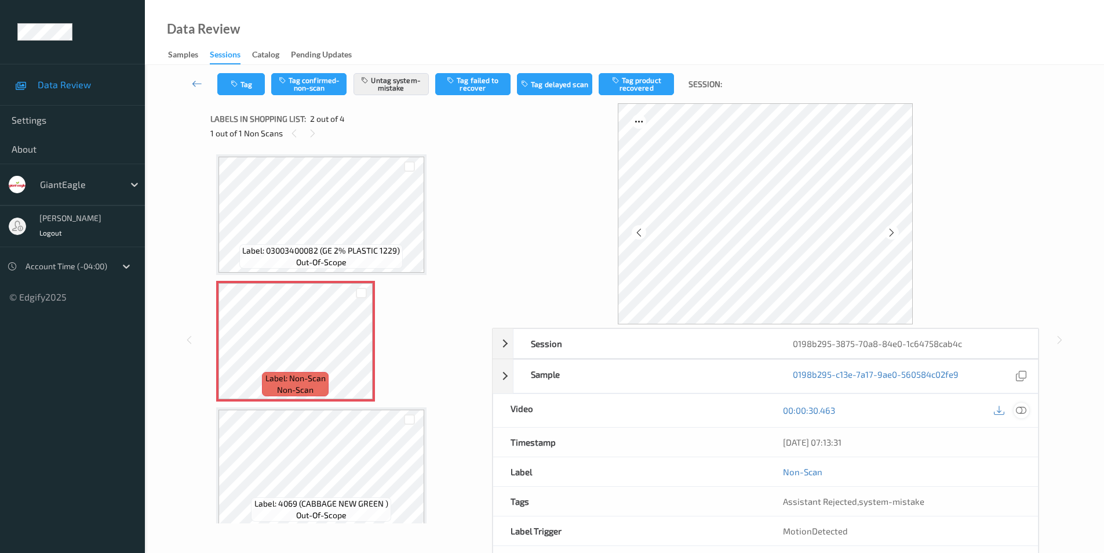
click at [1024, 410] on icon at bounding box center [1021, 410] width 10 height 10
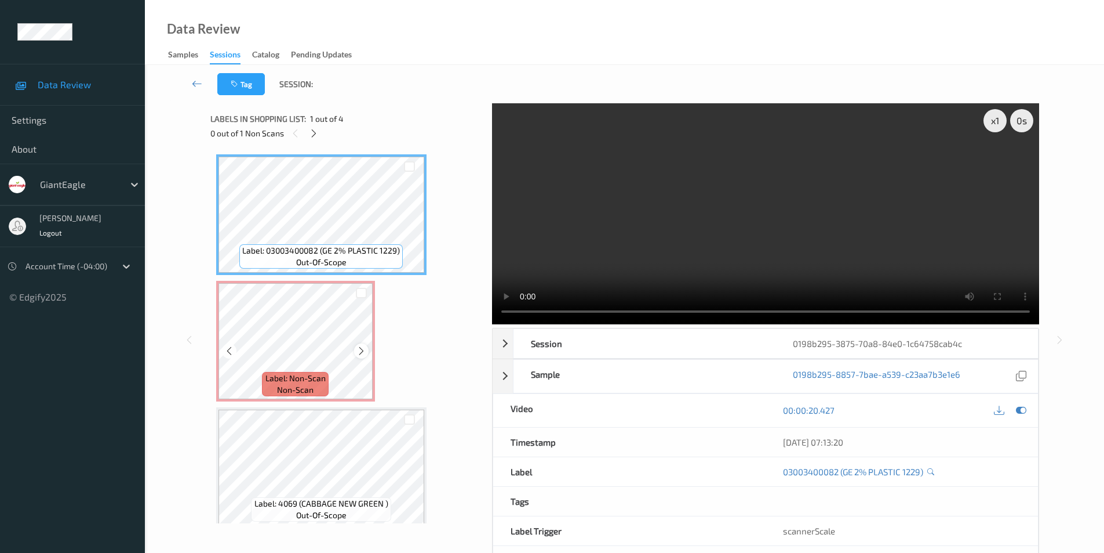
click at [357, 349] on icon at bounding box center [362, 351] width 10 height 10
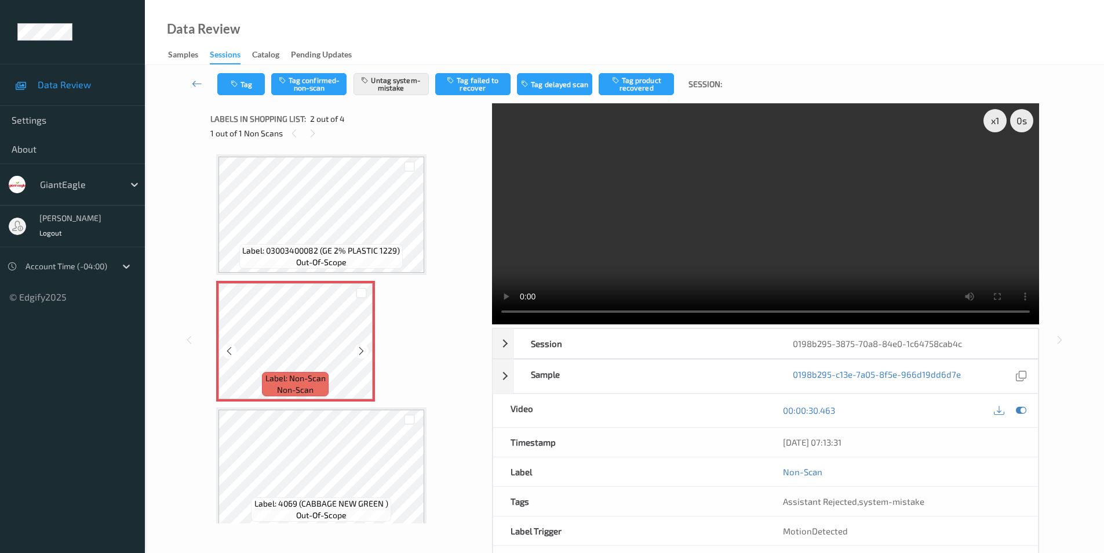
click at [357, 349] on icon at bounding box center [362, 351] width 10 height 10
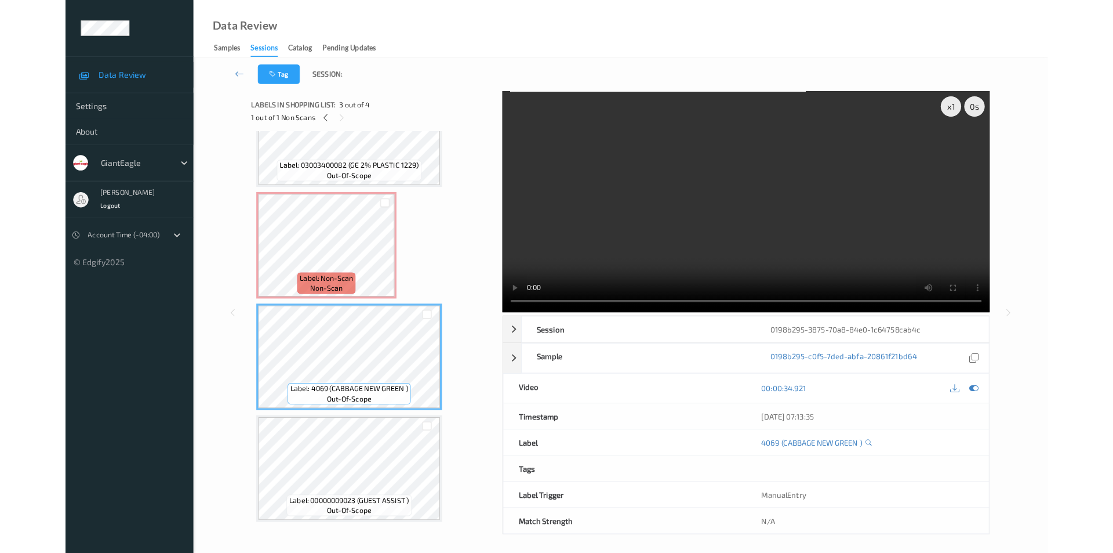
scroll to position [63, 0]
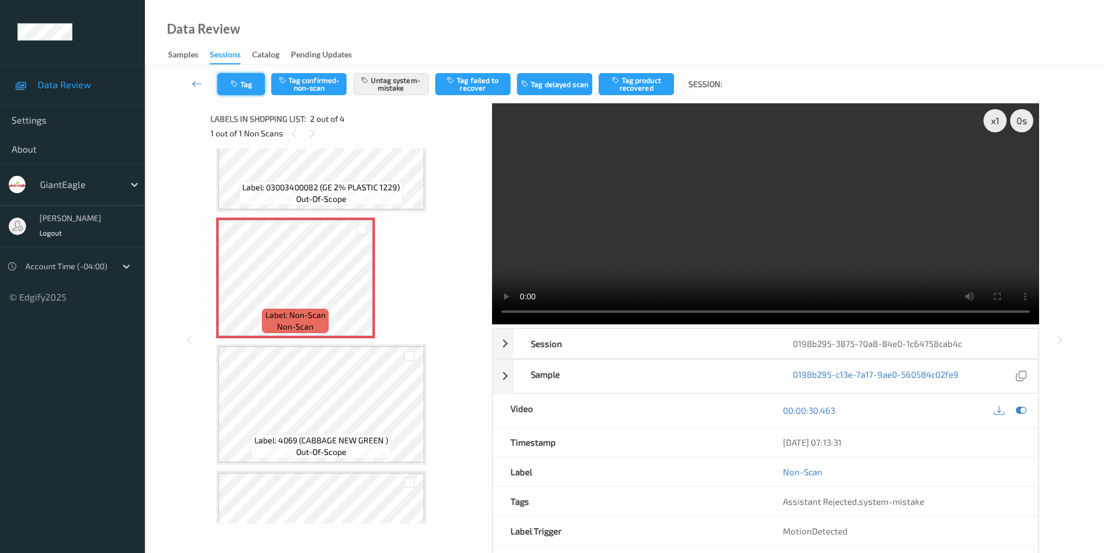
click at [233, 86] on icon "button" at bounding box center [236, 84] width 10 height 8
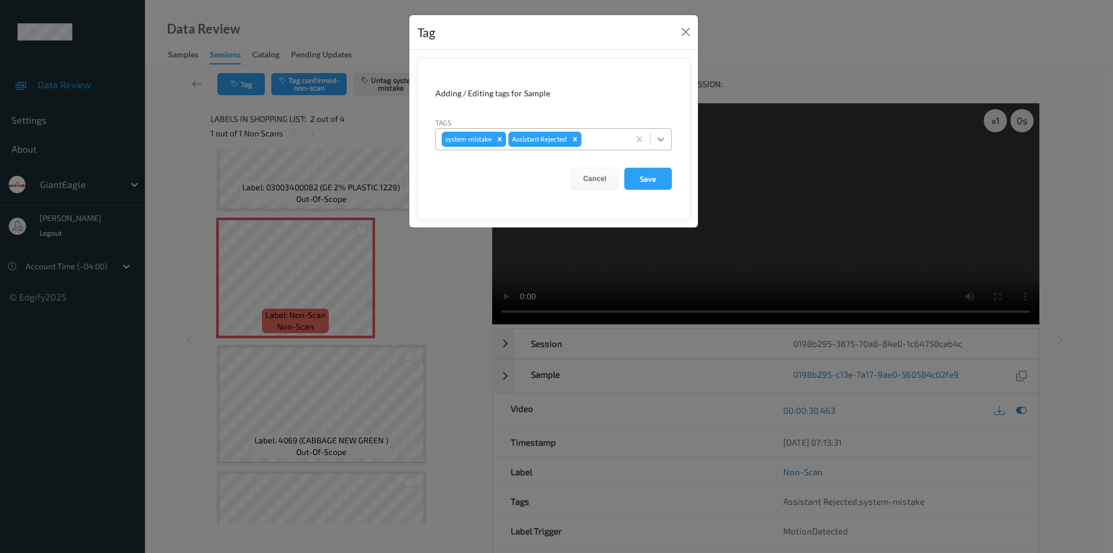
click at [657, 141] on icon at bounding box center [661, 139] width 12 height 12
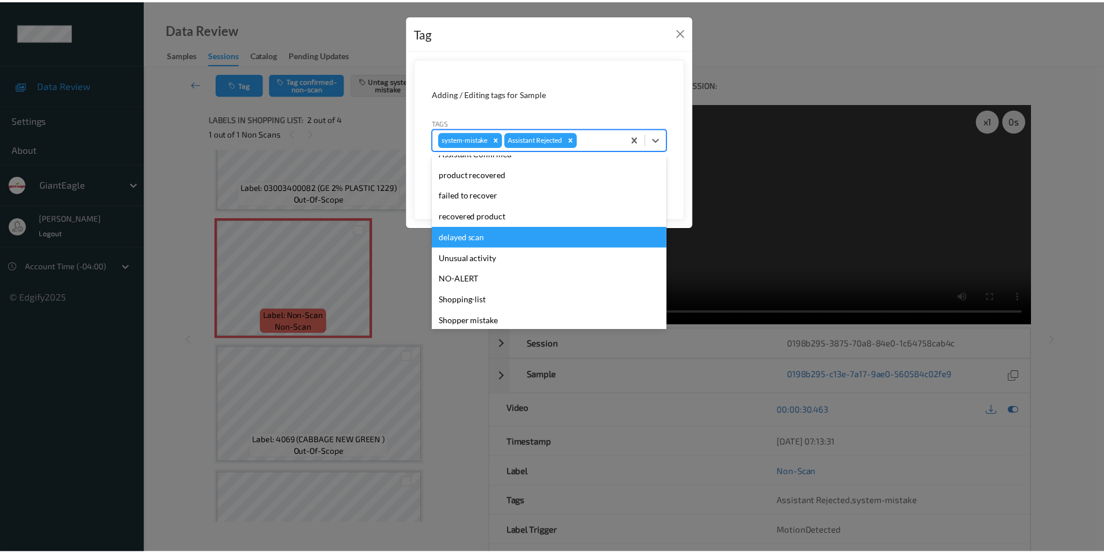
scroll to position [102, 0]
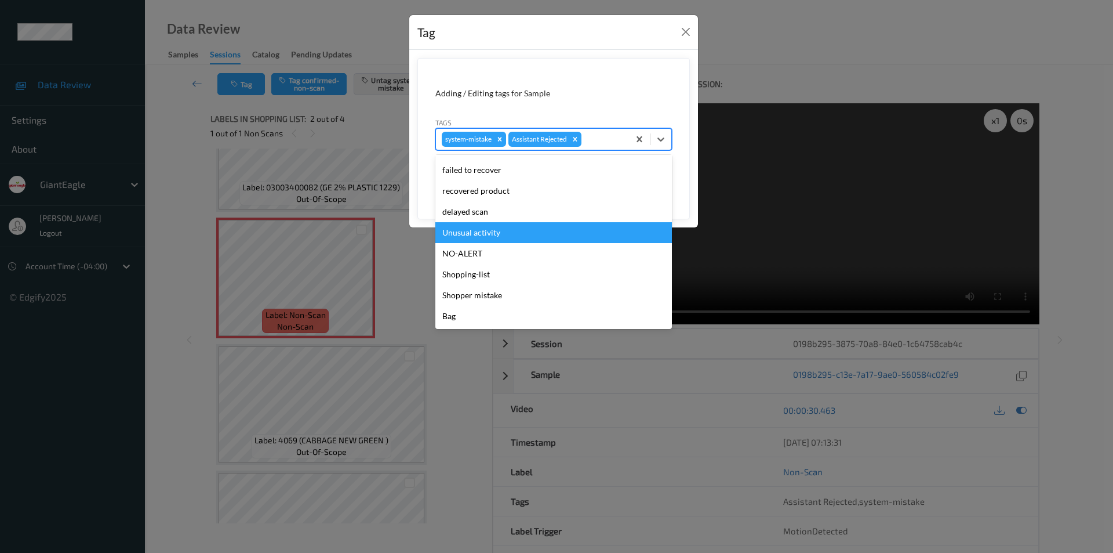
click at [488, 232] on div "Unusual activity" at bounding box center [553, 232] width 237 height 21
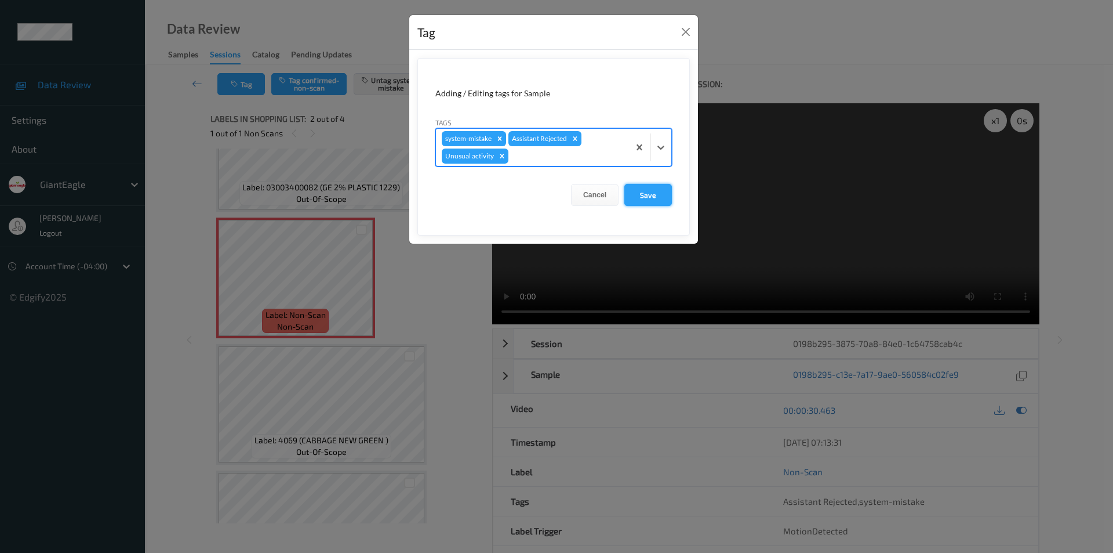
click at [645, 190] on button "Save" at bounding box center [648, 195] width 48 height 22
